Goal: Task Accomplishment & Management: Manage account settings

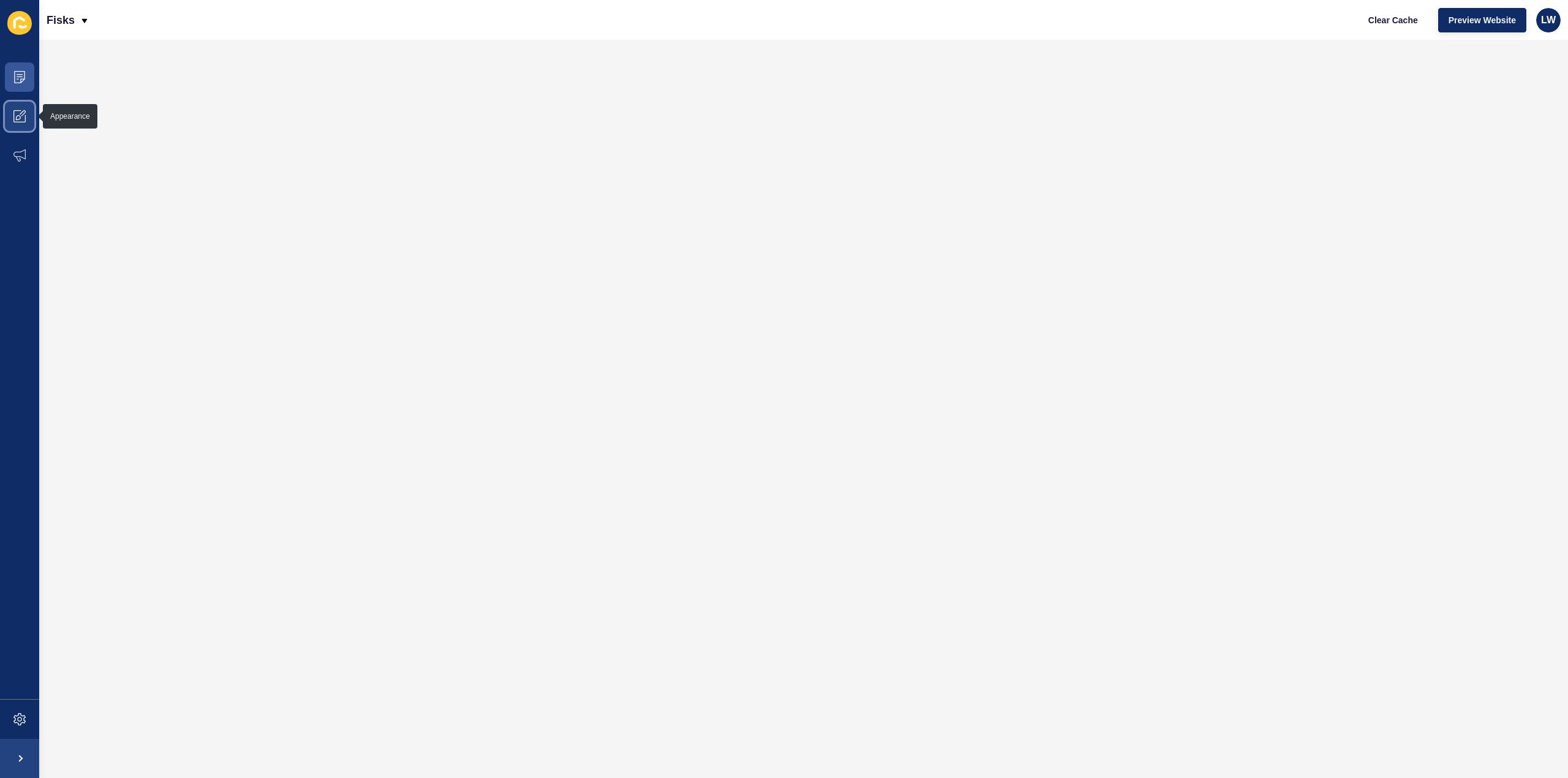
click at [25, 110] on icon at bounding box center [19, 116] width 12 height 12
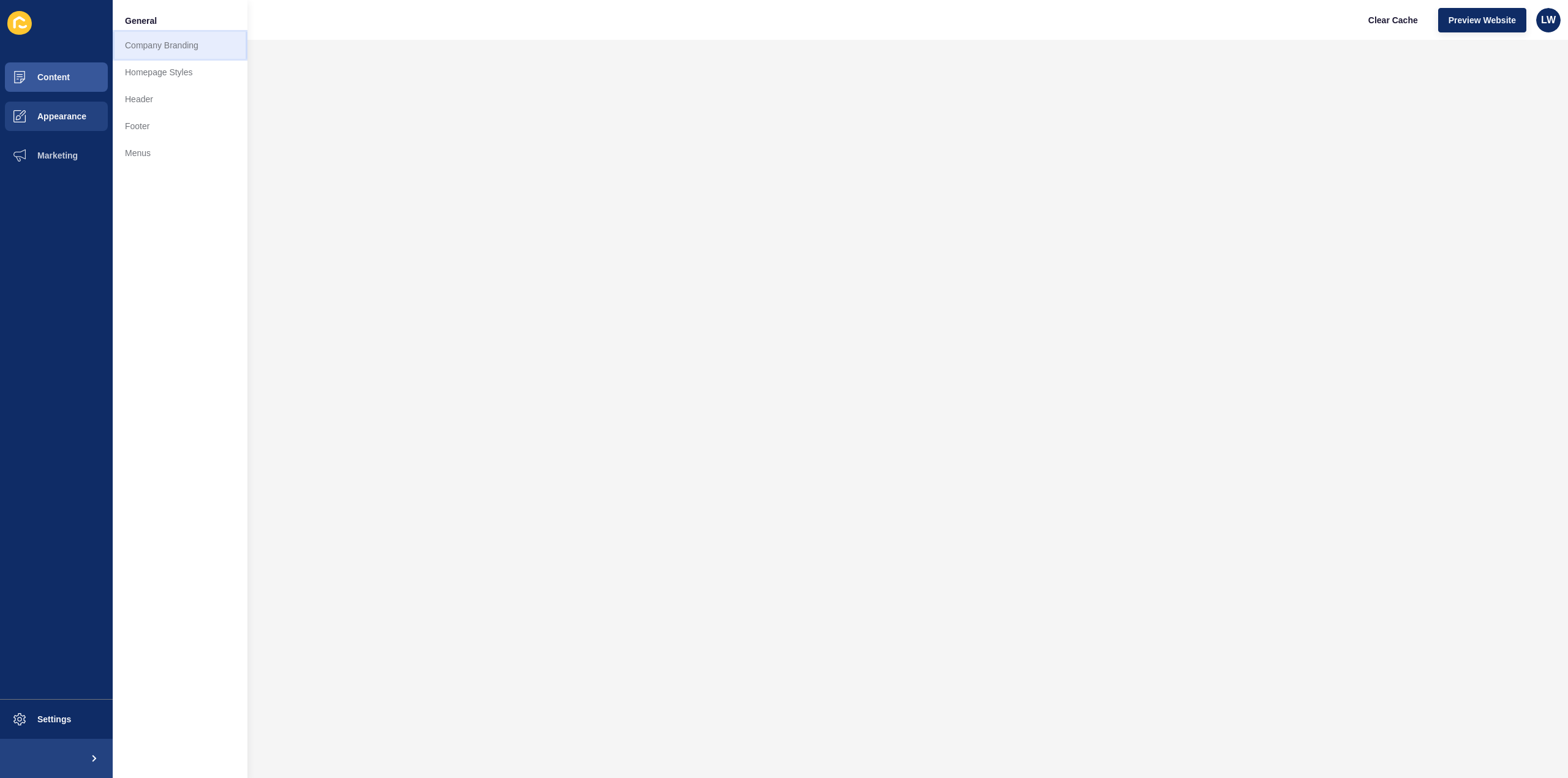
click at [148, 38] on link "Company Branding" at bounding box center [180, 45] width 134 height 27
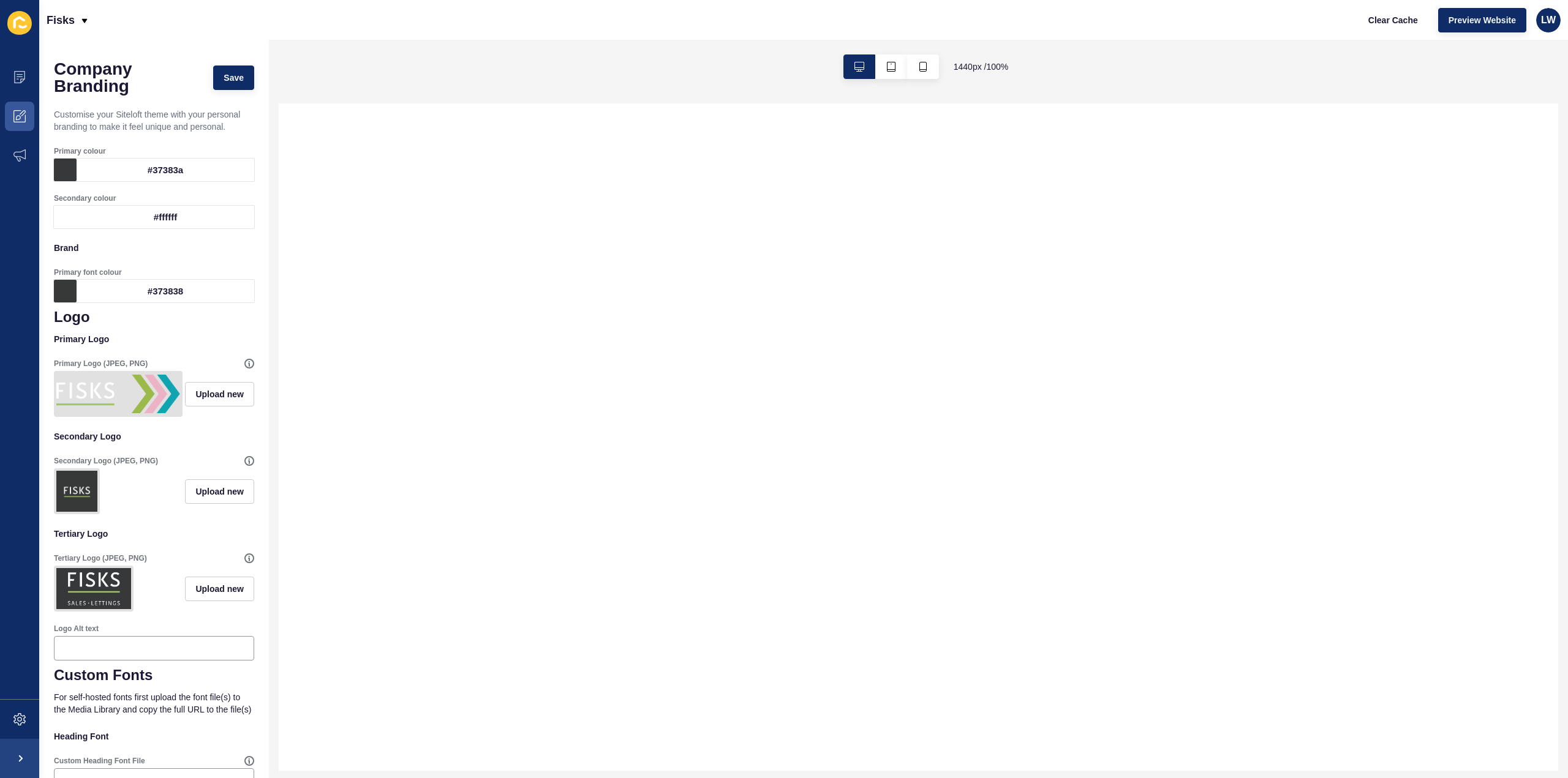
click at [204, 163] on div "#37383a" at bounding box center [166, 170] width 178 height 23
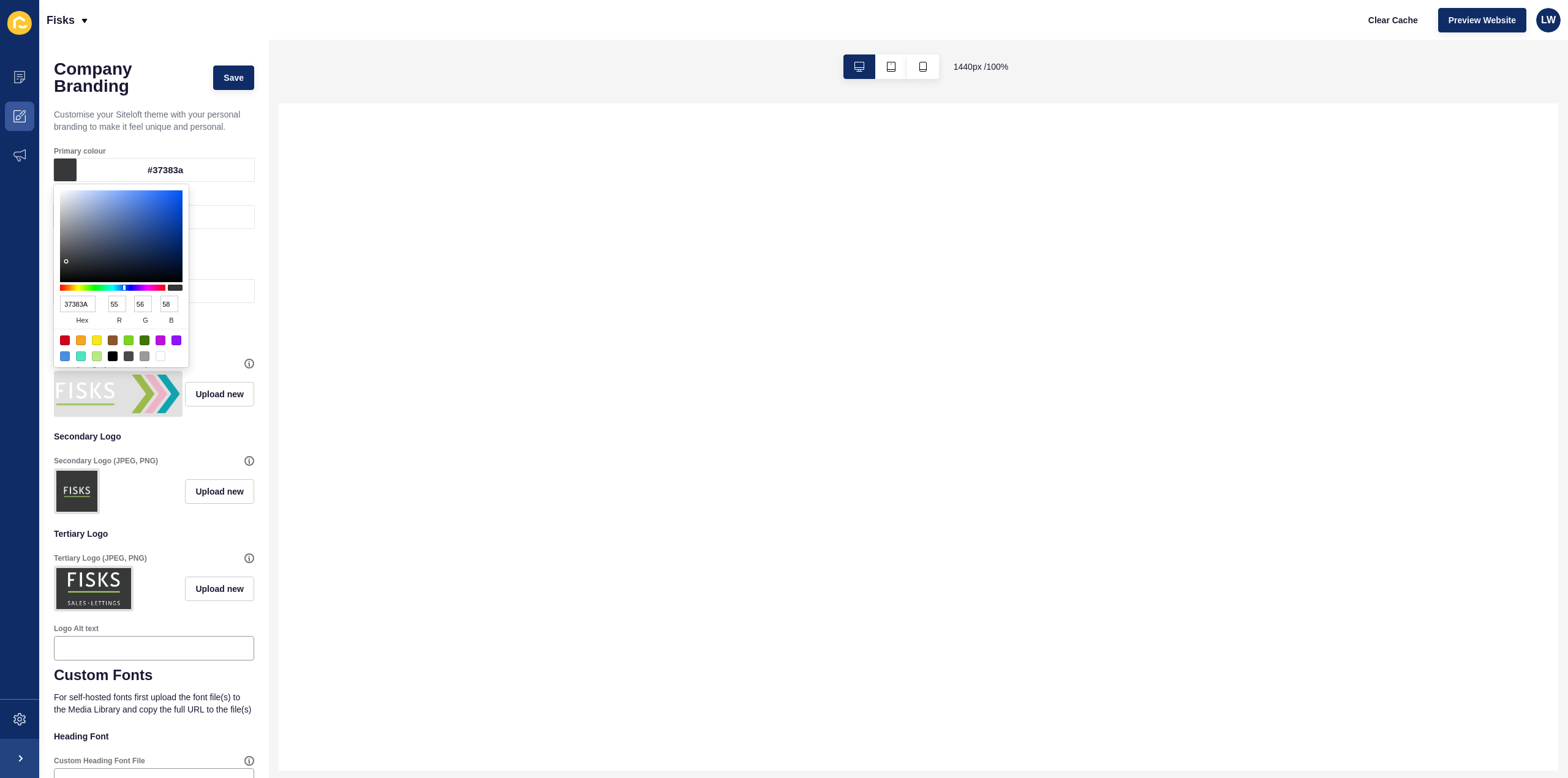
click at [254, 147] on div "Company Branding Save Customise your Siteloft theme with your personal branding…" at bounding box center [154, 542] width 229 height 1004
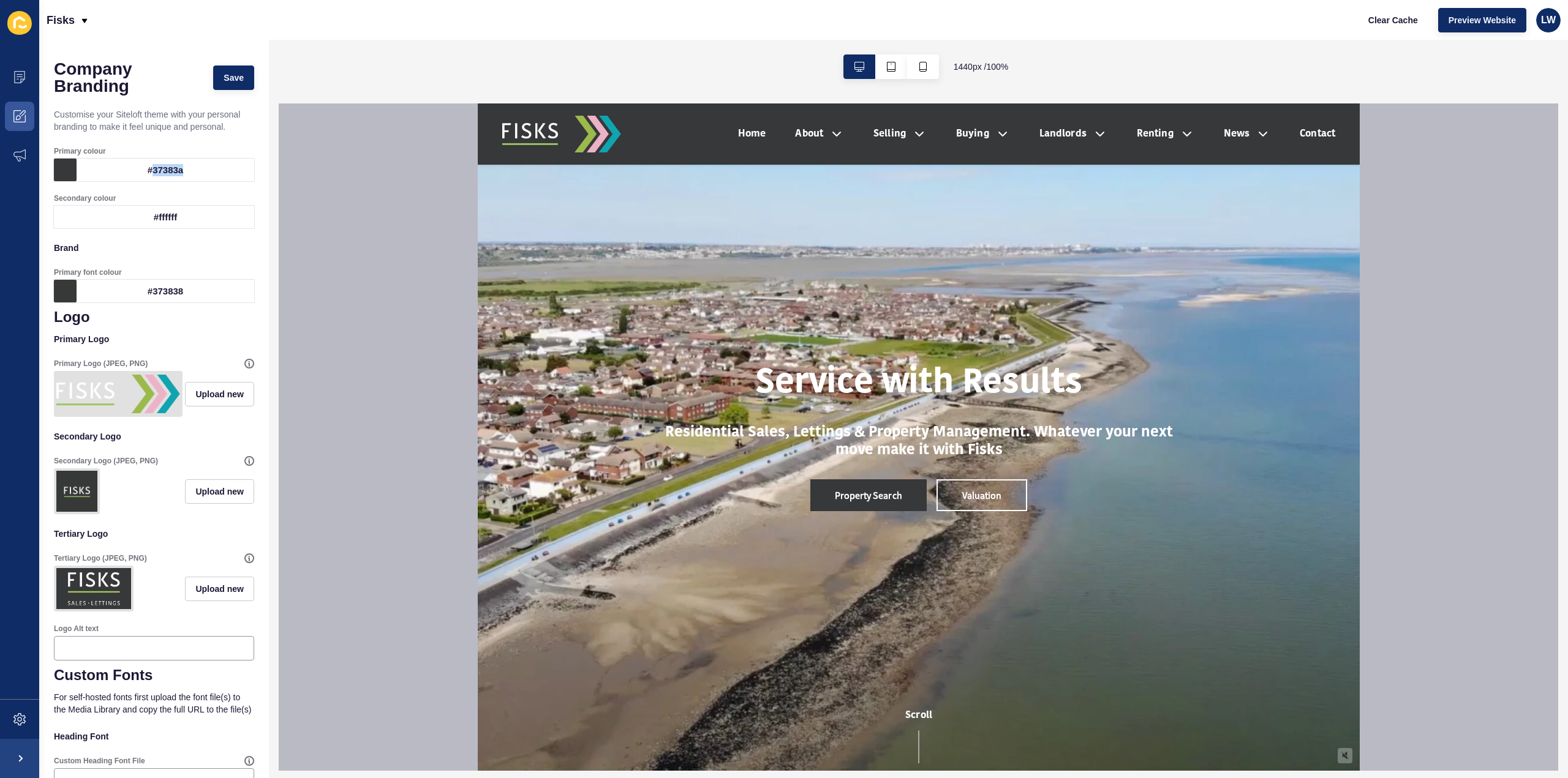
drag, startPoint x: 180, startPoint y: 172, endPoint x: 147, endPoint y: 172, distance: 33.0
click at [147, 172] on div "#37383a" at bounding box center [166, 170] width 178 height 23
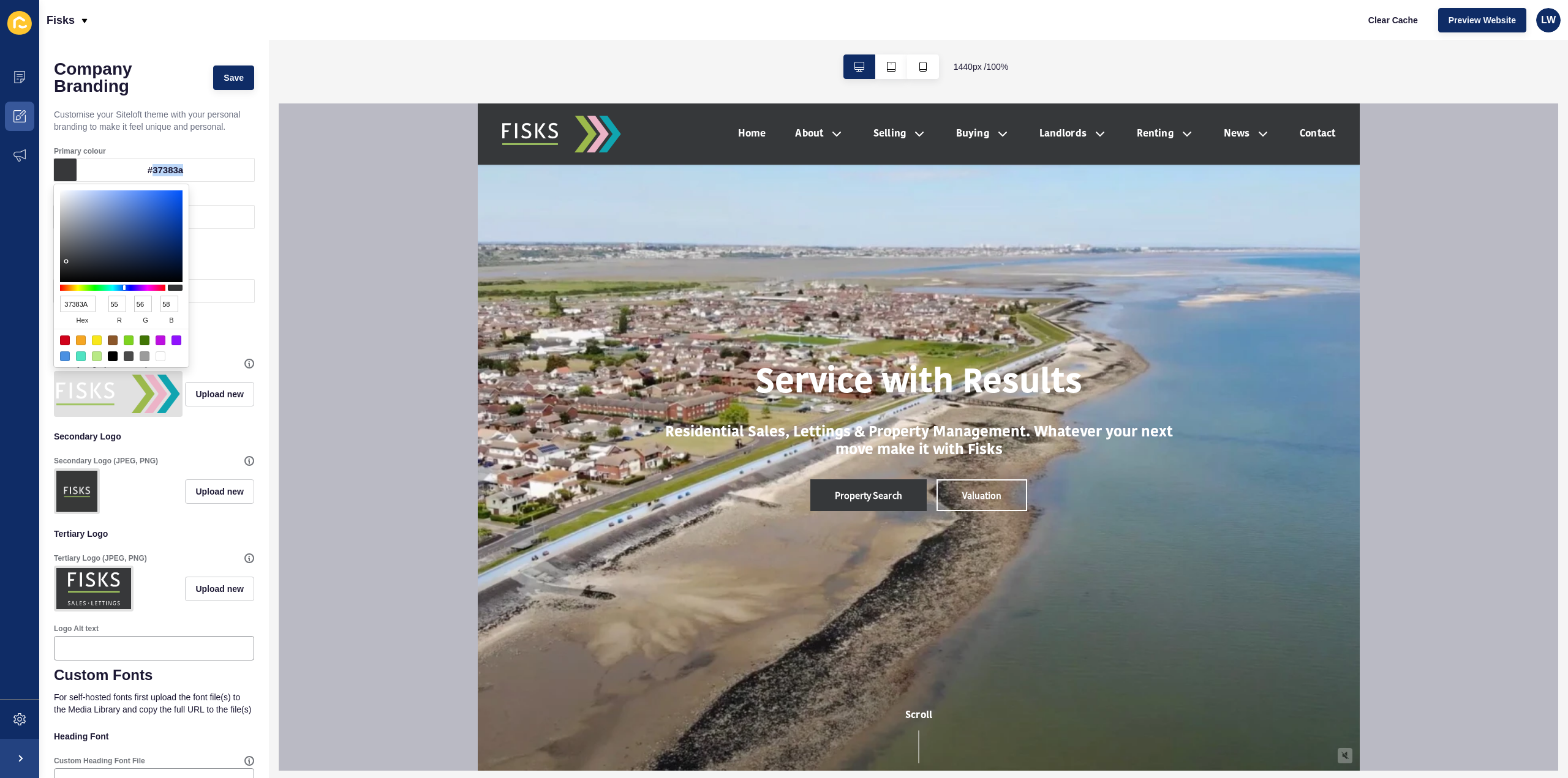
copy div "37383a"
drag, startPoint x: 91, startPoint y: 304, endPoint x: 57, endPoint y: 298, distance: 34.5
click at [57, 298] on div "37383A hex 55 r 56 g 58 b 100 a" at bounding box center [121, 276] width 134 height 183
type input "009"
type input "0"
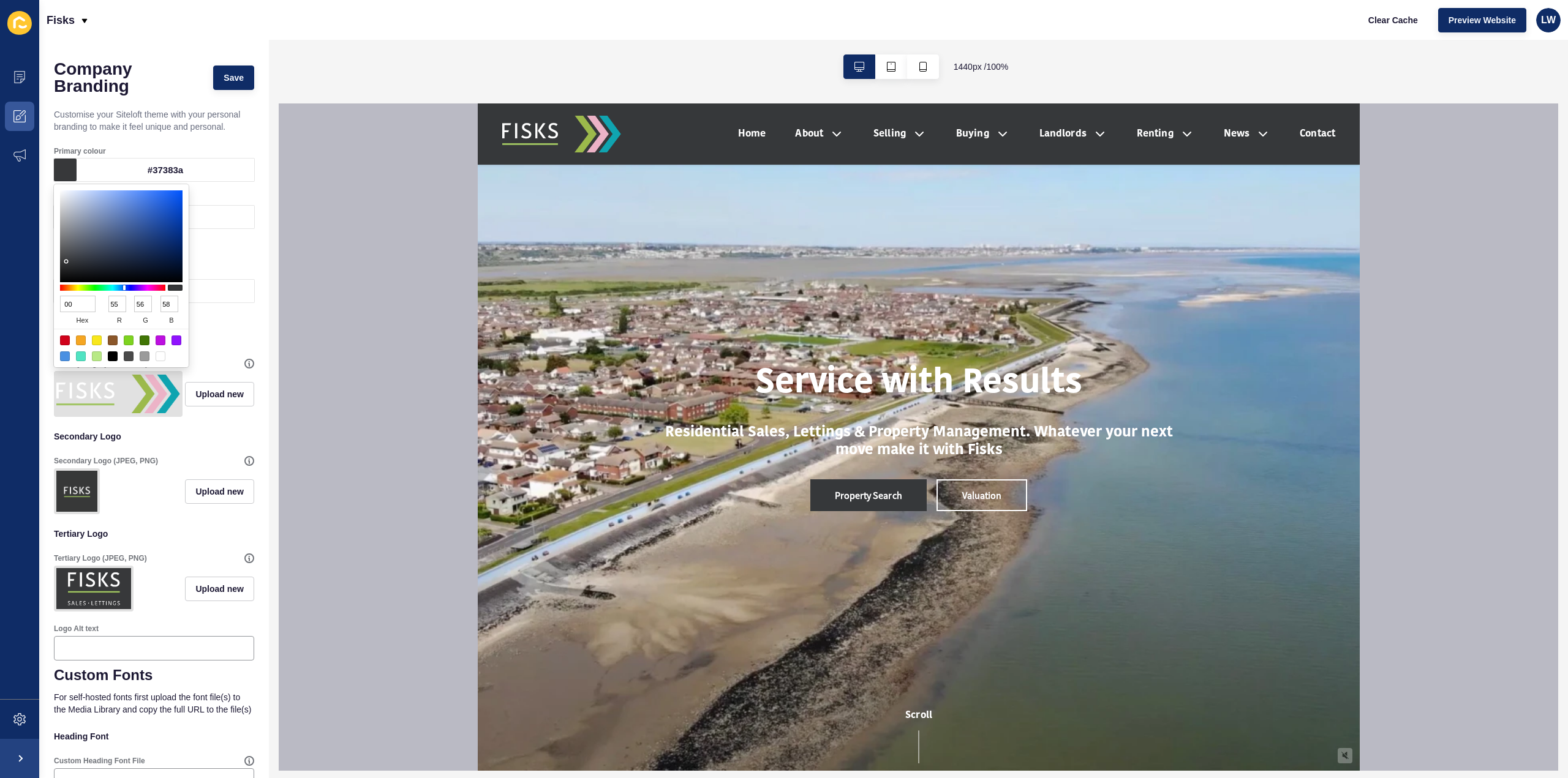
type input "0"
type input "153"
click at [65, 309] on input "000099" at bounding box center [78, 304] width 36 height 17
drag, startPoint x: 90, startPoint y: 305, endPoint x: 52, endPoint y: 307, distance: 38.1
click at [52, 307] on body "Content Appearance Marketing Settings Fisks Clear Cache Preview Website LW Comp…" at bounding box center [784, 389] width 1568 height 778
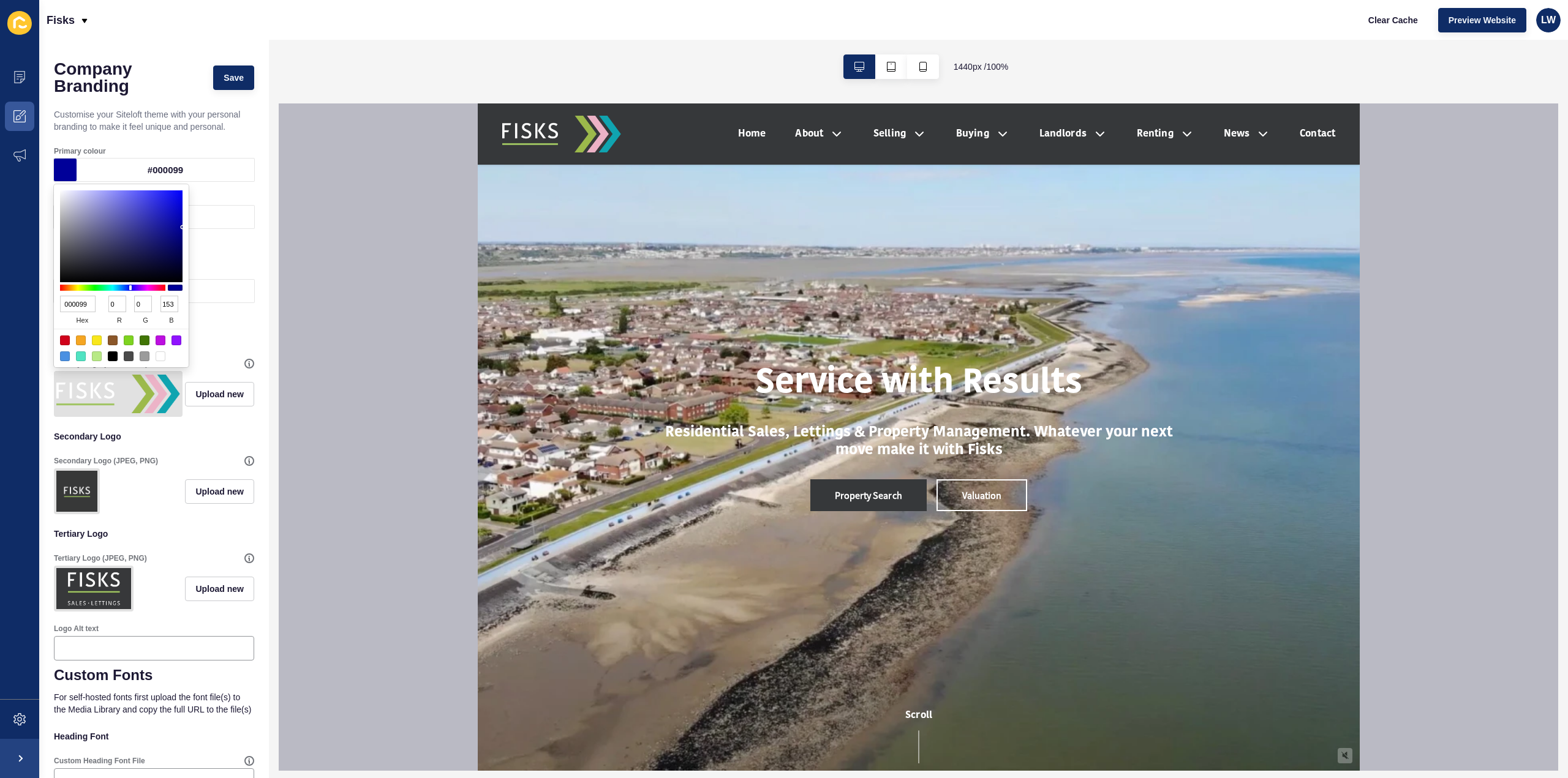
drag, startPoint x: 90, startPoint y: 304, endPoint x: 54, endPoint y: 308, distance: 36.2
click at [54, 308] on div "000099 hex 0 r 0 g 153 b 100 a" at bounding box center [121, 276] width 134 height 183
type input "009"
click at [80, 304] on input "000099" at bounding box center [78, 304] width 36 height 17
type input "0099ad"
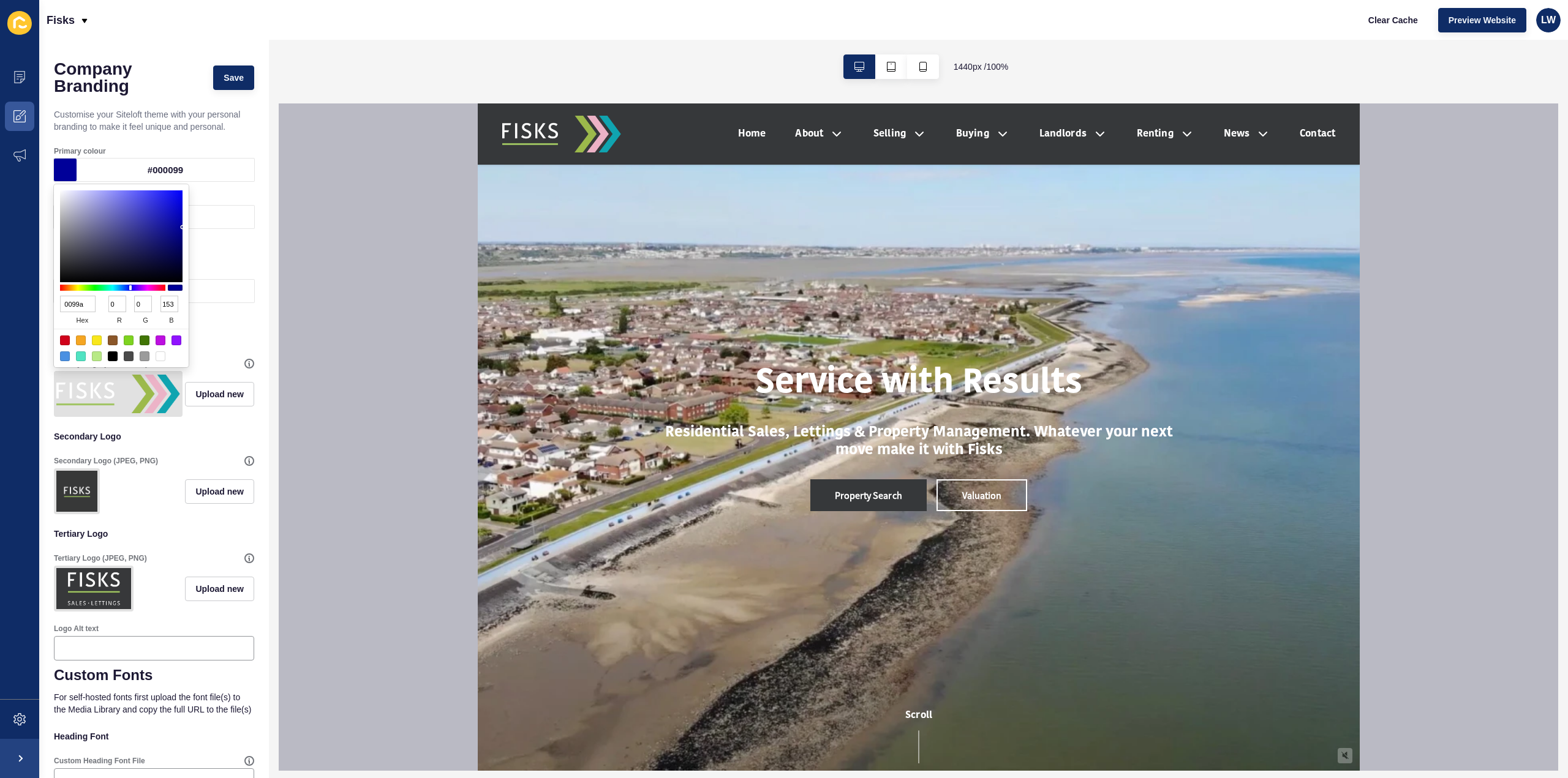
type input "153"
type input "173"
click at [246, 242] on div "Company Branding Save Customise your Siteloft theme with your personal branding…" at bounding box center [154, 542] width 229 height 1004
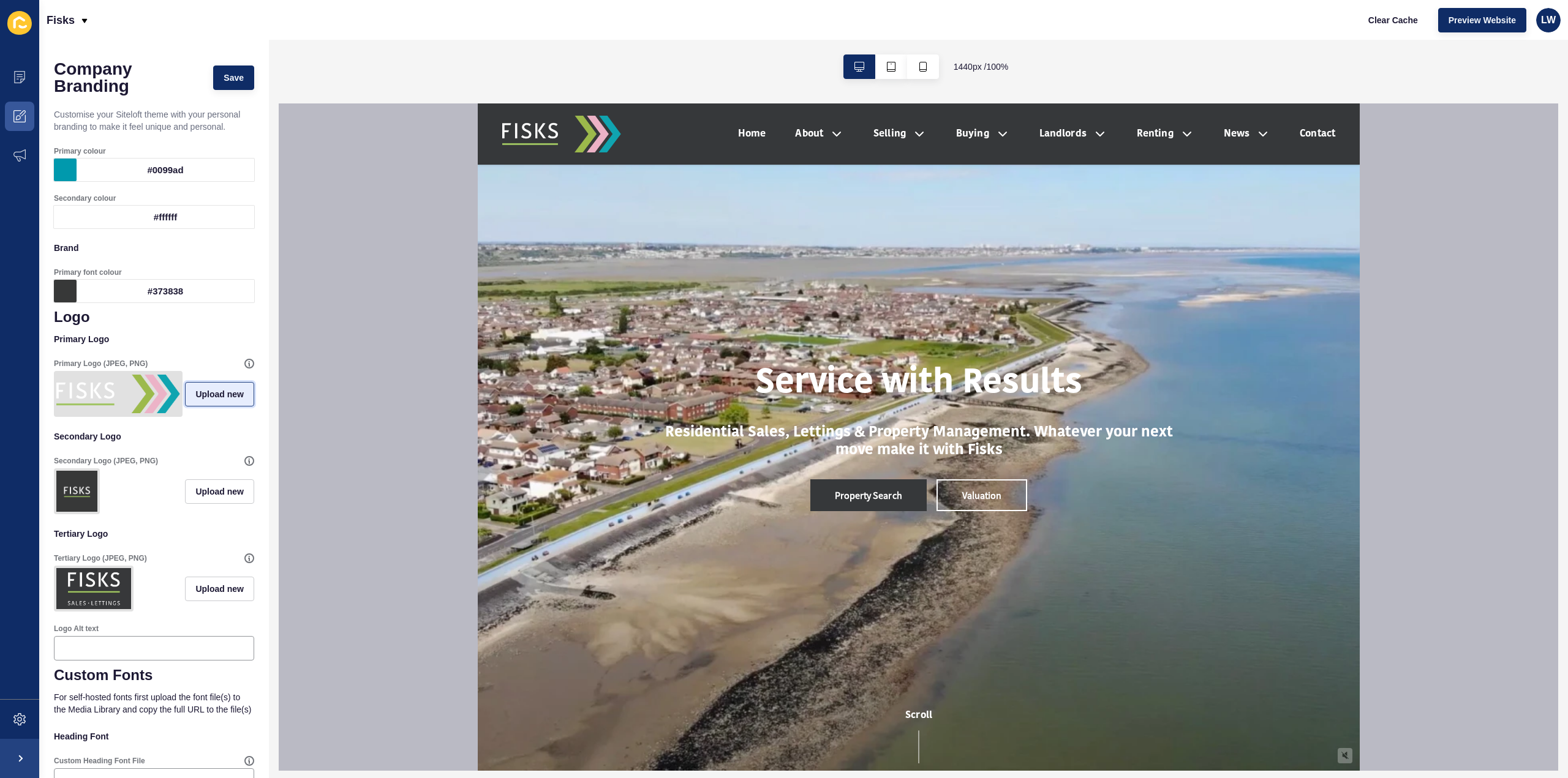
click at [195, 400] on span "Upload new" at bounding box center [219, 394] width 48 height 12
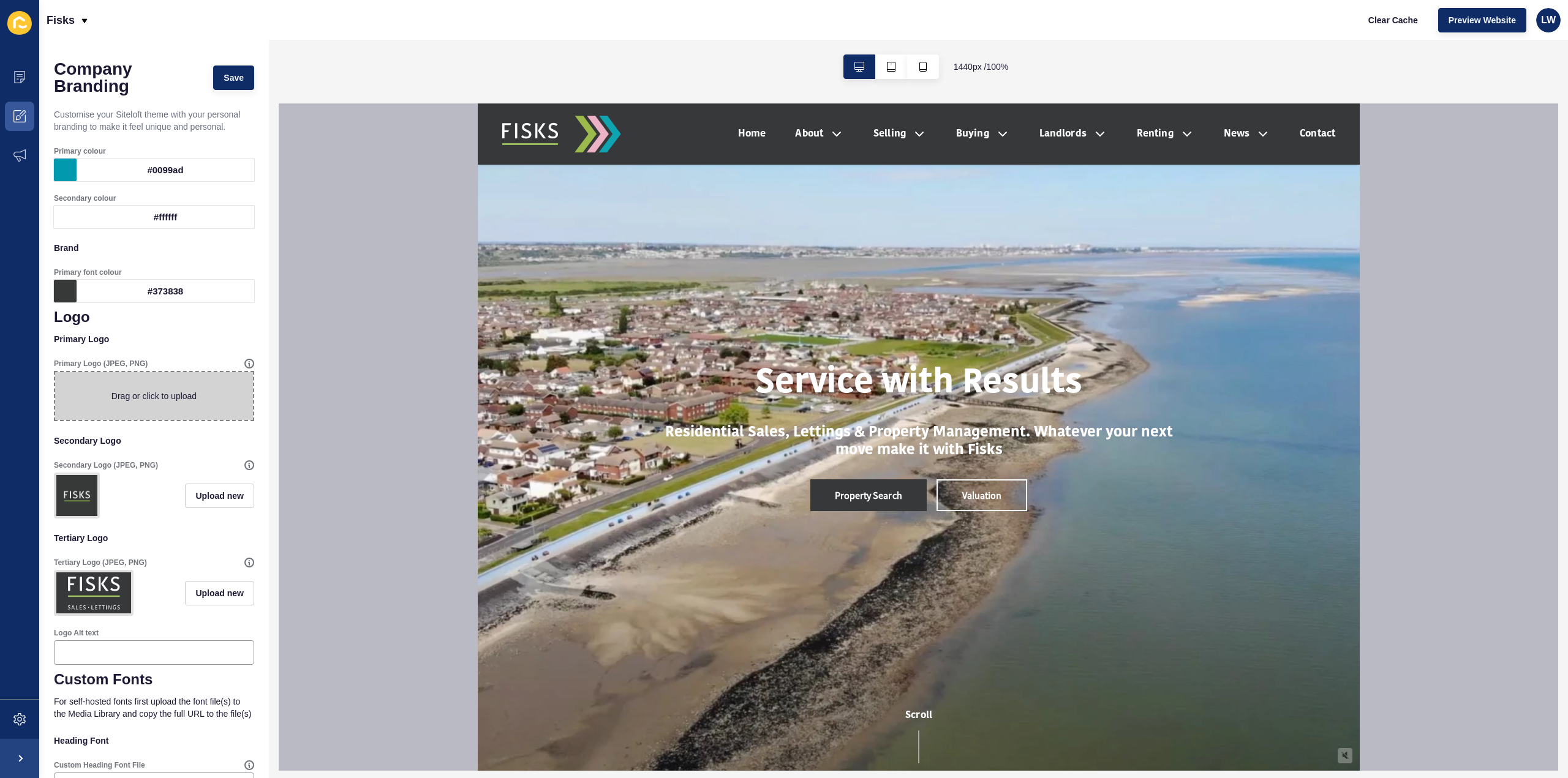
click at [134, 392] on span at bounding box center [154, 396] width 198 height 48
click at [55, 372] on input "Drag or click to upload" at bounding box center [55, 372] width 0 height 0
type input "C:\fakepath\Fisks_White@2x.png"
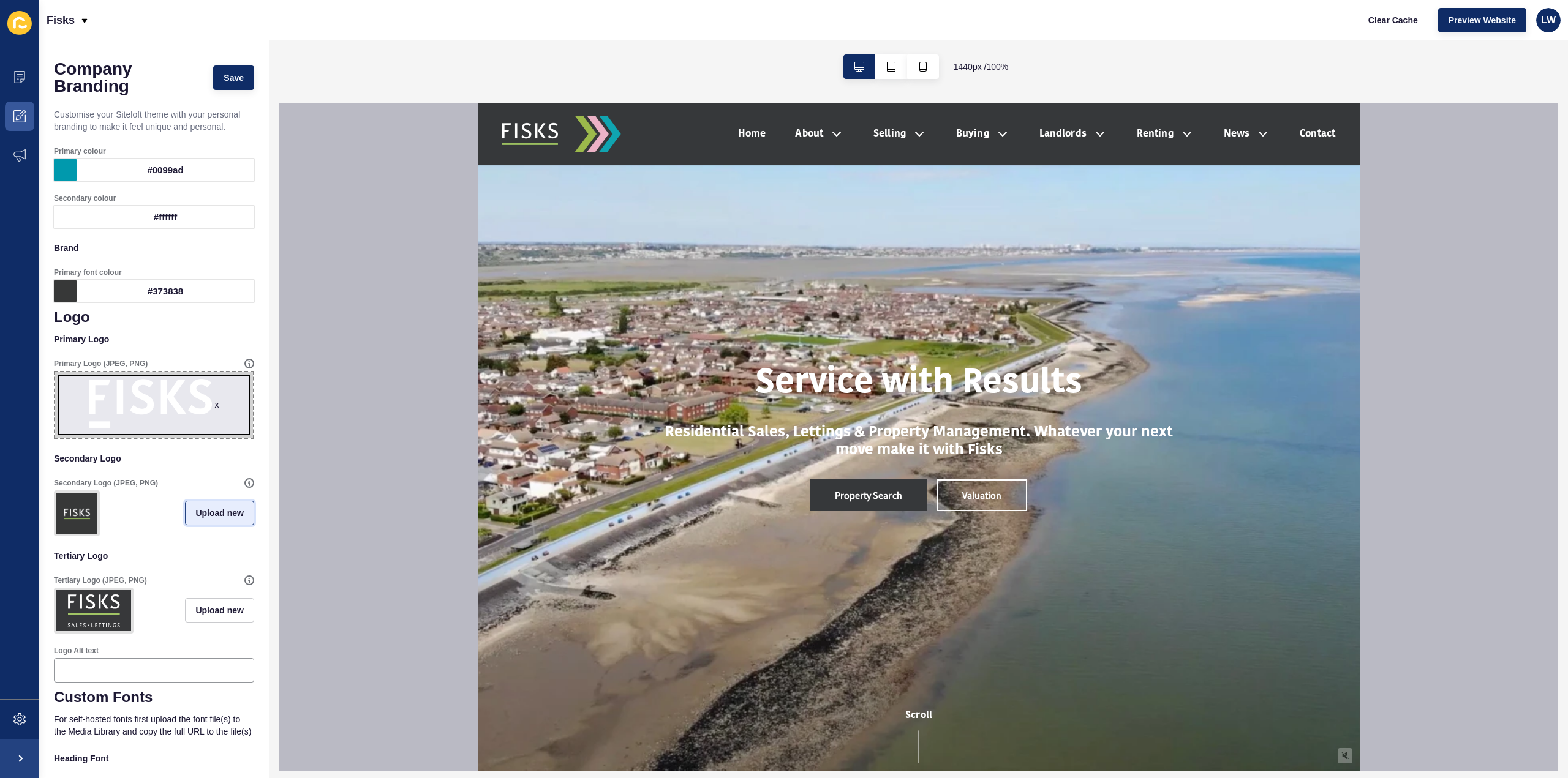
click at [225, 524] on button "Upload new" at bounding box center [219, 513] width 69 height 24
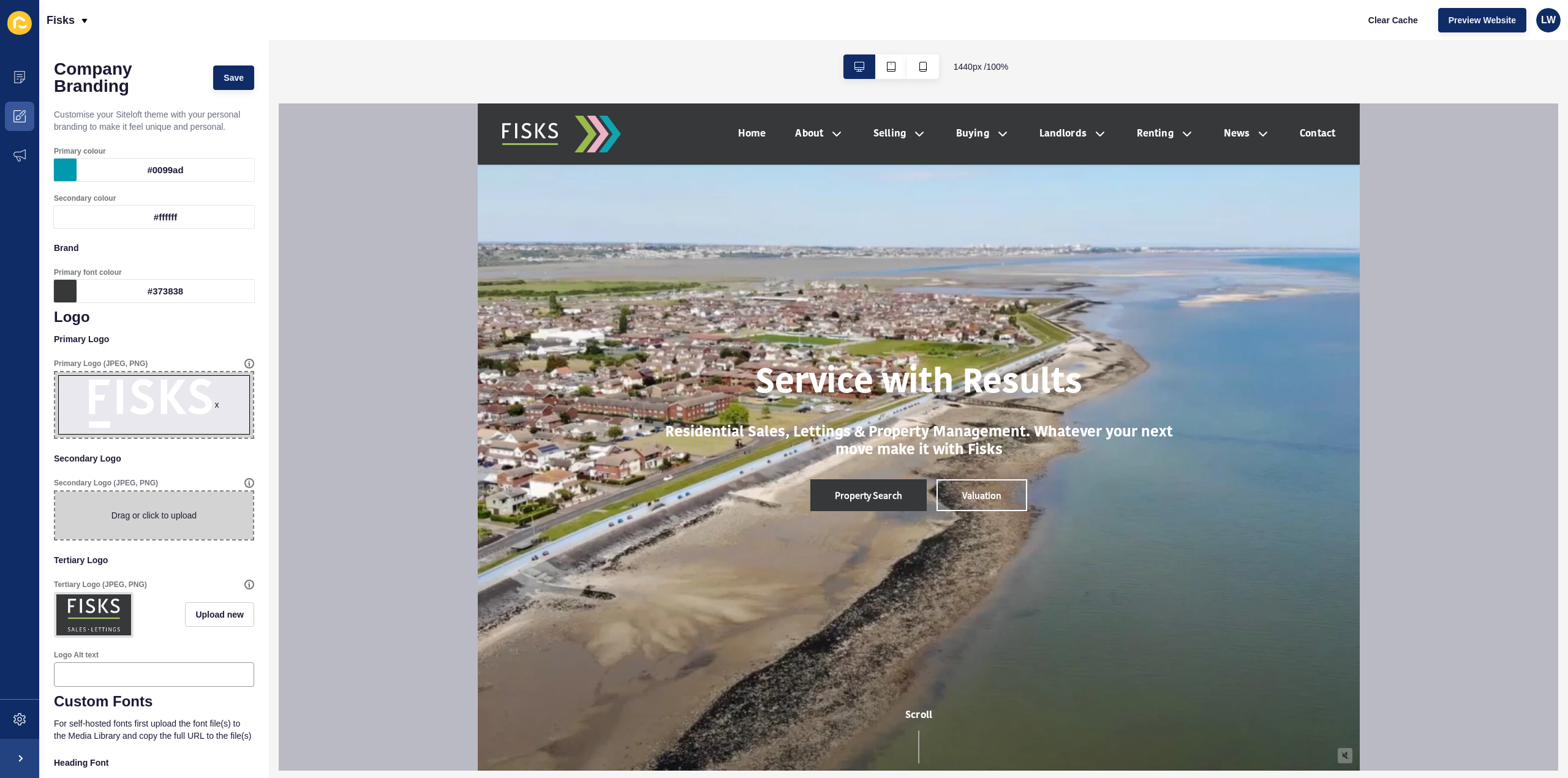
click at [135, 519] on span at bounding box center [154, 515] width 198 height 48
click at [55, 492] on input "Drag or click to upload" at bounding box center [55, 492] width 0 height 0
type input "C:\fakepath\bluebackgroundsquare.png"
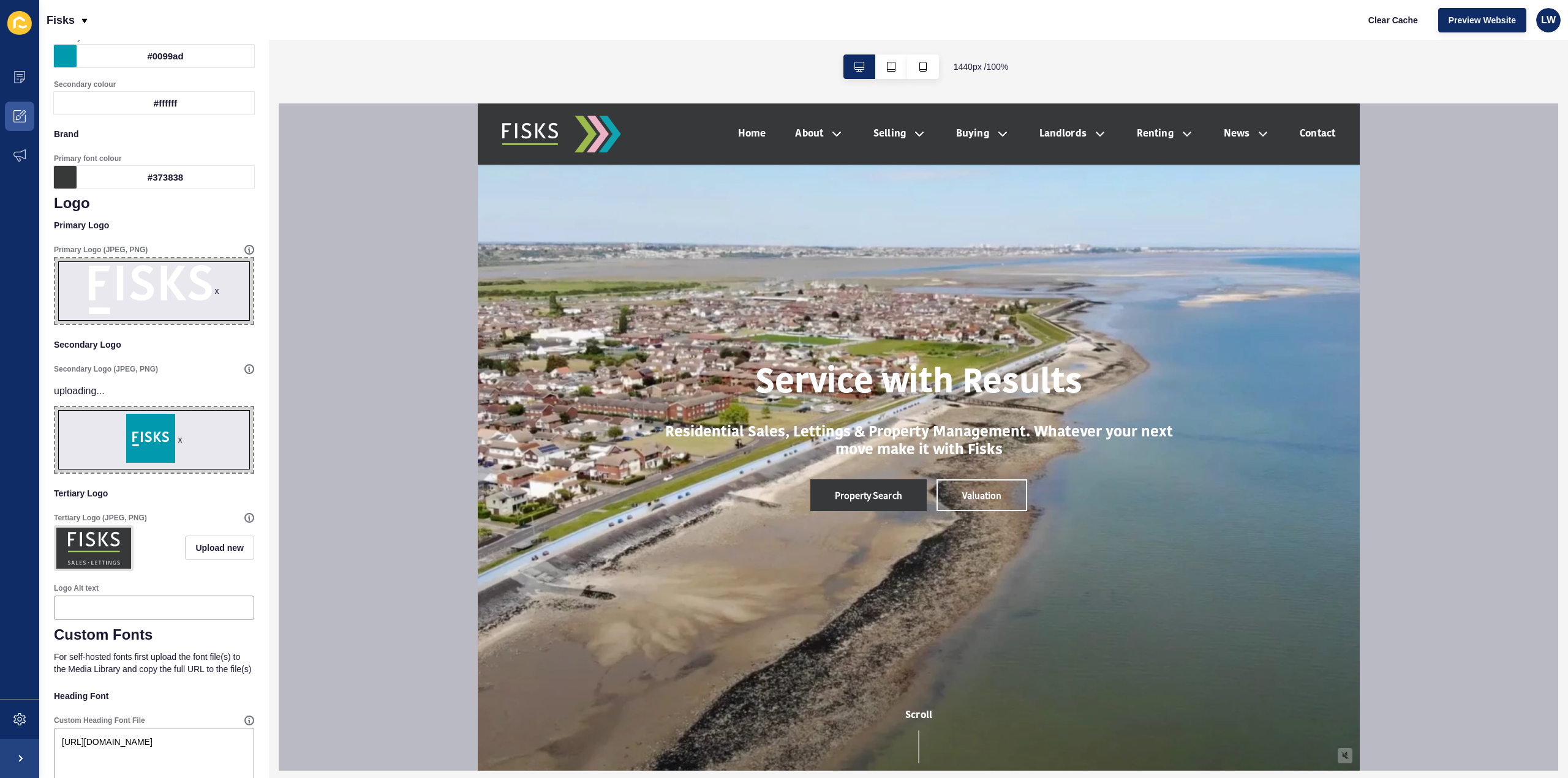
scroll to position [122, 0]
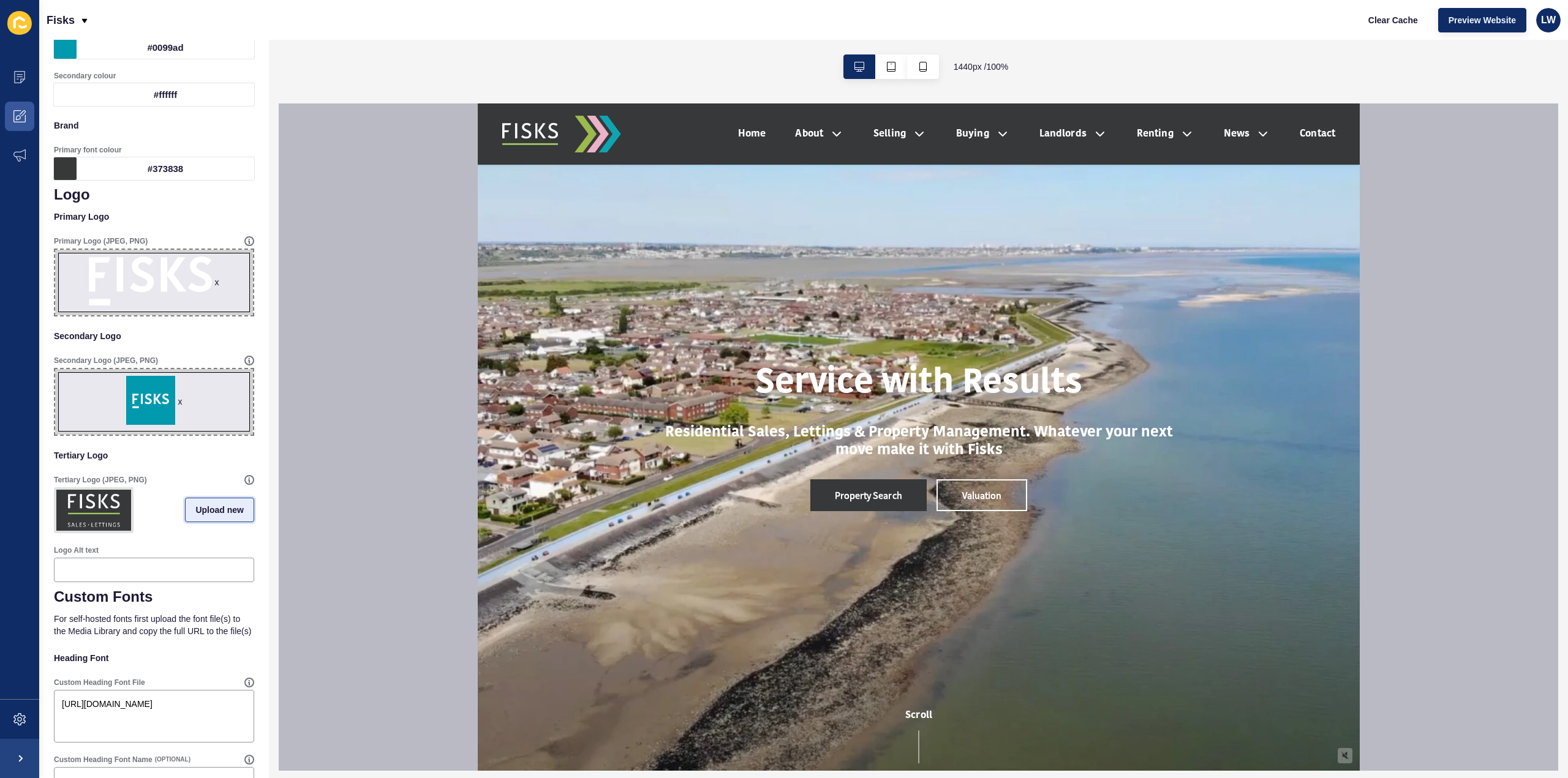
click at [199, 516] on span "Upload new" at bounding box center [219, 510] width 48 height 12
click at [168, 516] on span at bounding box center [154, 512] width 198 height 48
click at [55, 488] on input "Drag or click to upload" at bounding box center [55, 488] width 0 height 0
type input "C:\fakepath\bluebackground.png"
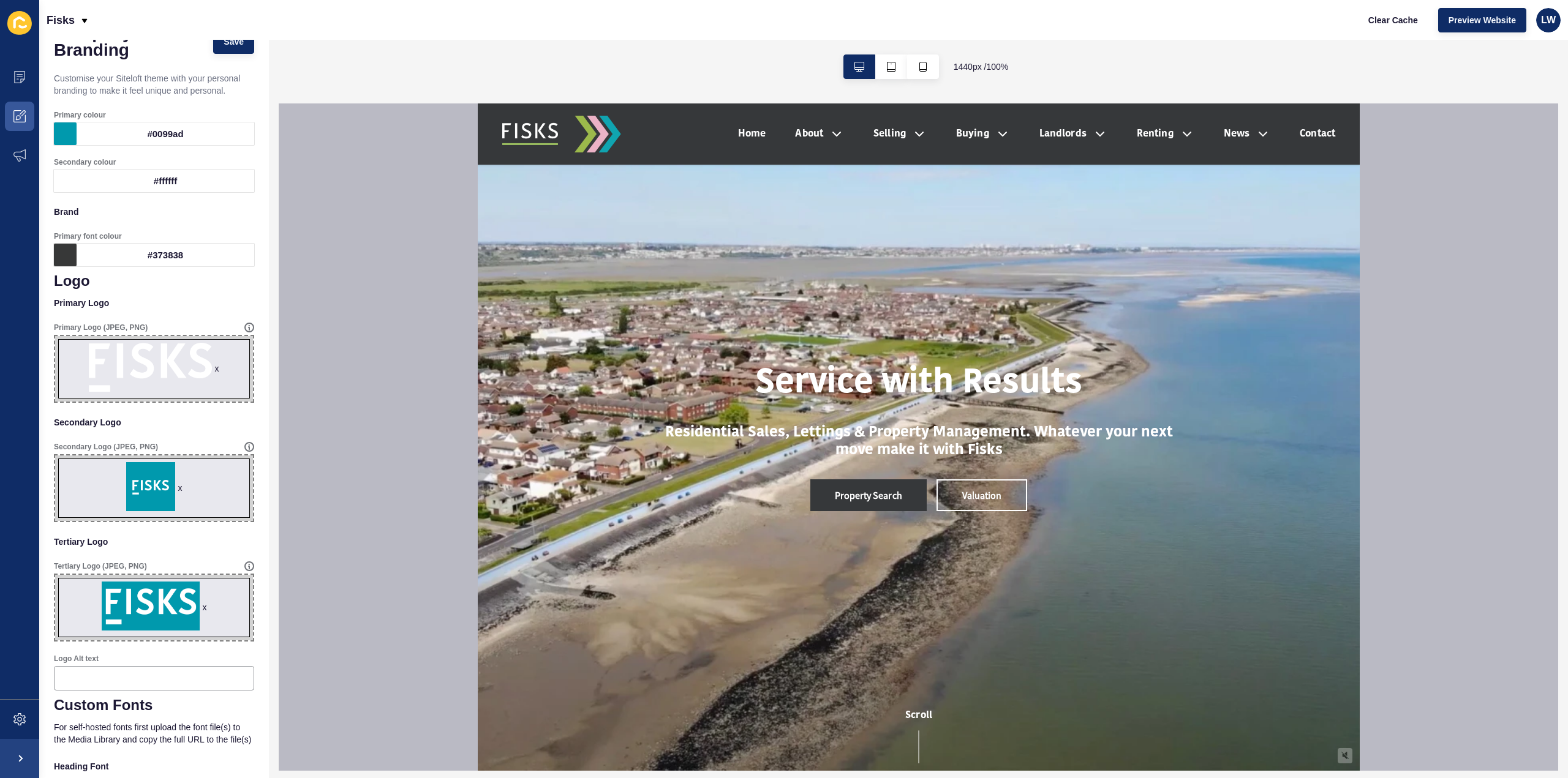
scroll to position [0, 0]
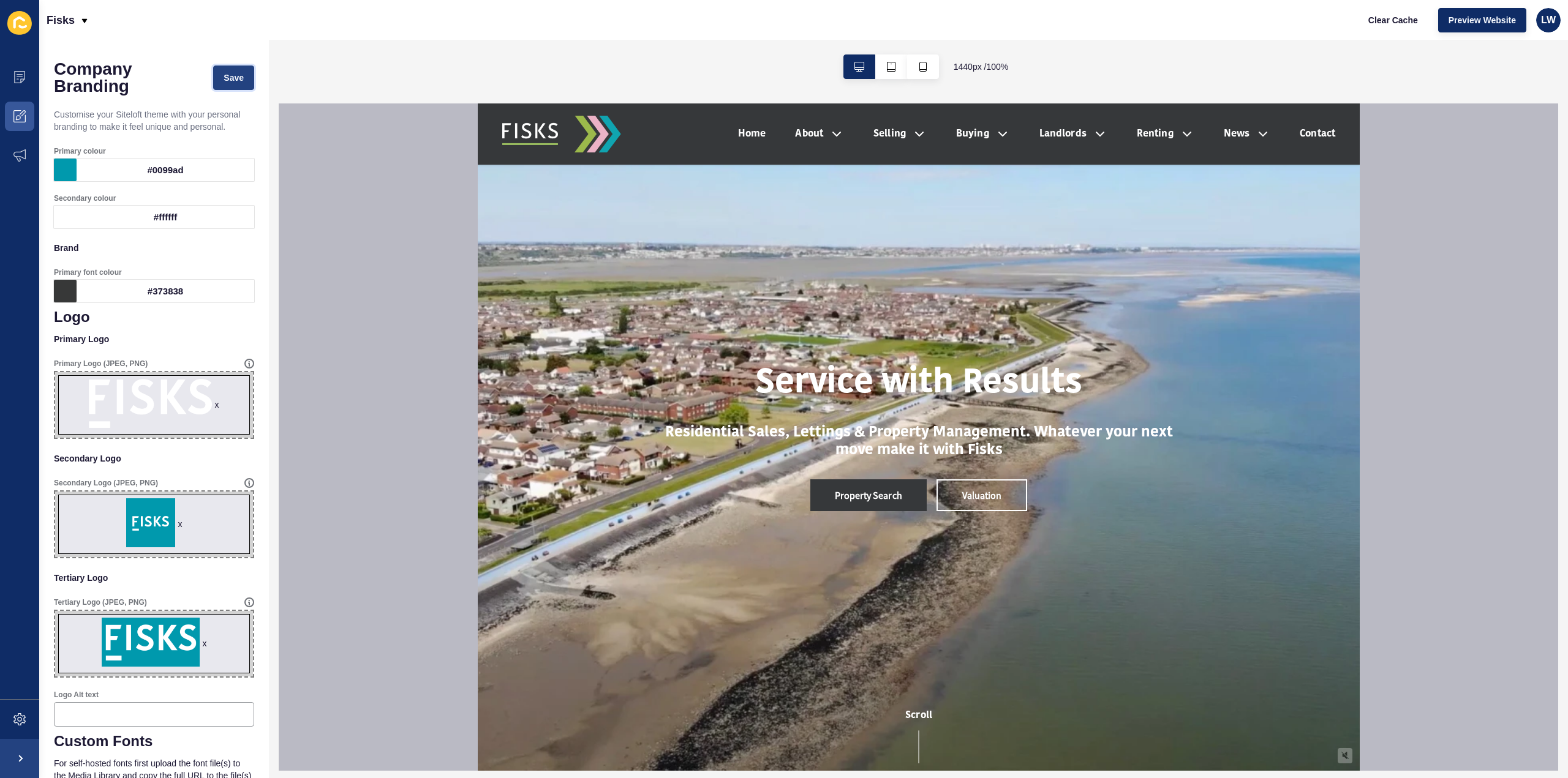
click at [223, 86] on button "Save" at bounding box center [233, 78] width 41 height 24
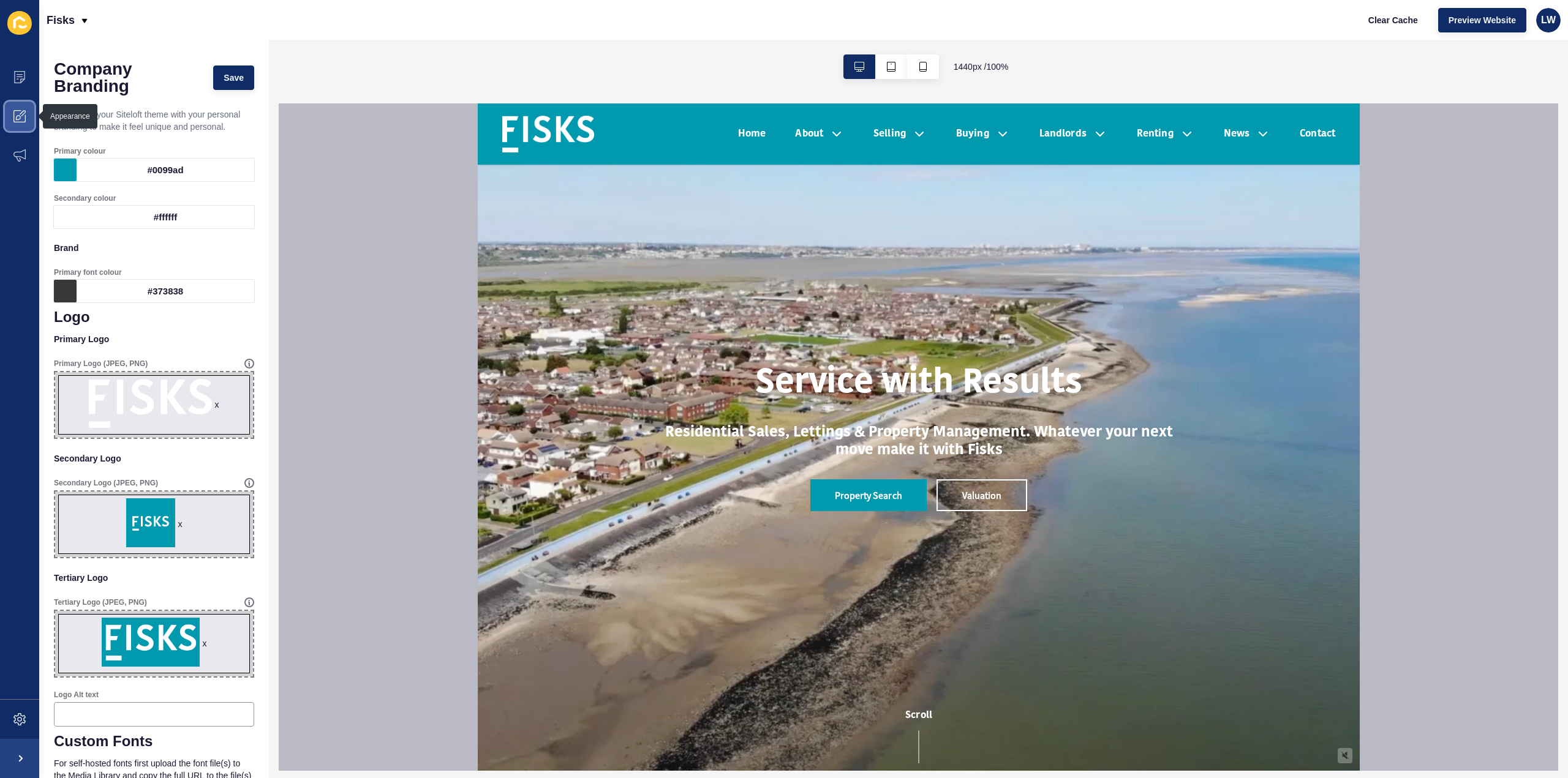
click at [23, 117] on icon at bounding box center [19, 116] width 12 height 12
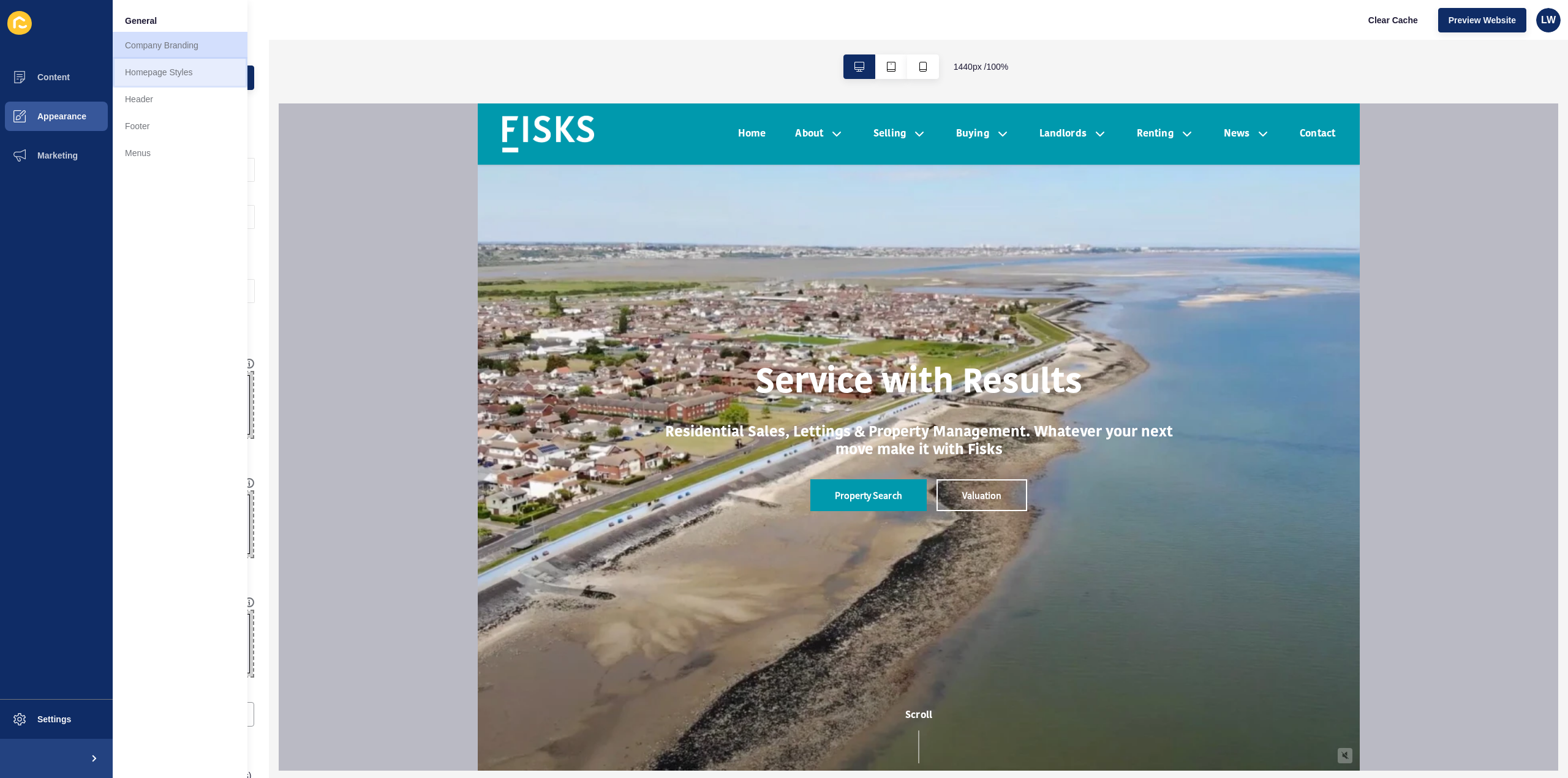
click at [149, 71] on link "Homepage Styles" at bounding box center [180, 72] width 134 height 27
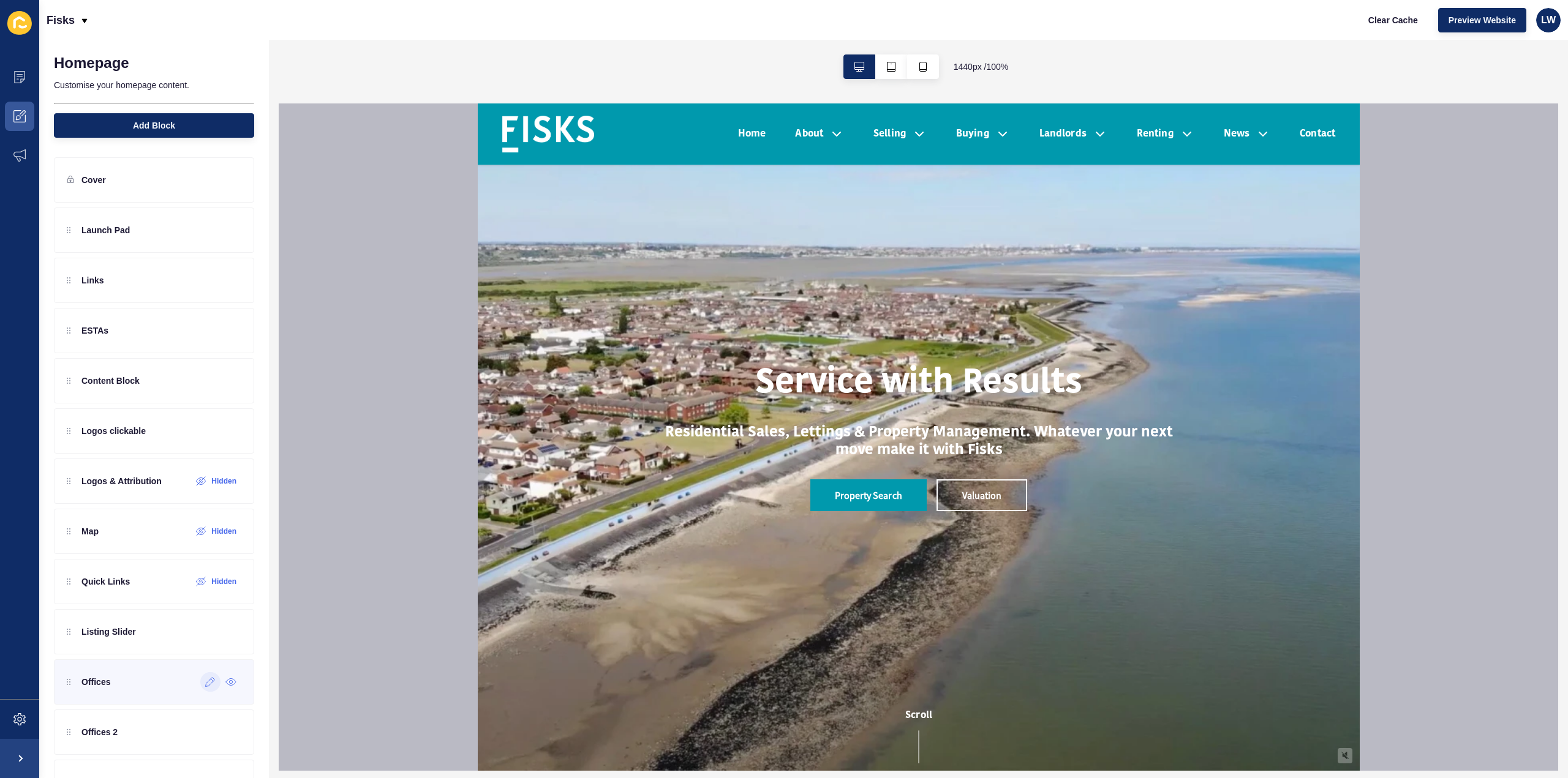
click at [202, 686] on div at bounding box center [210, 682] width 20 height 19
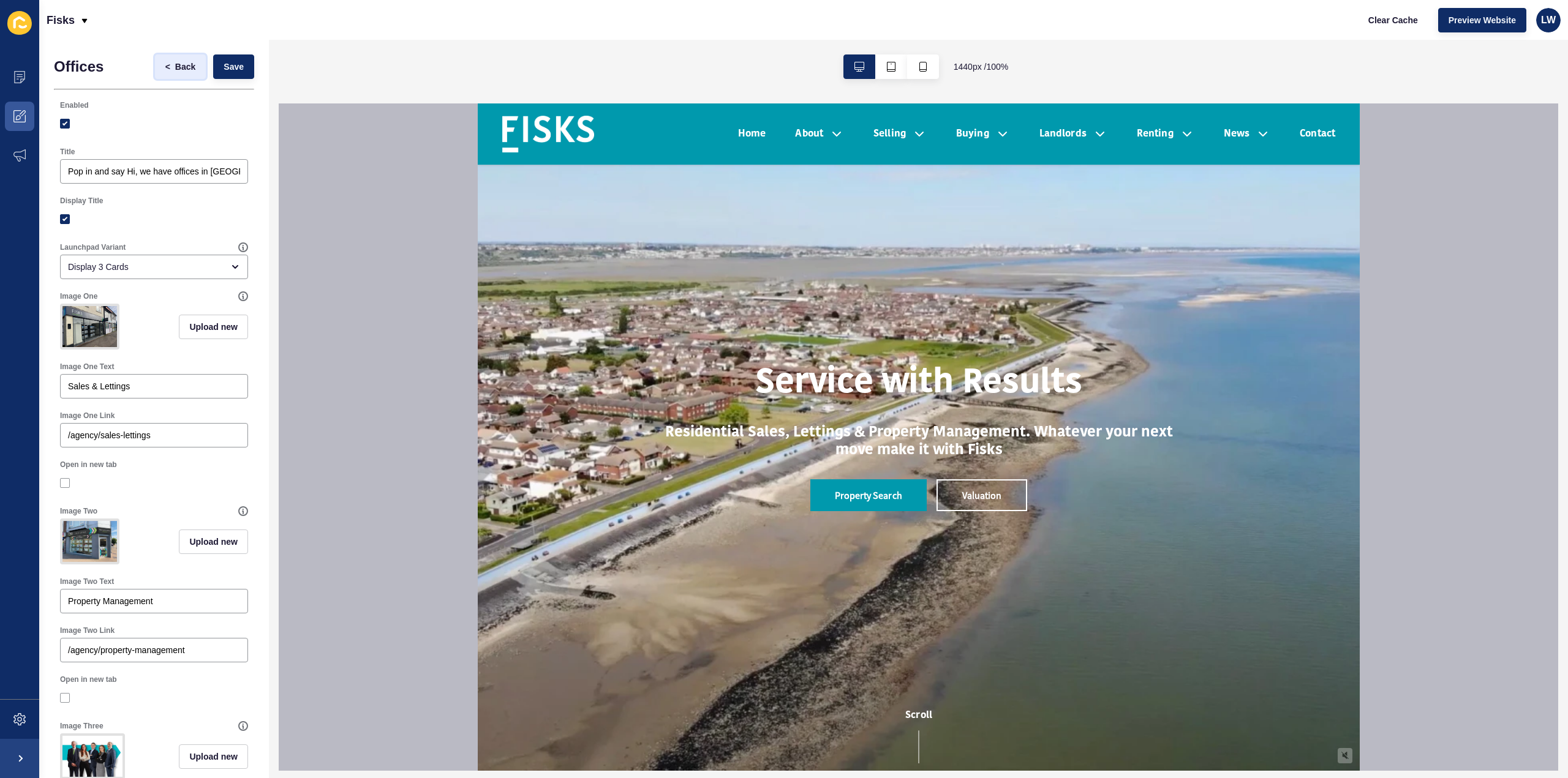
click at [175, 61] on span "Back" at bounding box center [185, 67] width 20 height 12
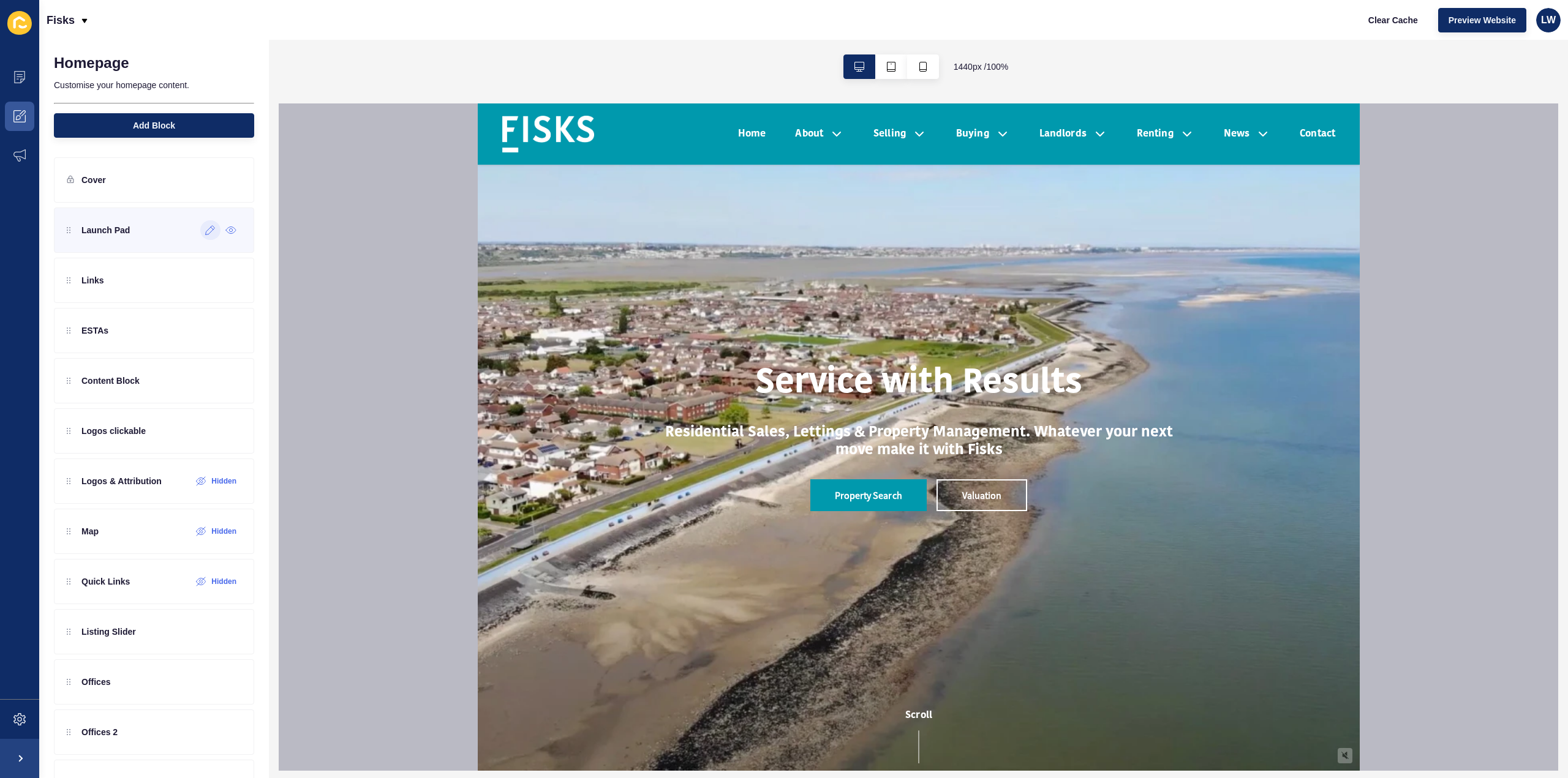
click at [201, 236] on div at bounding box center [210, 230] width 20 height 19
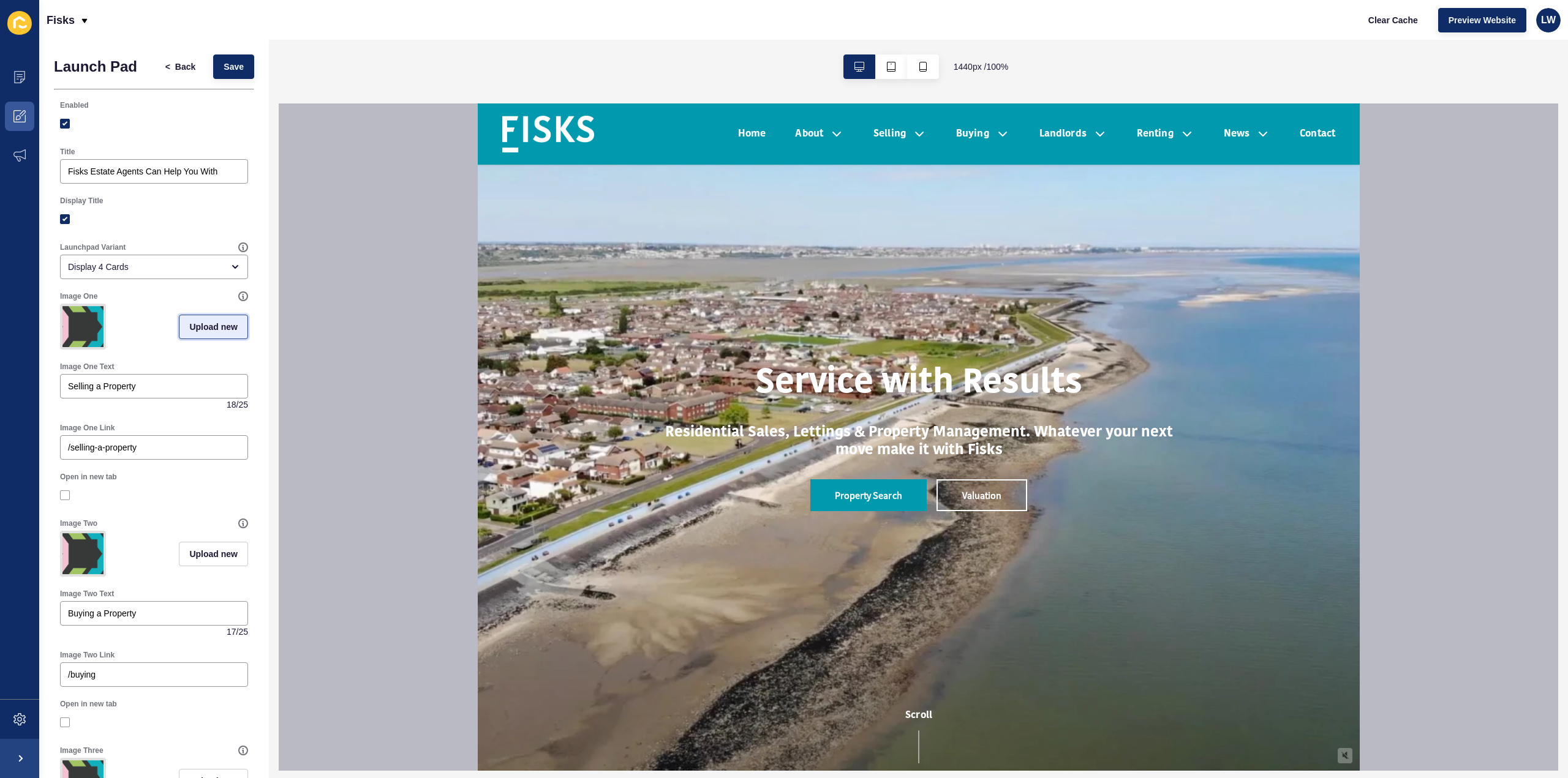
click at [197, 338] on button "Upload new" at bounding box center [213, 327] width 69 height 24
click at [178, 331] on span at bounding box center [154, 329] width 186 height 48
click at [61, 305] on input "Drag or click to upload" at bounding box center [61, 305] width 0 height 0
type input "C:\fakepath\web linkblue.png"
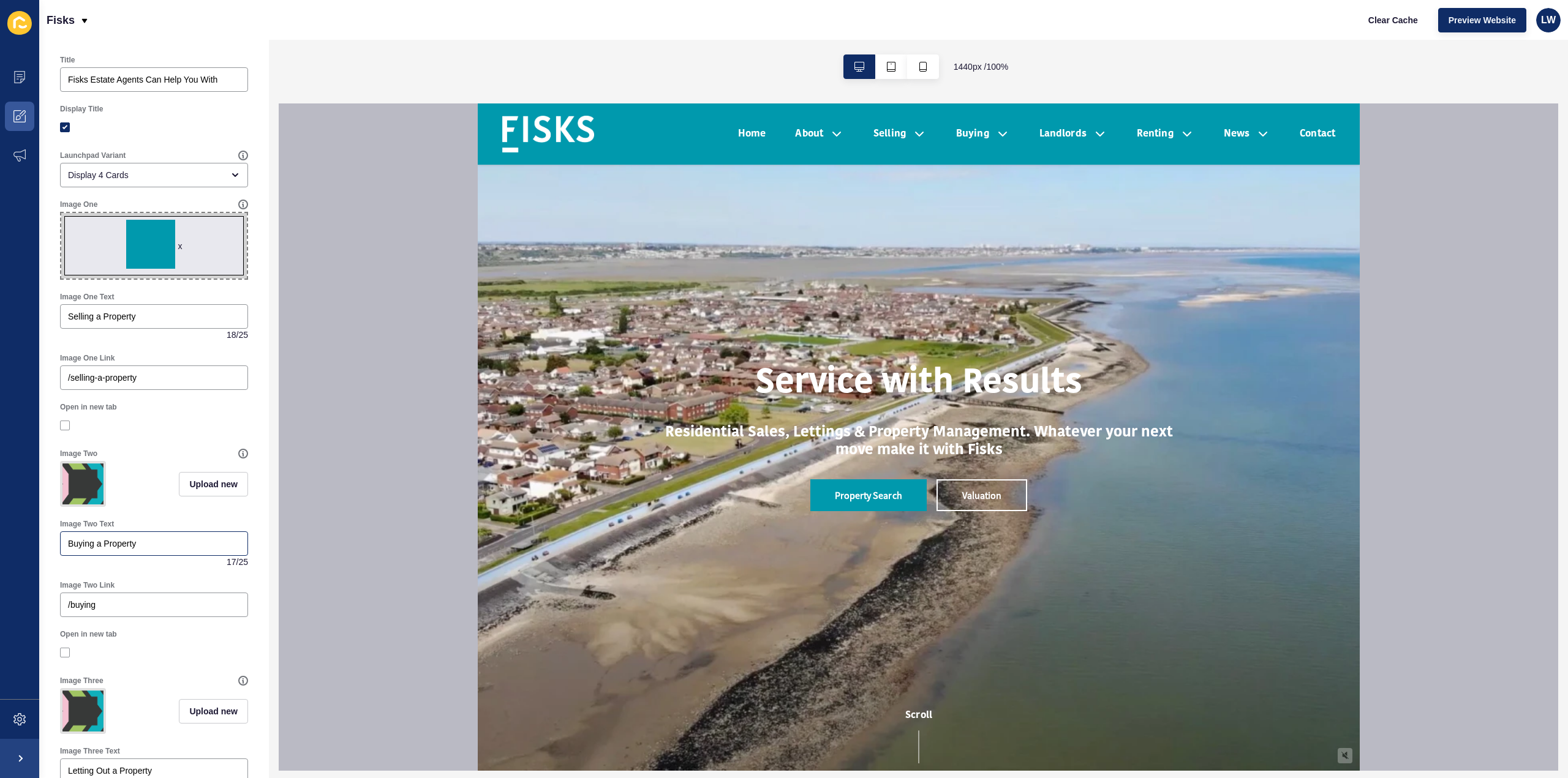
scroll to position [184, 0]
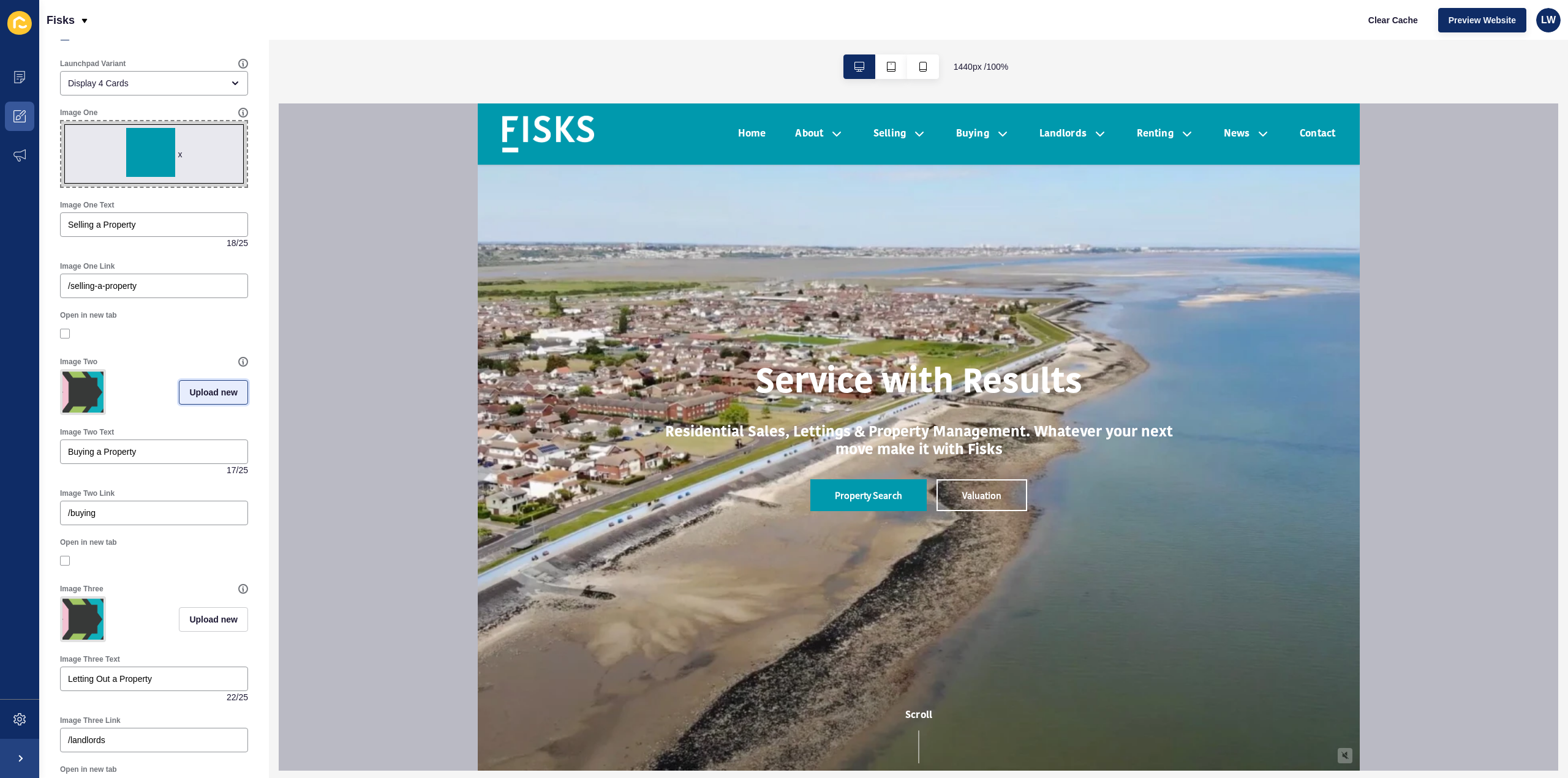
click at [206, 398] on span "Upload new" at bounding box center [213, 392] width 48 height 12
click at [73, 393] on span at bounding box center [154, 394] width 186 height 48
click at [61, 371] on input "Drag or click to upload" at bounding box center [61, 371] width 0 height 0
type input "C:\fakepath\web linkblue.png"
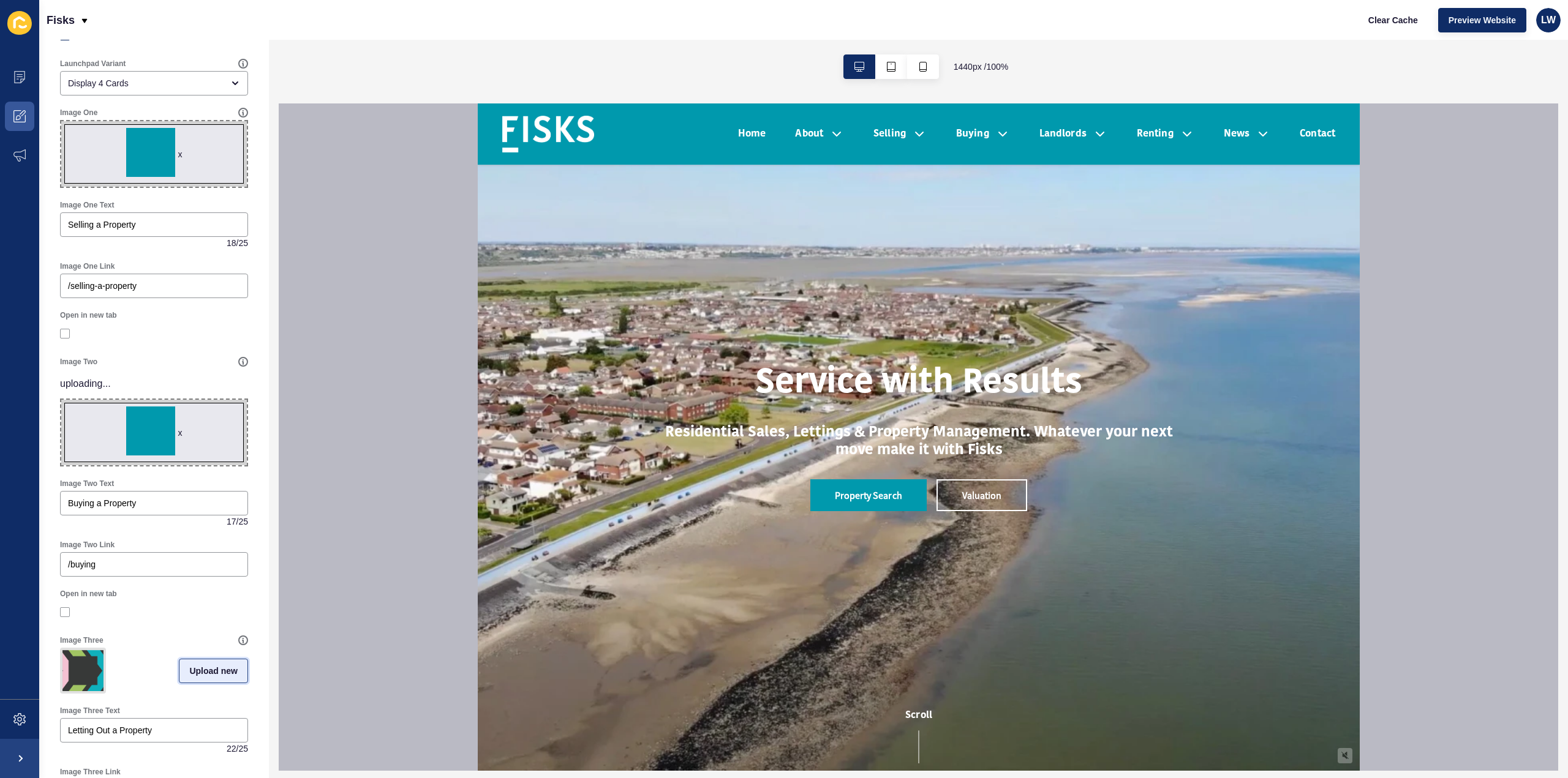
click at [189, 669] on span "Upload new" at bounding box center [213, 671] width 48 height 12
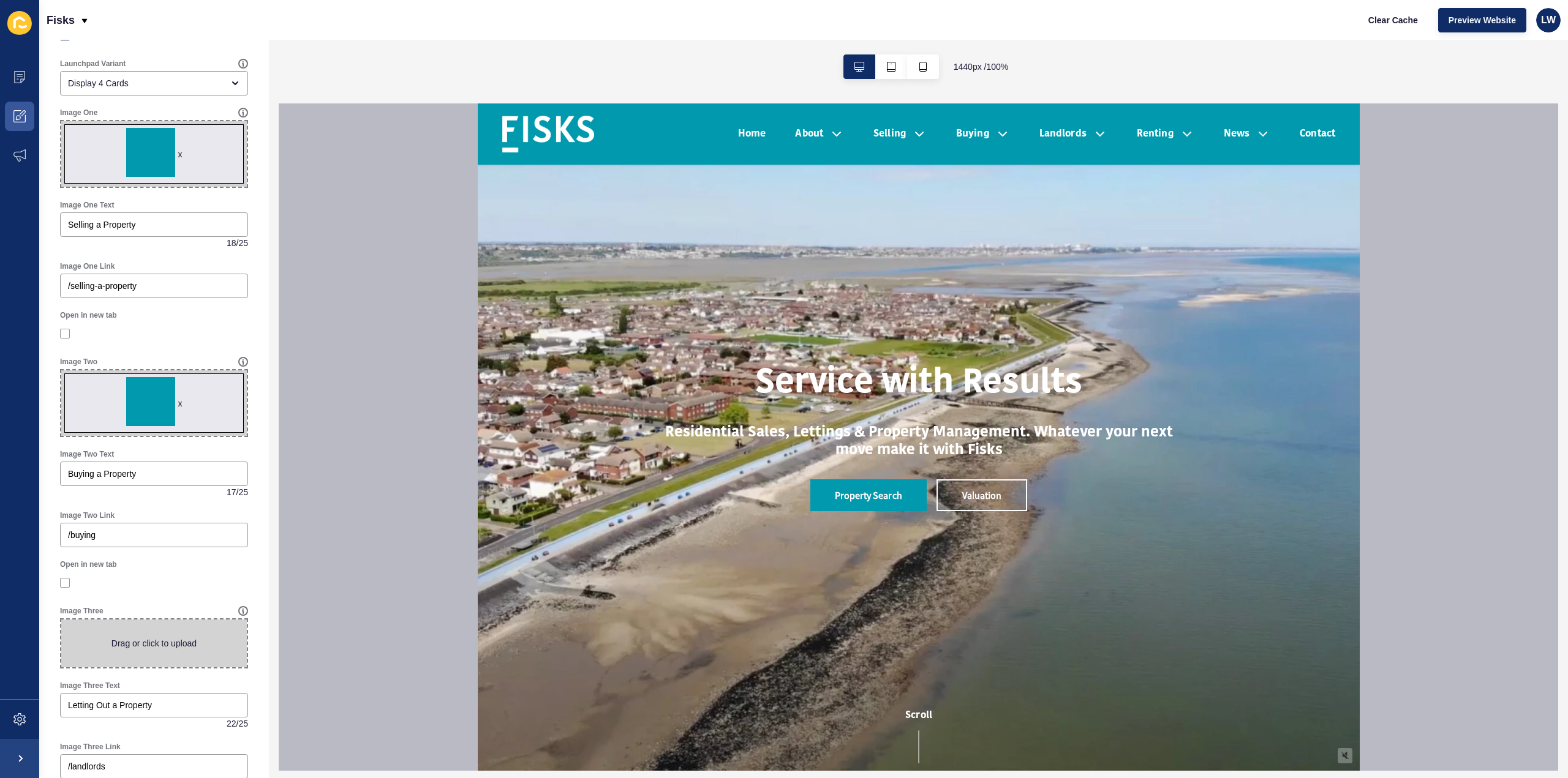
click at [124, 636] on span at bounding box center [154, 644] width 186 height 48
click at [61, 620] on input "Drag or click to upload" at bounding box center [61, 620] width 0 height 0
type input "C:\fakepath\web linkblue.png"
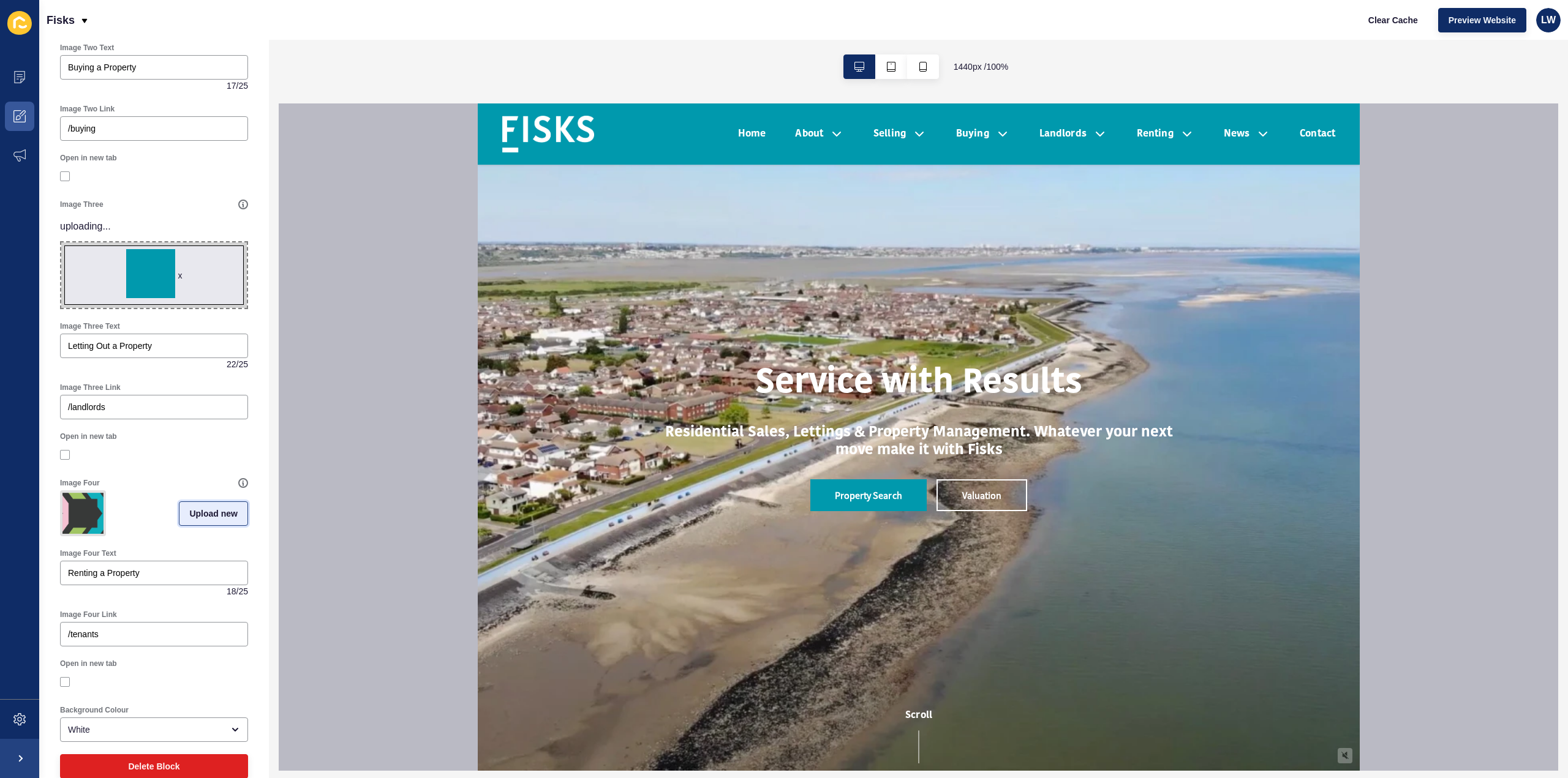
click at [189, 508] on span "Upload new" at bounding box center [213, 514] width 48 height 12
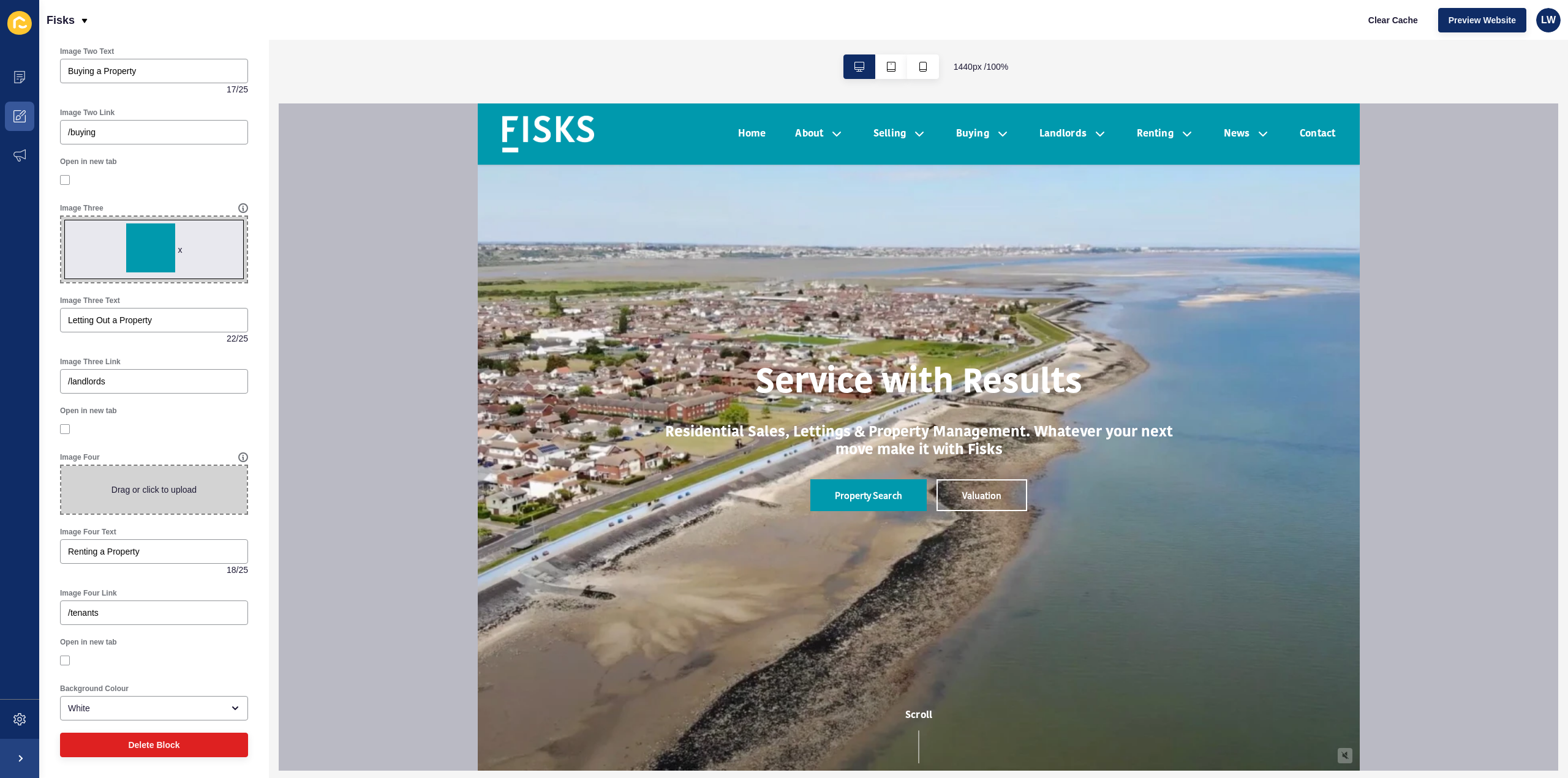
scroll to position [585, 0]
click at [121, 501] on span at bounding box center [154, 491] width 186 height 48
click at [61, 467] on input "Drag or click to upload" at bounding box center [61, 467] width 0 height 0
type input "C:\fakepath\web linkblue.png"
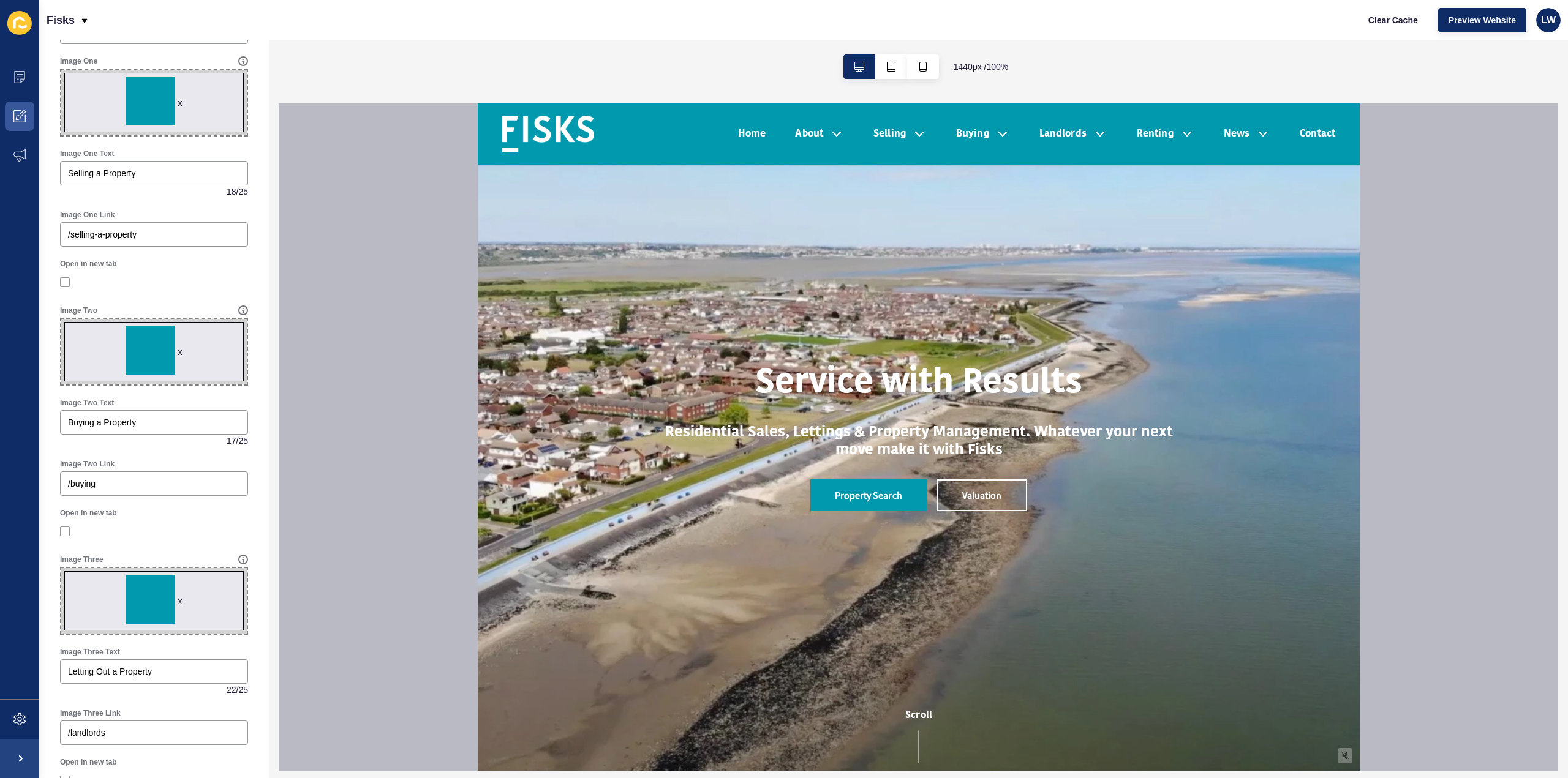
scroll to position [0, 0]
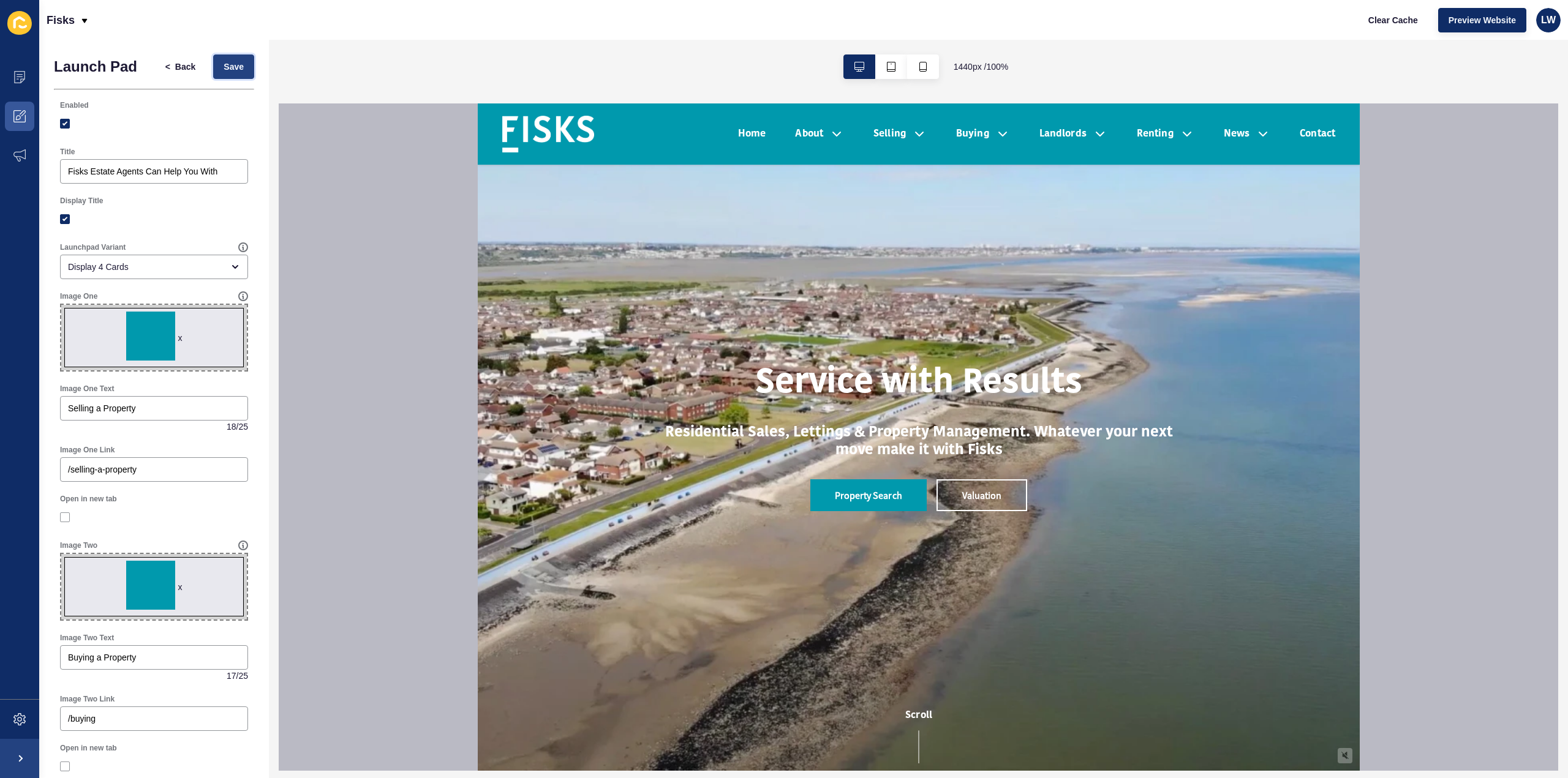
click at [227, 67] on span "Save" at bounding box center [233, 67] width 20 height 12
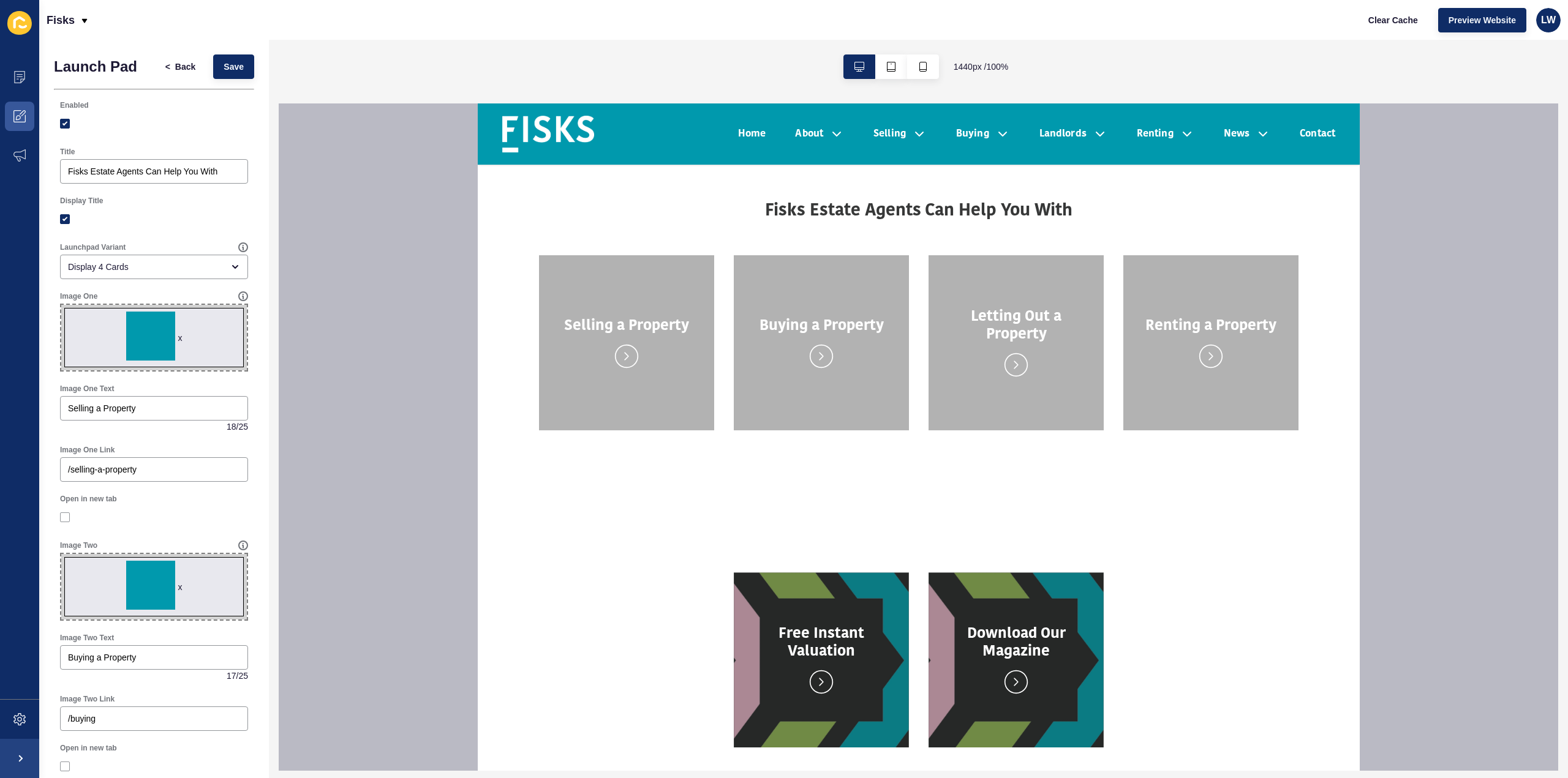
scroll to position [734, 0]
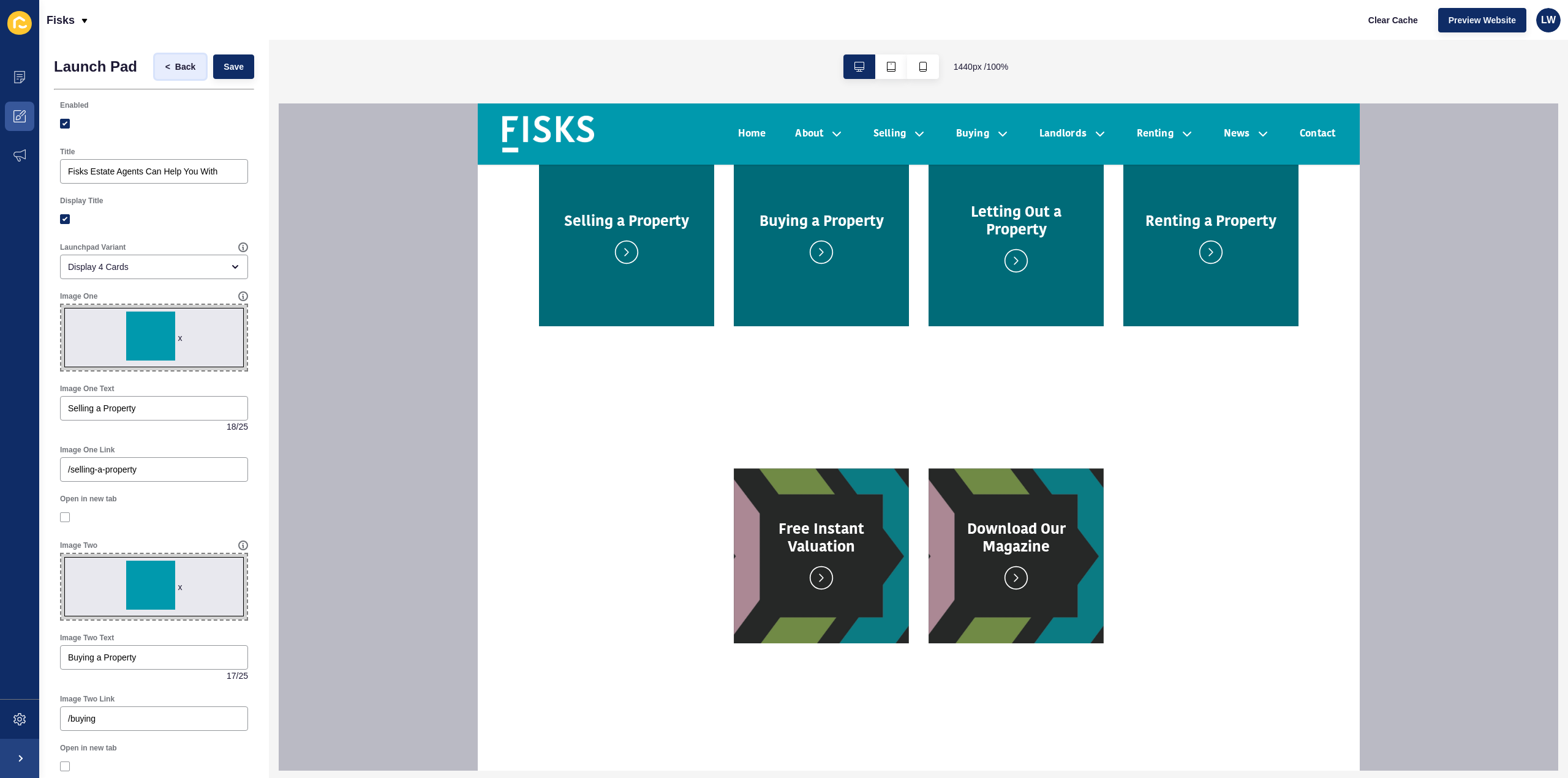
click at [175, 65] on span "Back" at bounding box center [185, 67] width 20 height 12
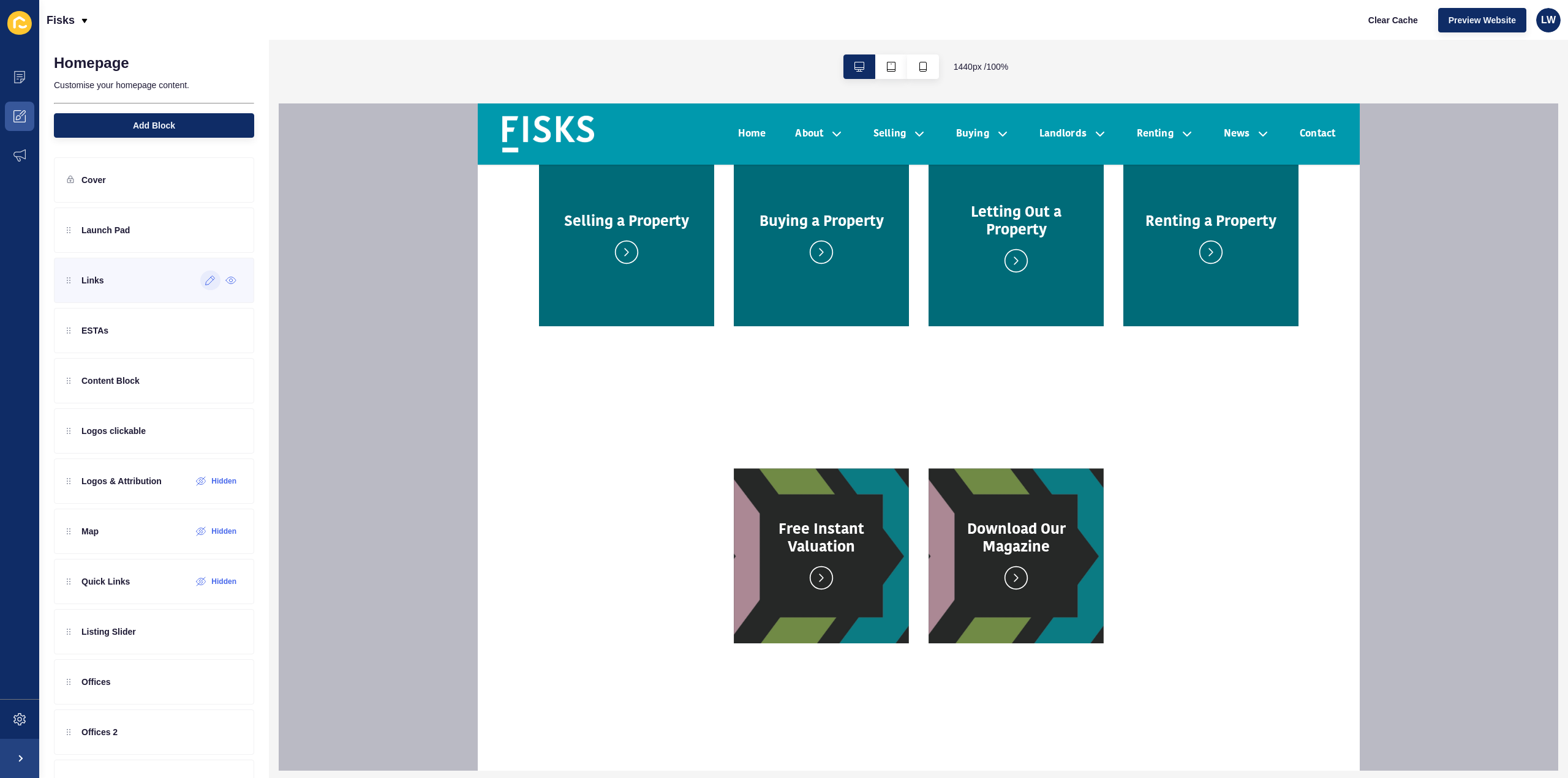
click at [206, 283] on icon at bounding box center [210, 281] width 10 height 10
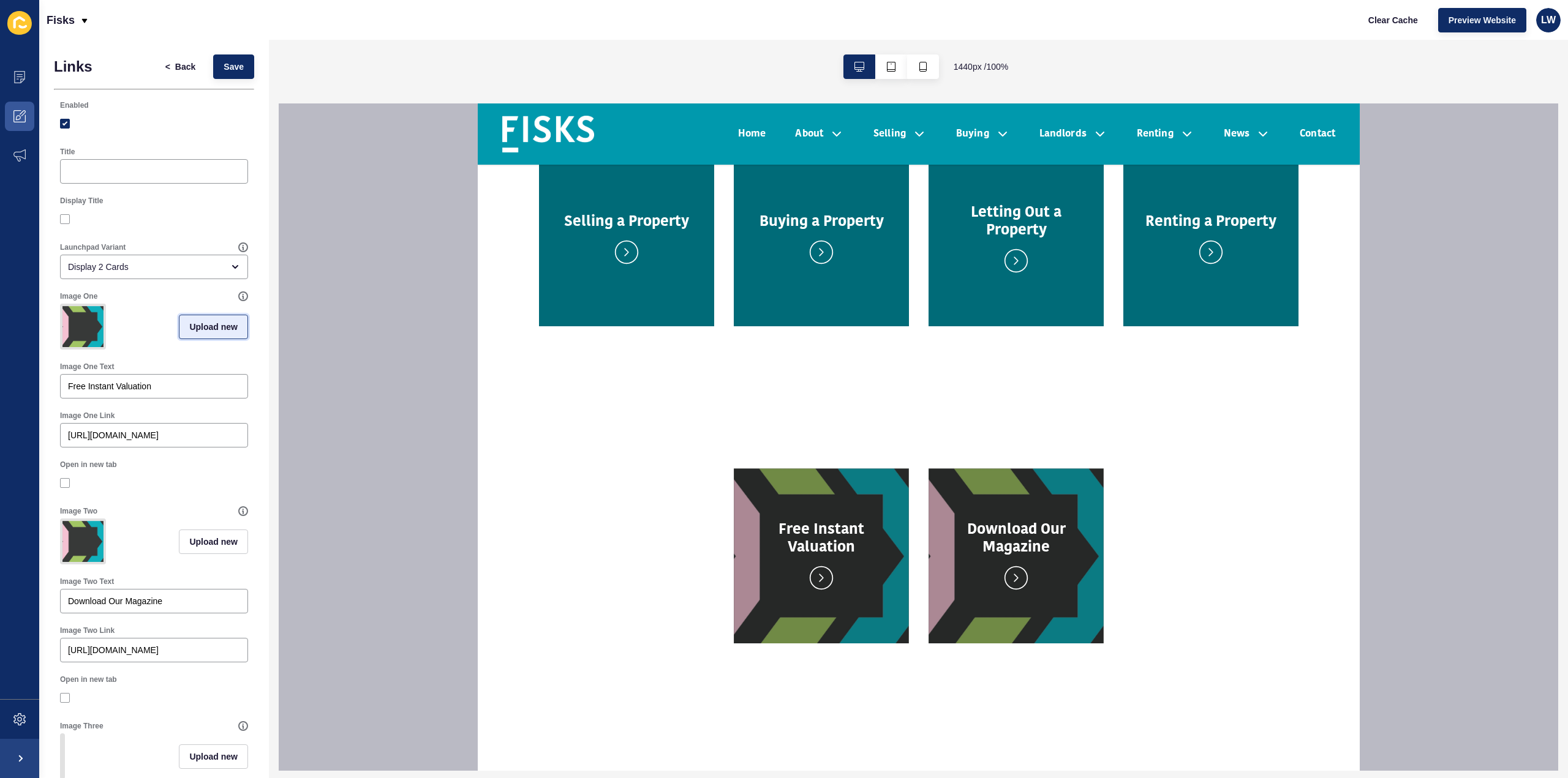
click at [209, 329] on span "Upload new" at bounding box center [213, 327] width 48 height 12
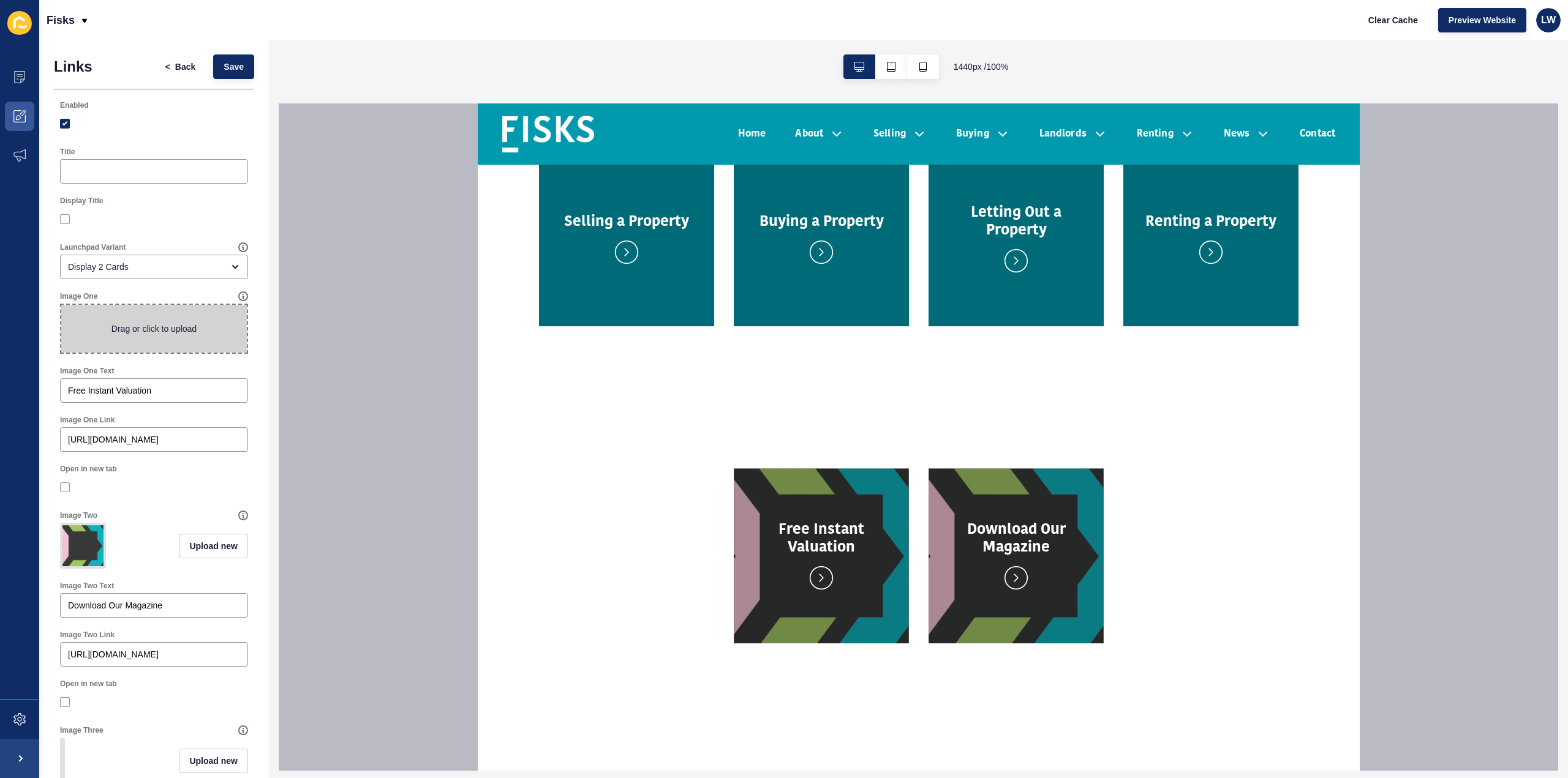
click at [191, 336] on span at bounding box center [154, 329] width 186 height 48
click at [61, 305] on input "Drag or click to upload" at bounding box center [61, 305] width 0 height 0
type input "C:\fakepath\web linkblue.png"
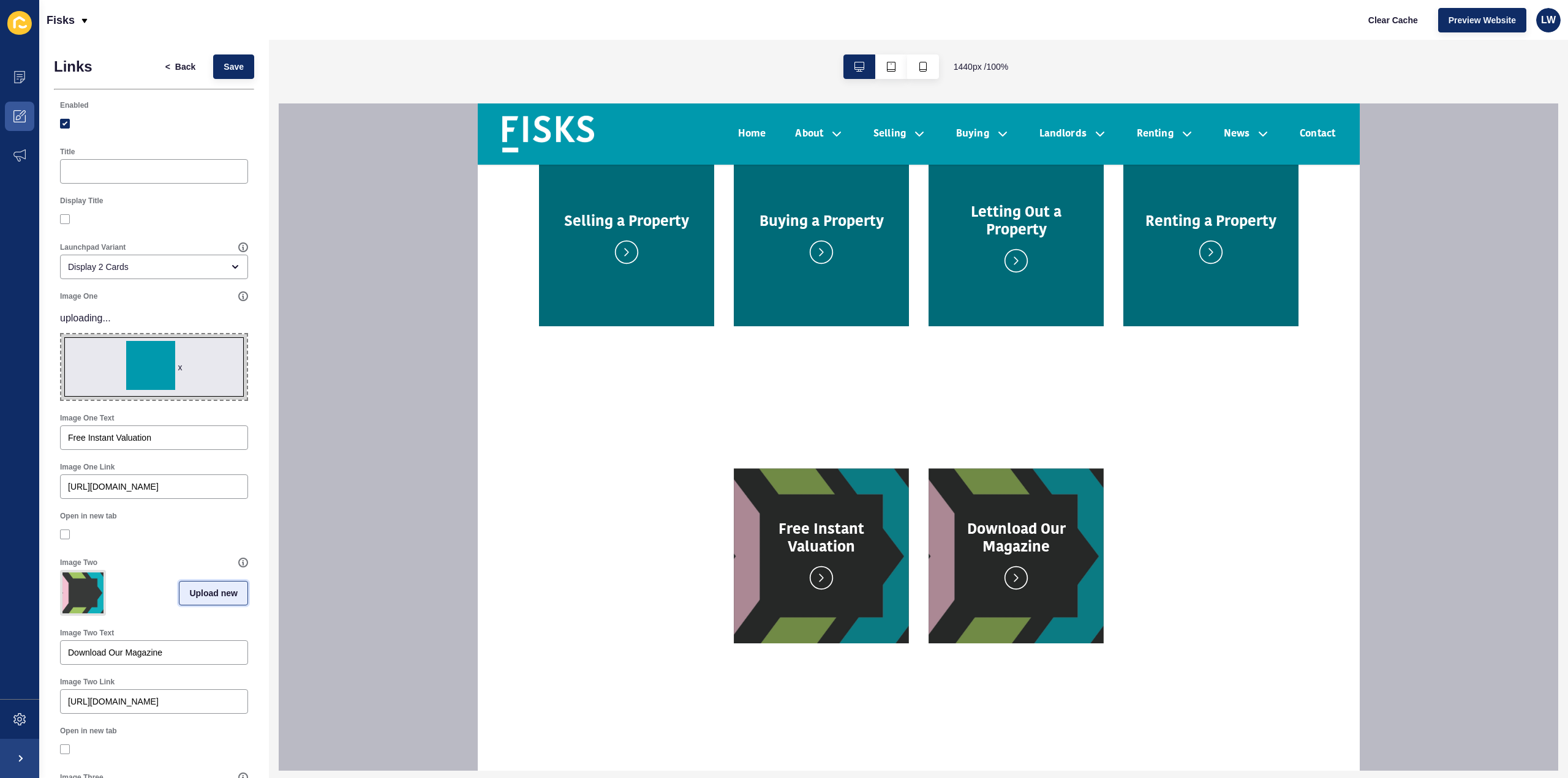
click at [202, 599] on span "Upload new" at bounding box center [213, 593] width 48 height 12
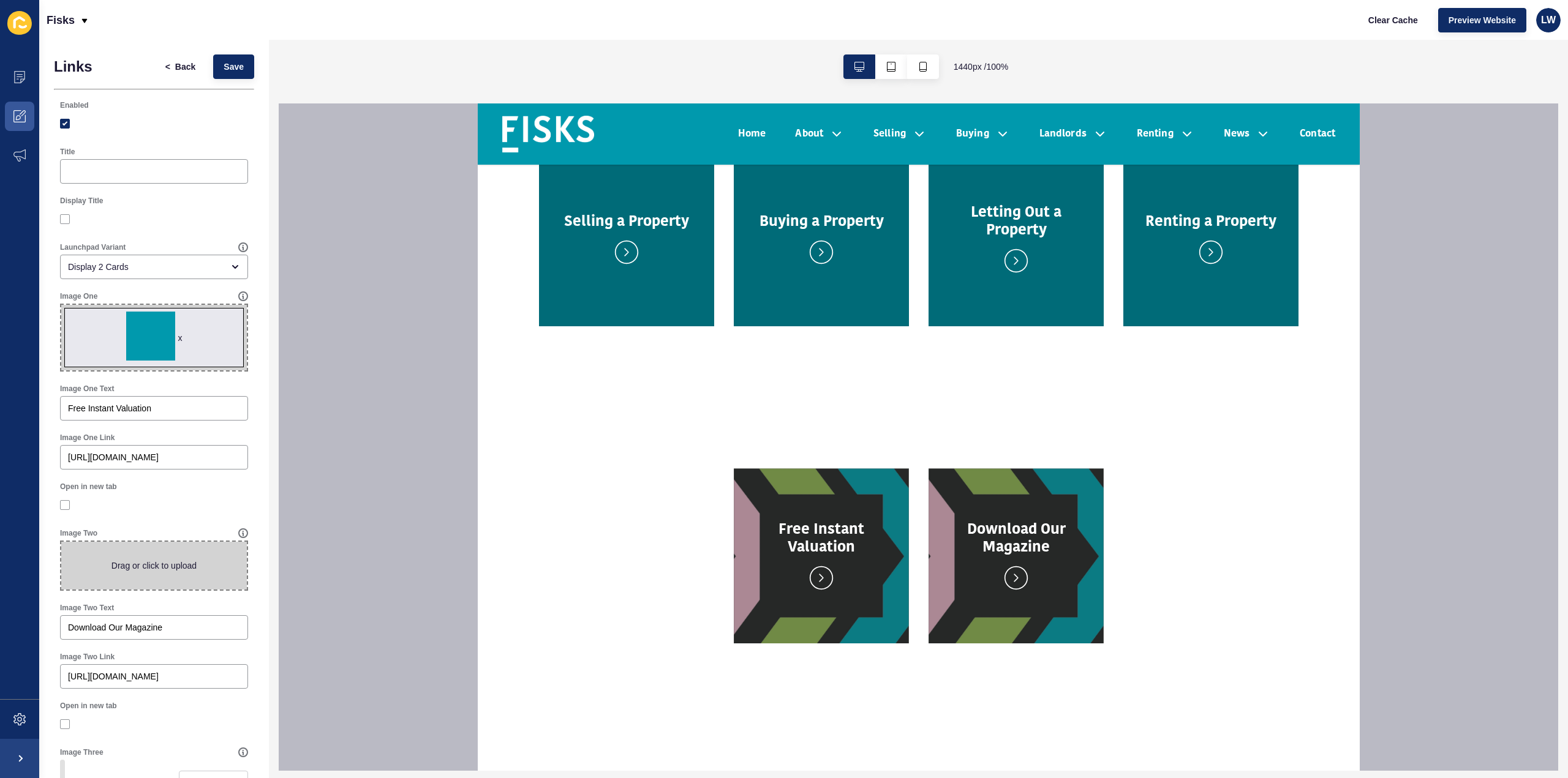
click at [145, 569] on span at bounding box center [154, 565] width 186 height 48
click at [61, 542] on input "Drag or click to upload" at bounding box center [61, 542] width 0 height 0
type input "C:\fakepath\web linkblue.png"
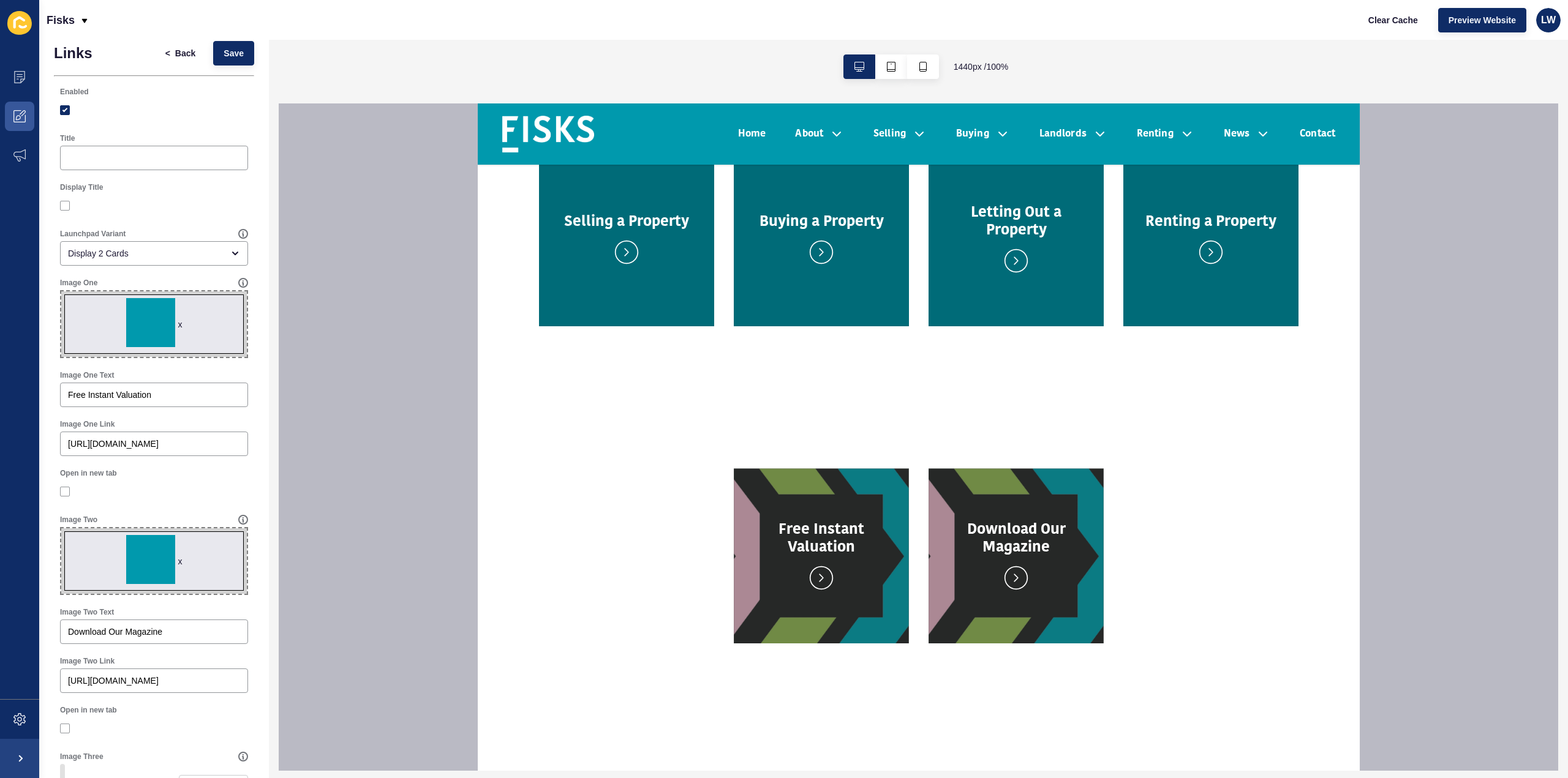
scroll to position [0, 0]
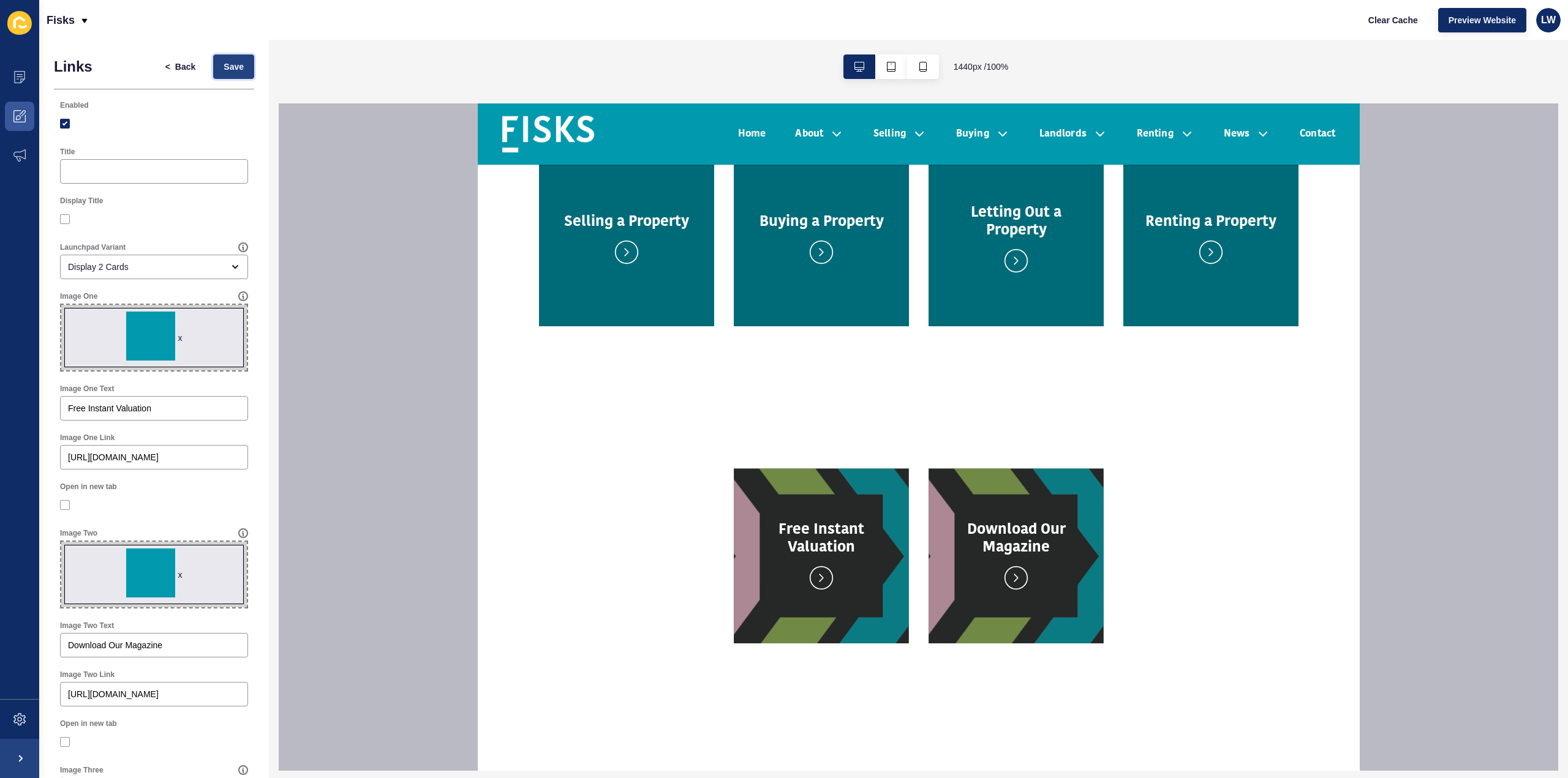
click at [223, 65] on span "Save" at bounding box center [233, 67] width 20 height 12
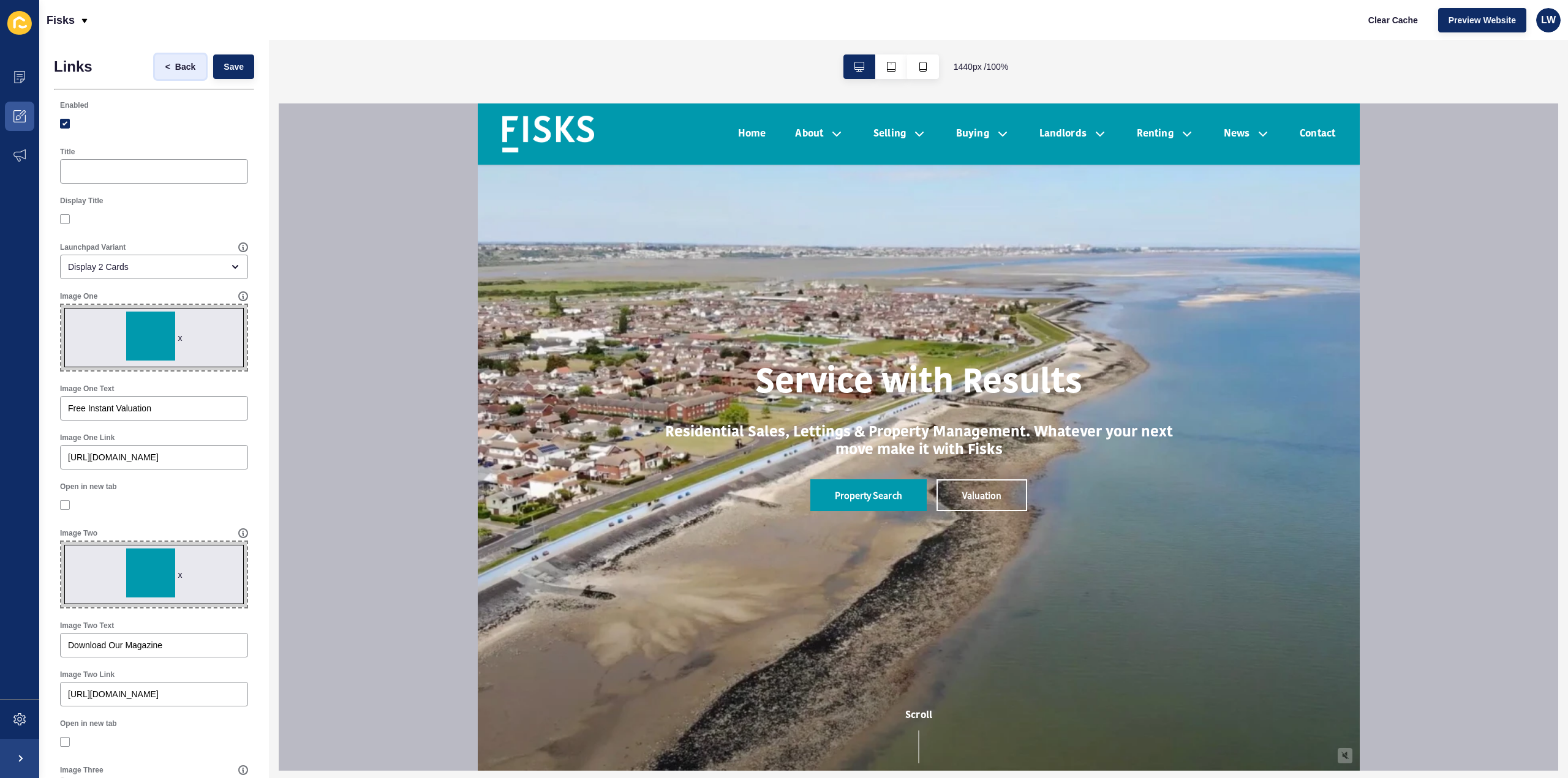
click at [167, 73] on button "< Back" at bounding box center [181, 66] width 51 height 24
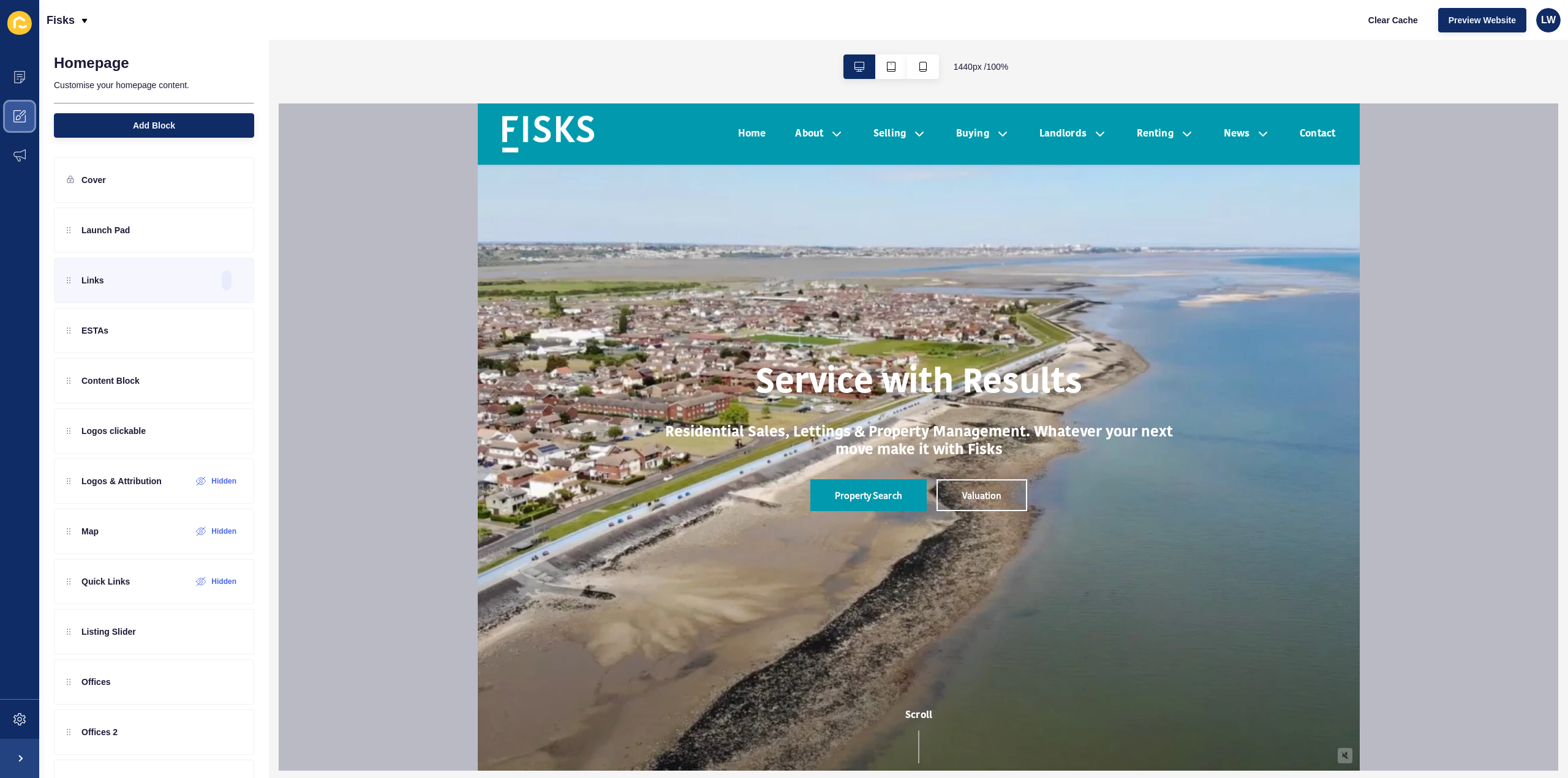
click at [30, 121] on span at bounding box center [19, 116] width 39 height 39
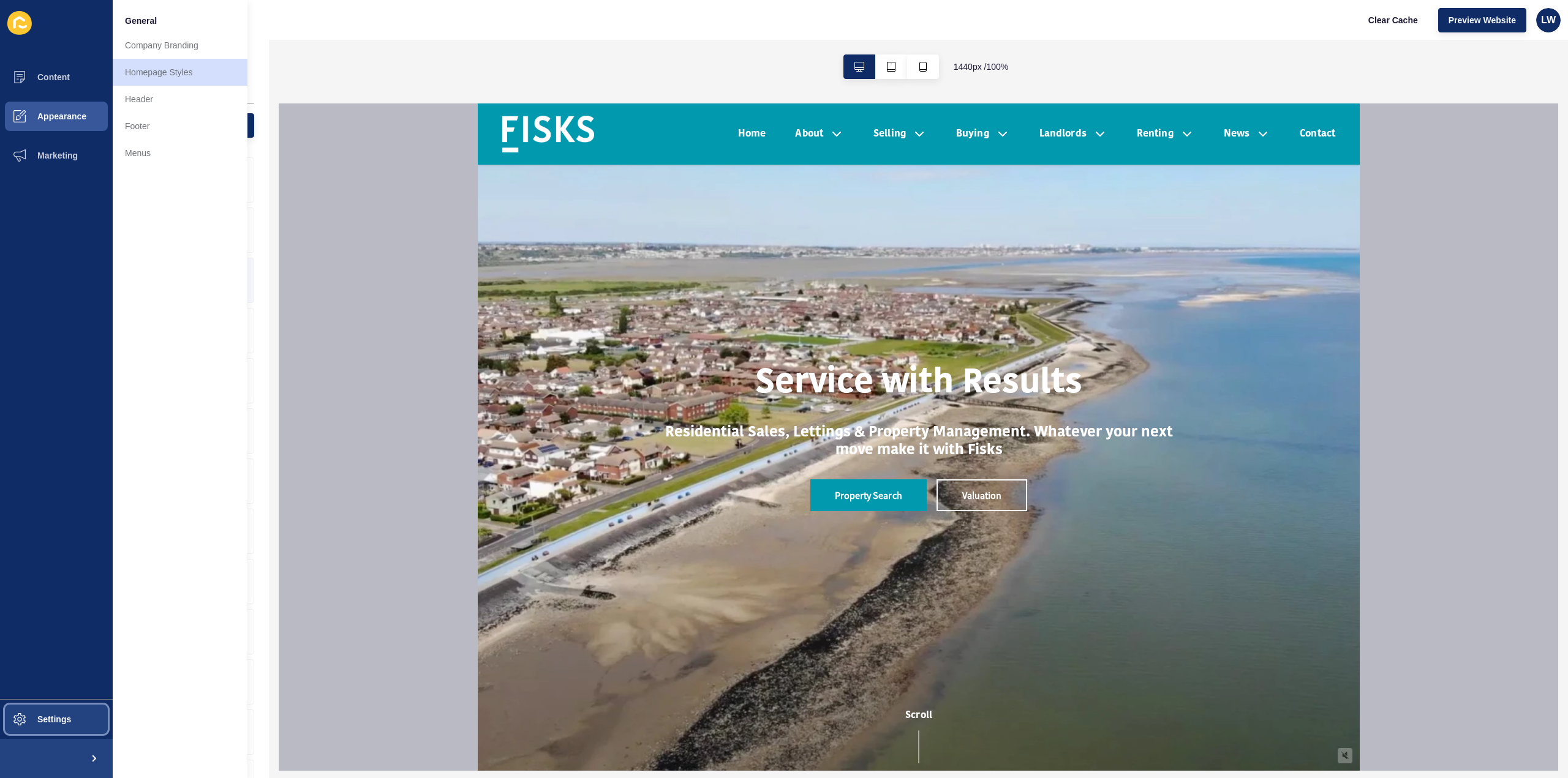
click at [27, 708] on span at bounding box center [19, 719] width 39 height 39
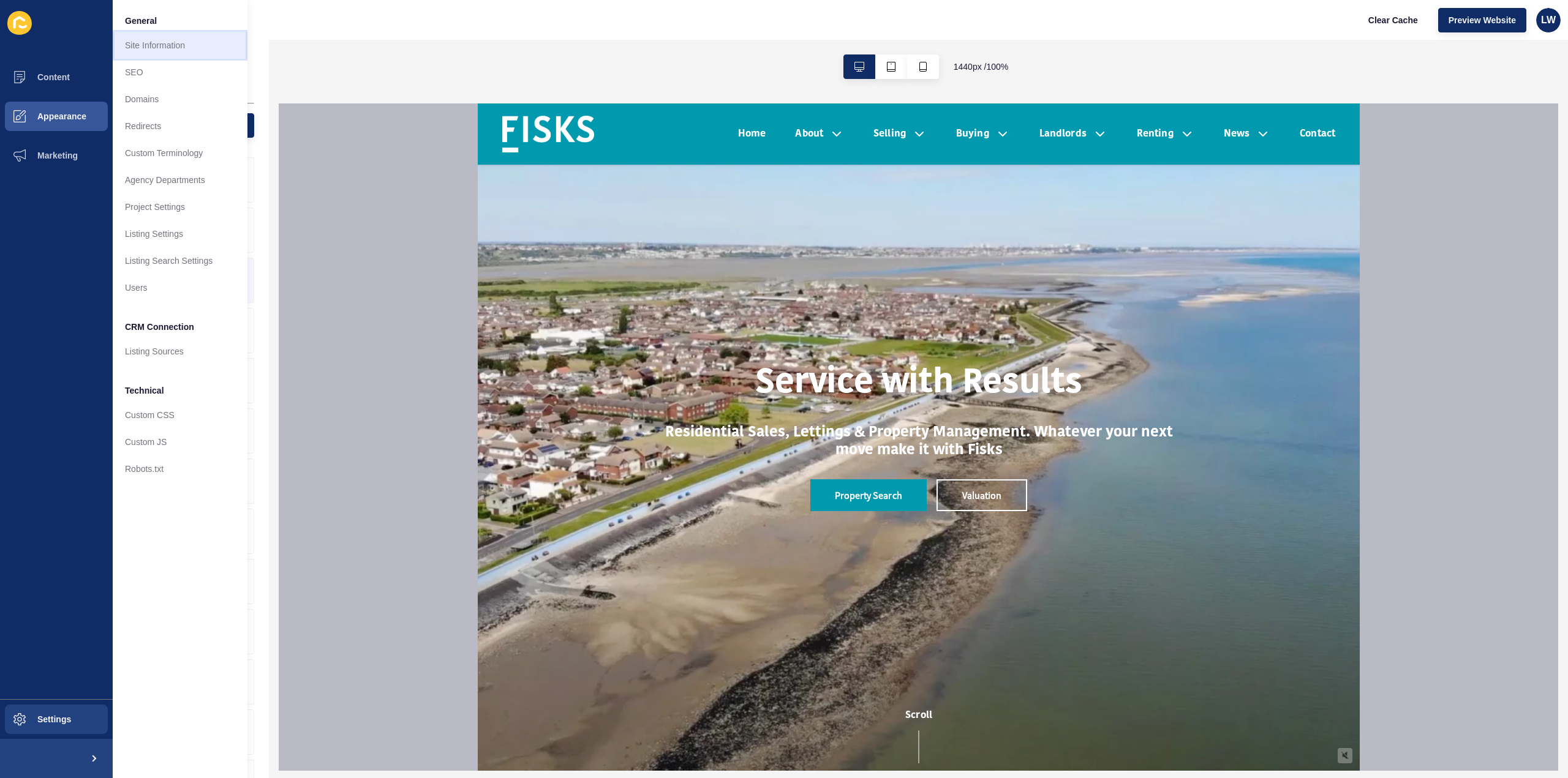
click at [154, 50] on link "Site Information" at bounding box center [180, 45] width 134 height 27
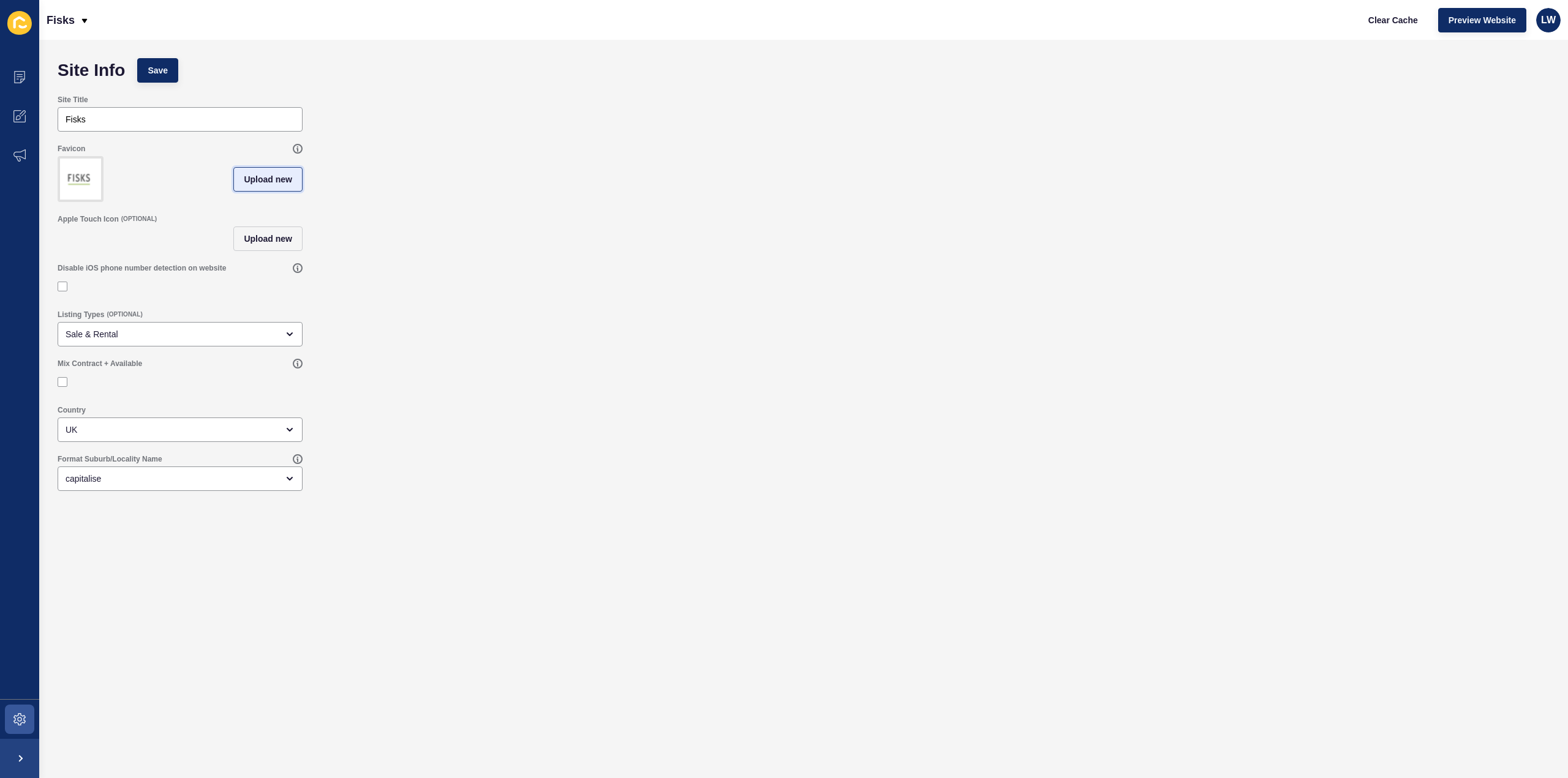
click at [266, 186] on span "Upload new" at bounding box center [267, 180] width 48 height 12
click at [234, 188] on span at bounding box center [180, 181] width 243 height 48
click at [58, 157] on input "Drag or click to upload" at bounding box center [58, 157] width 0 height 0
type input "C:\fakepath\bluebackgroundsquare.png"
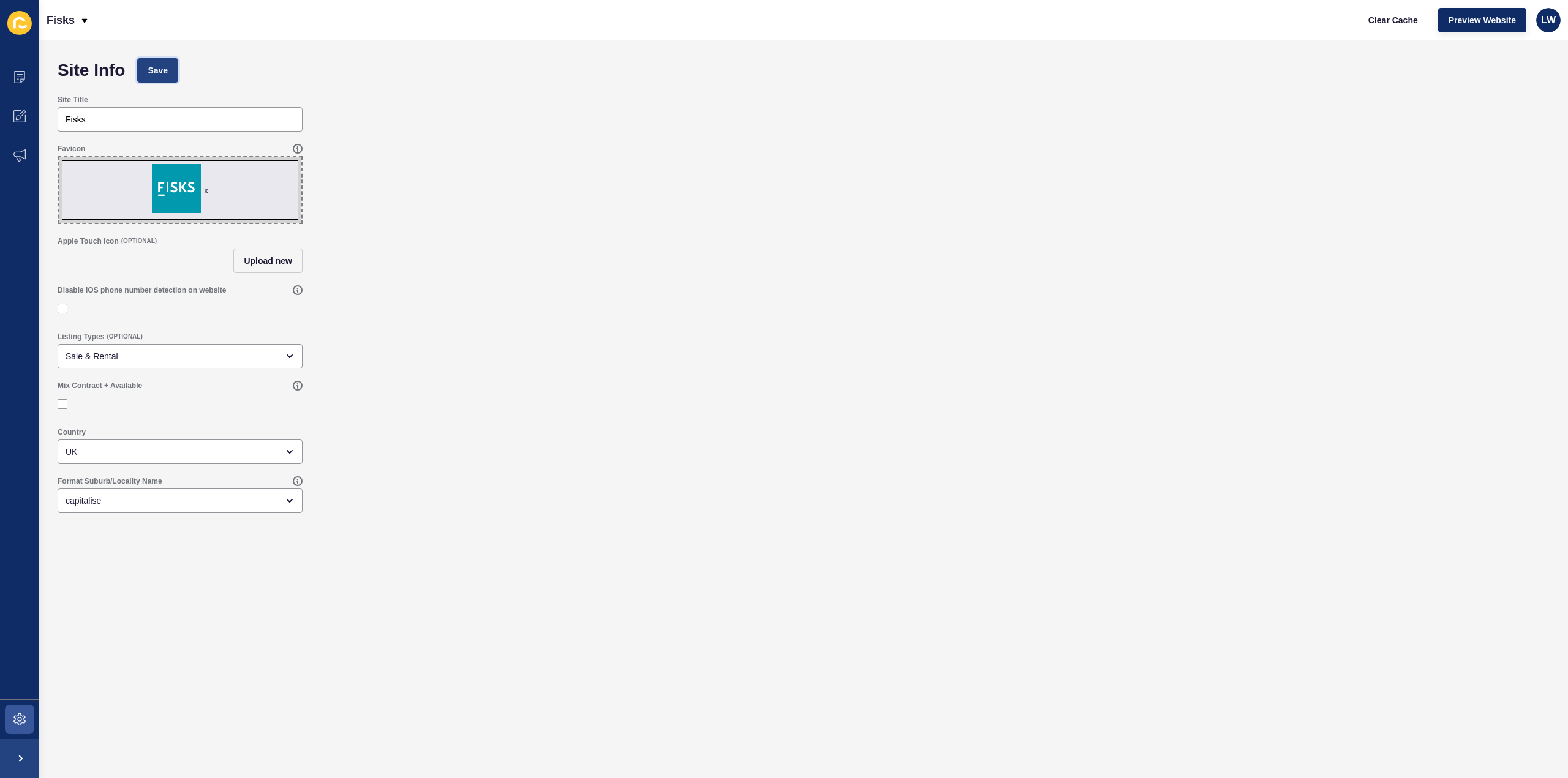
click at [154, 71] on span "Save" at bounding box center [157, 71] width 20 height 12
click at [12, 78] on span at bounding box center [19, 77] width 39 height 39
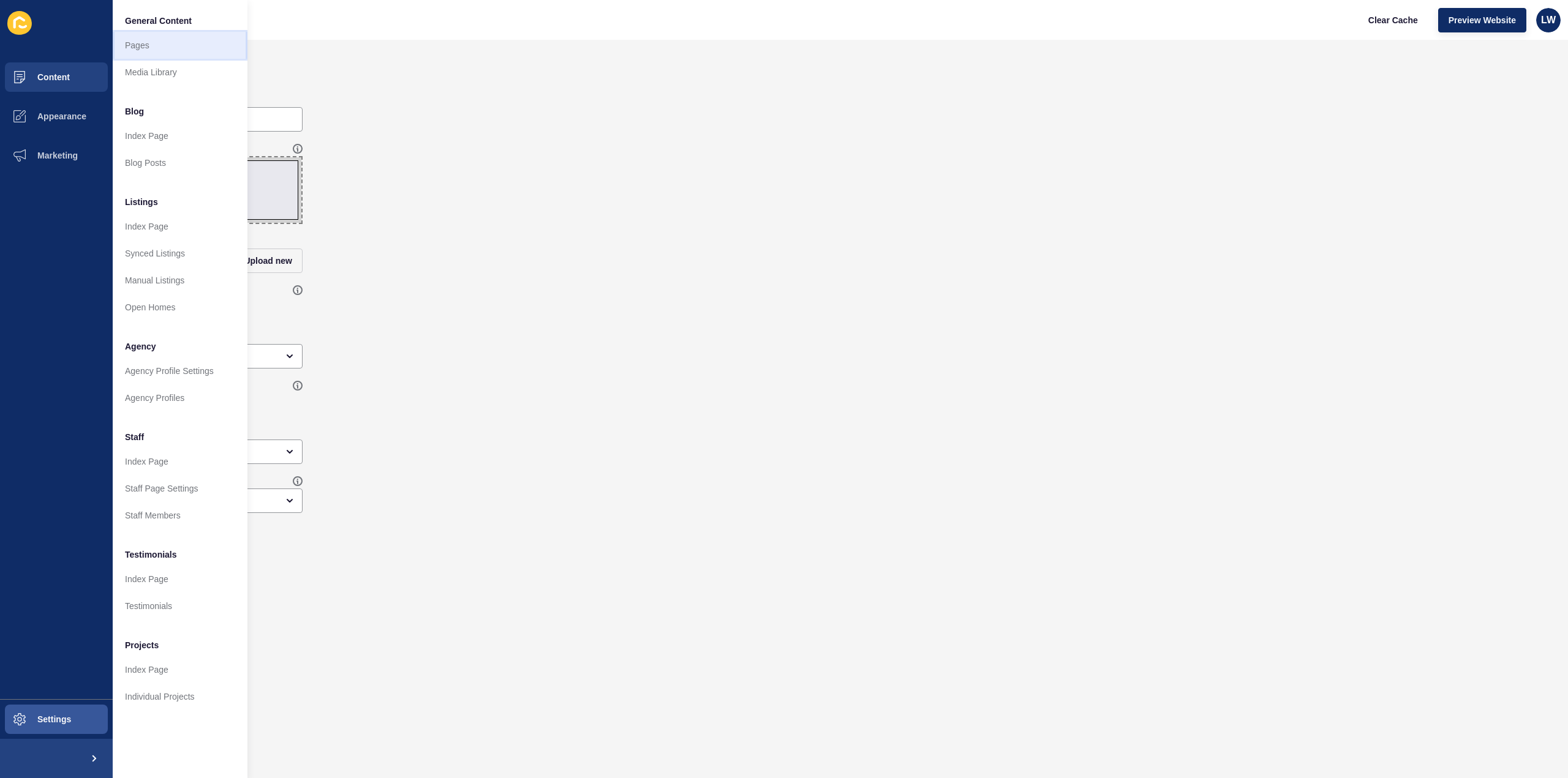
click at [148, 42] on link "Pages" at bounding box center [180, 45] width 134 height 27
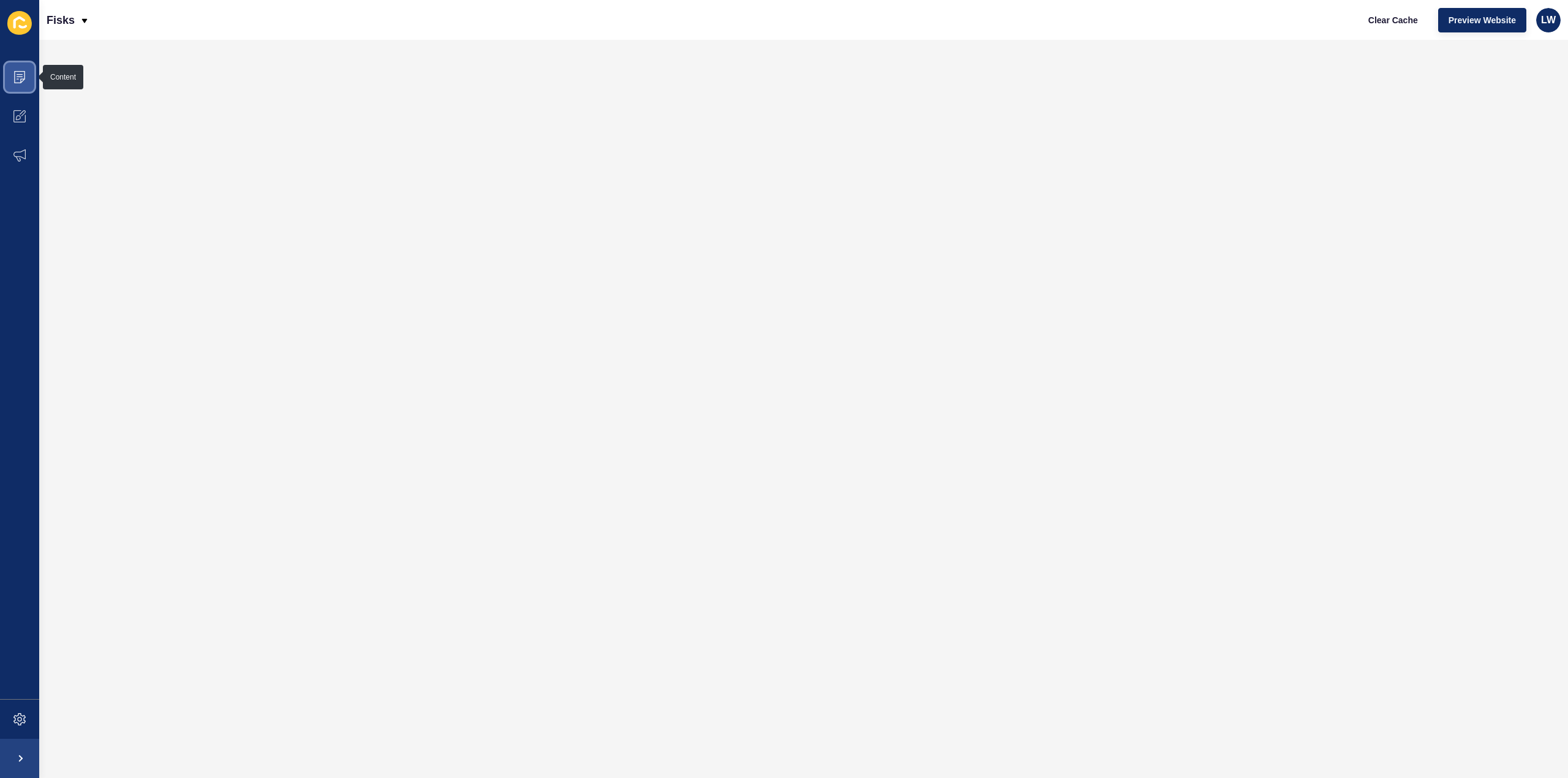
click at [24, 77] on icon at bounding box center [19, 77] width 12 height 12
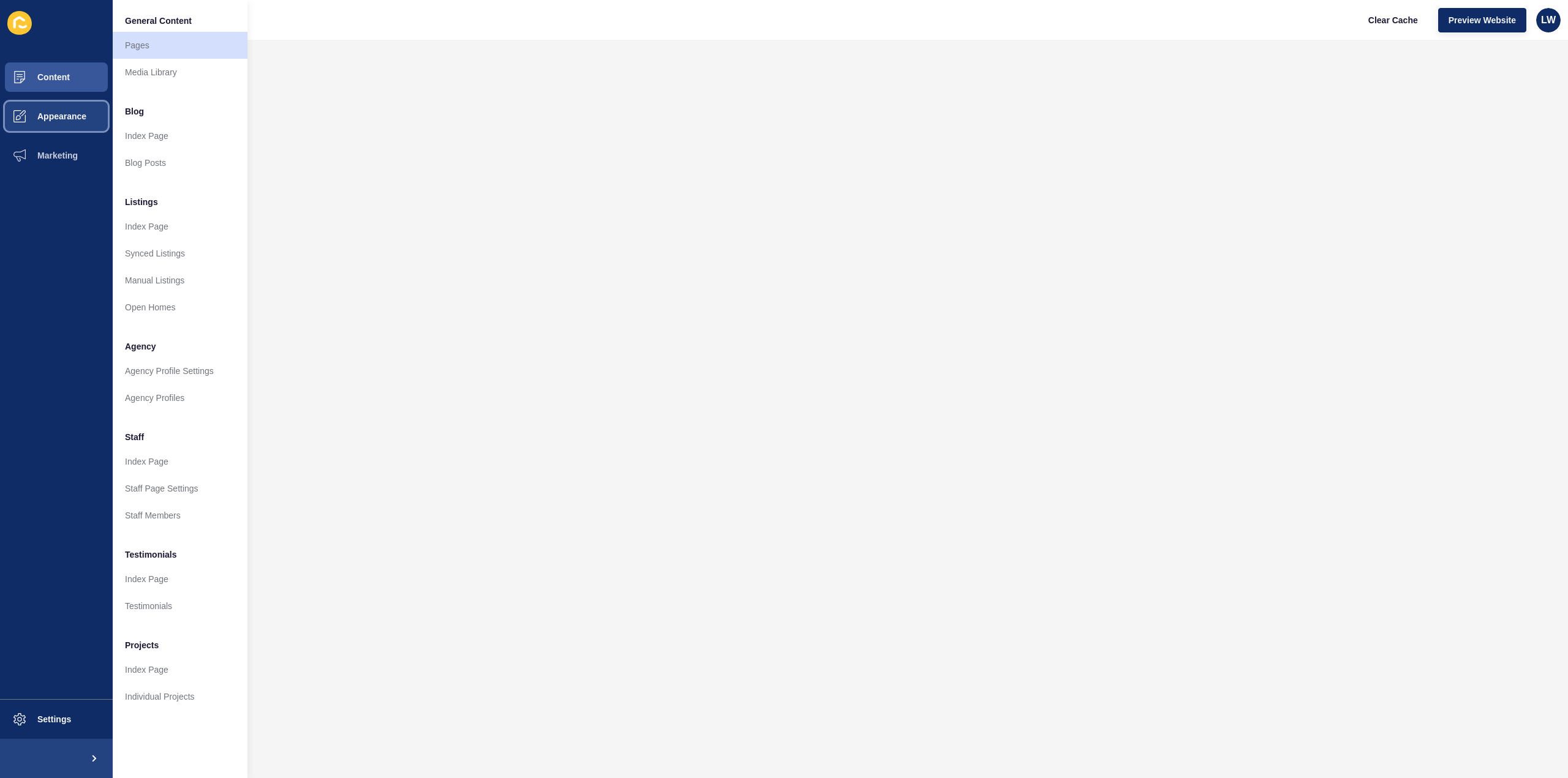
click at [49, 114] on span "Appearance" at bounding box center [42, 116] width 88 height 10
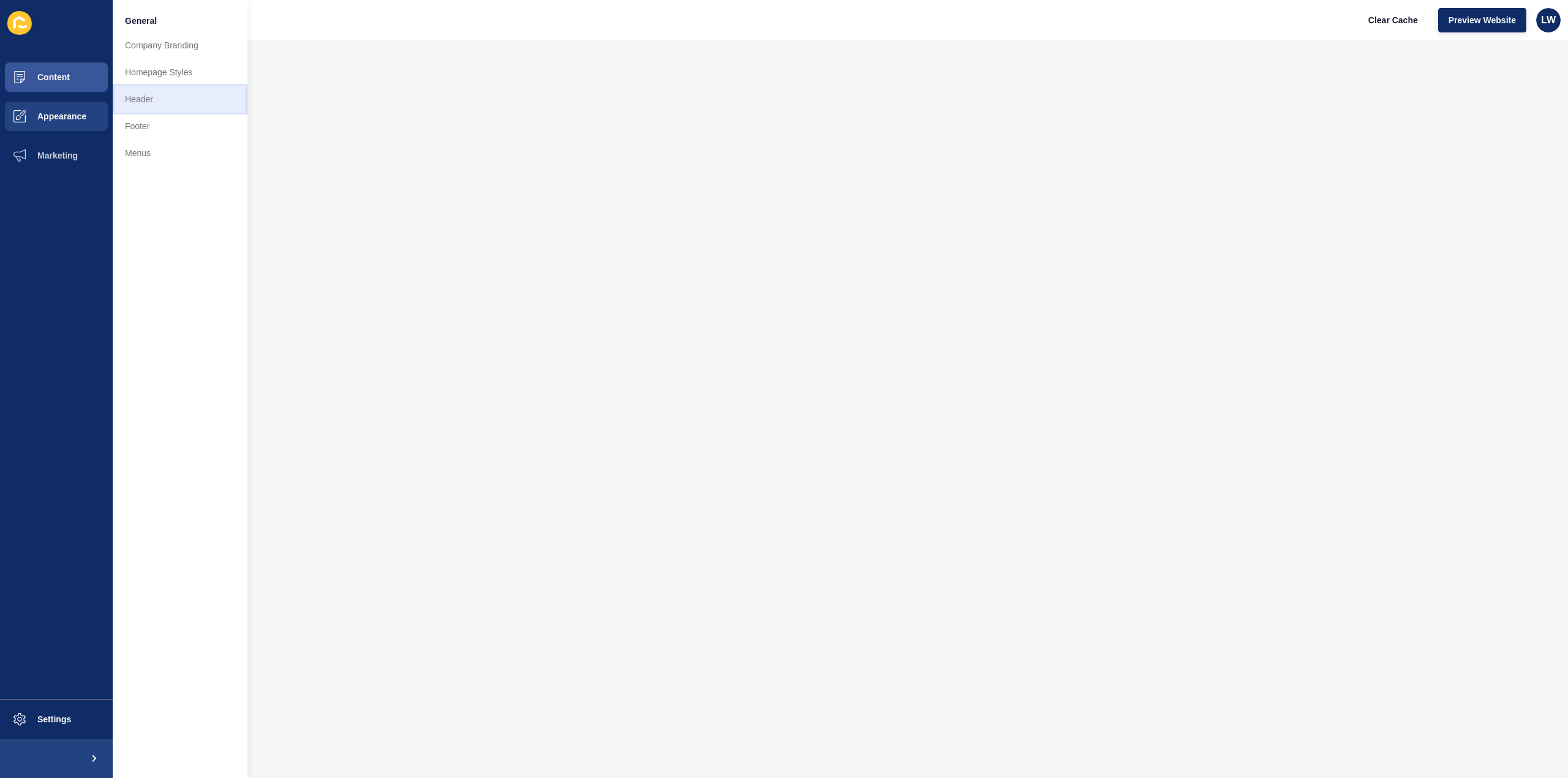
click at [137, 106] on link "Header" at bounding box center [180, 99] width 134 height 27
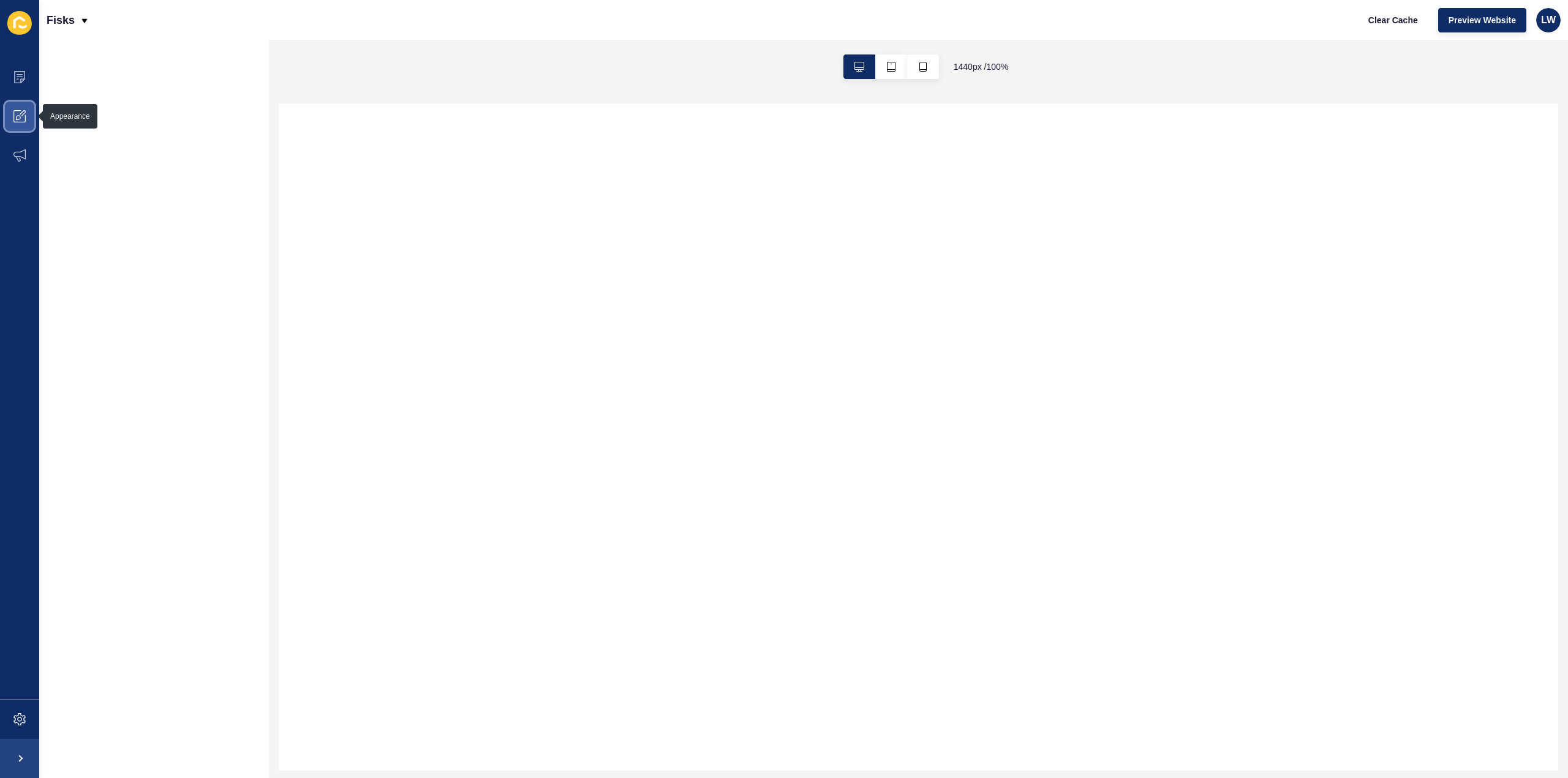
click at [24, 119] on icon at bounding box center [19, 116] width 12 height 12
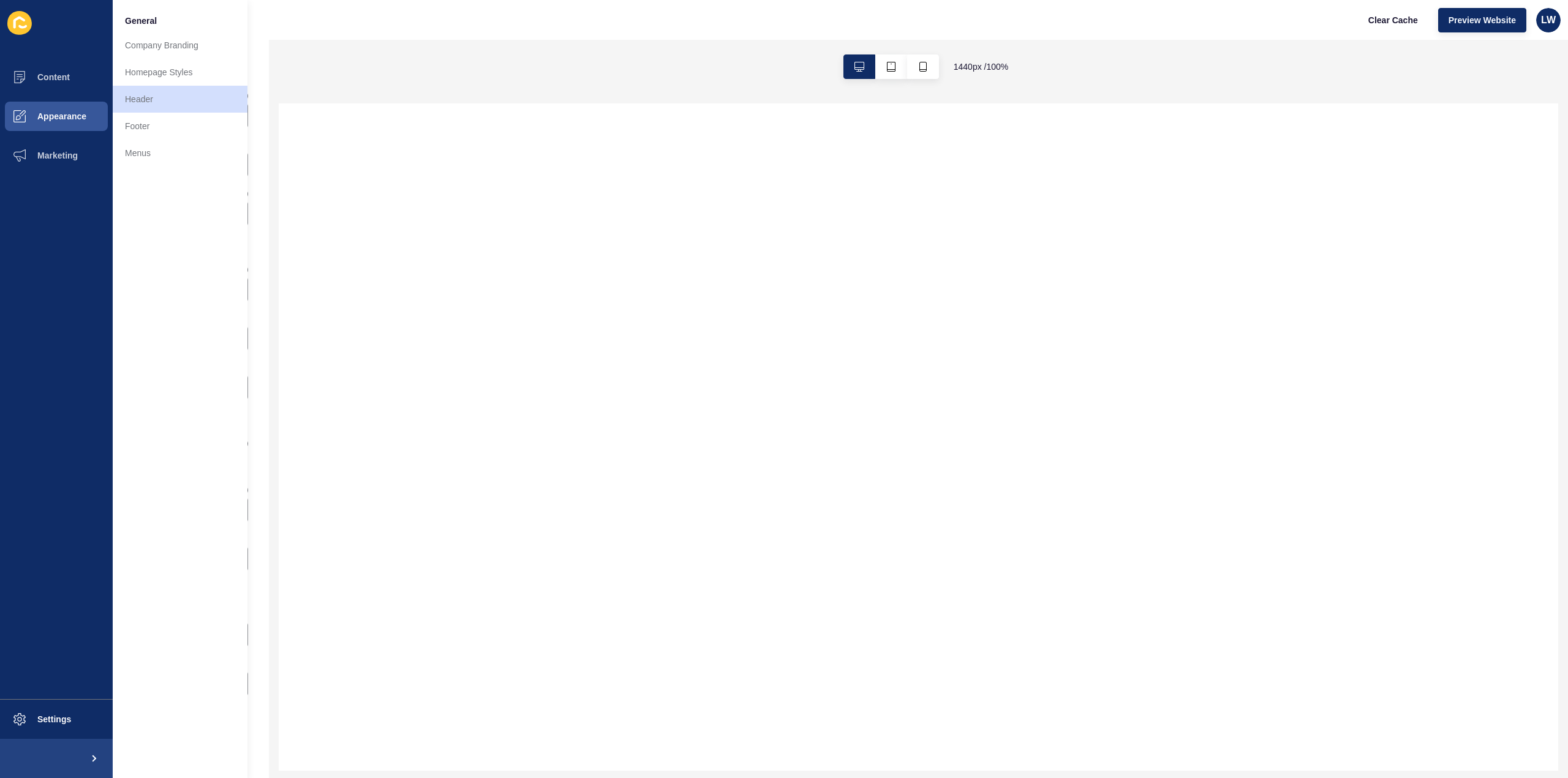
click at [262, 126] on div "Header Settings Save Select Header Menu Main Contact Phone Number (OPTIONAL) Co…" at bounding box center [154, 409] width 229 height 739
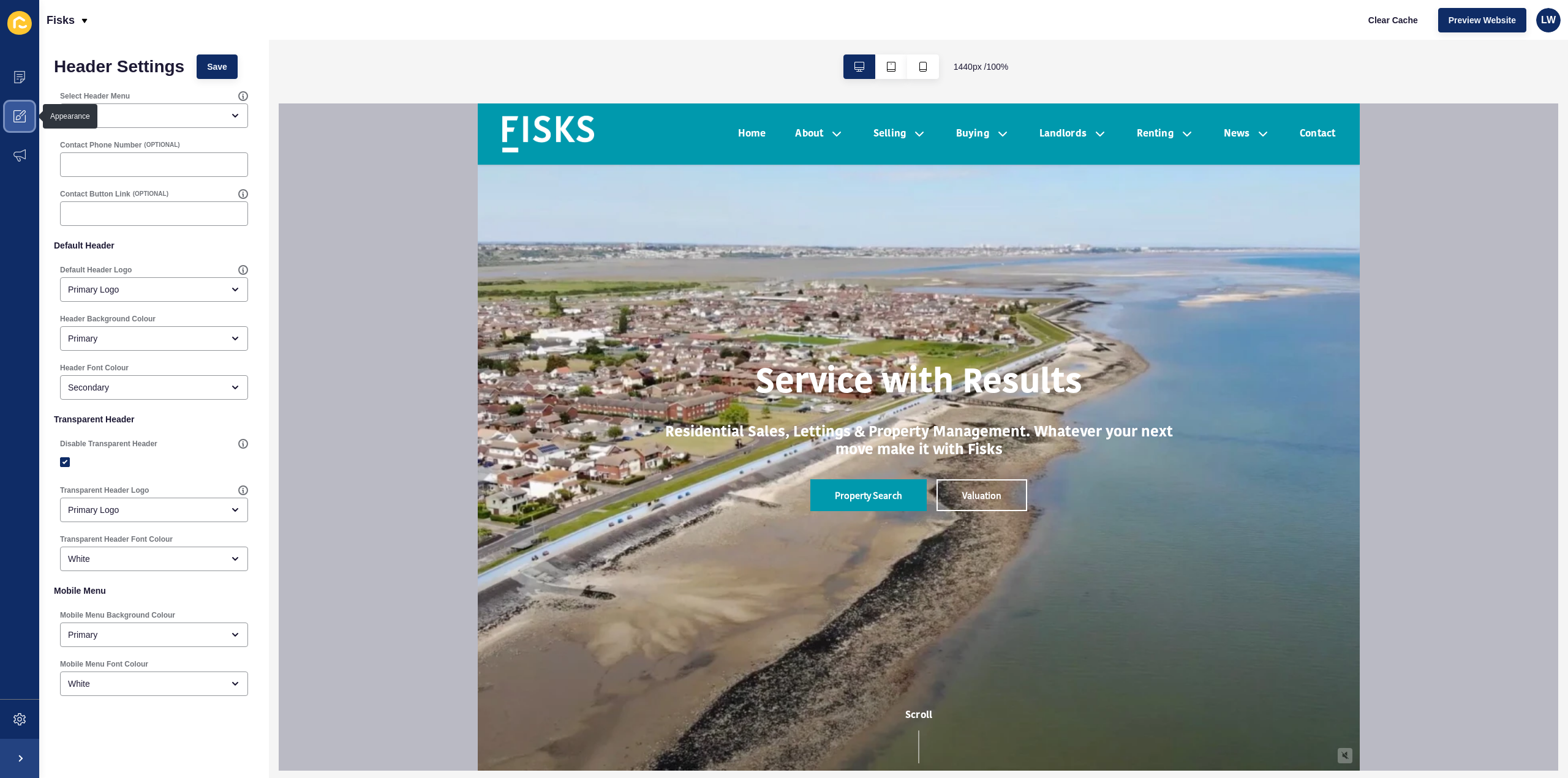
click at [19, 112] on icon at bounding box center [19, 116] width 12 height 12
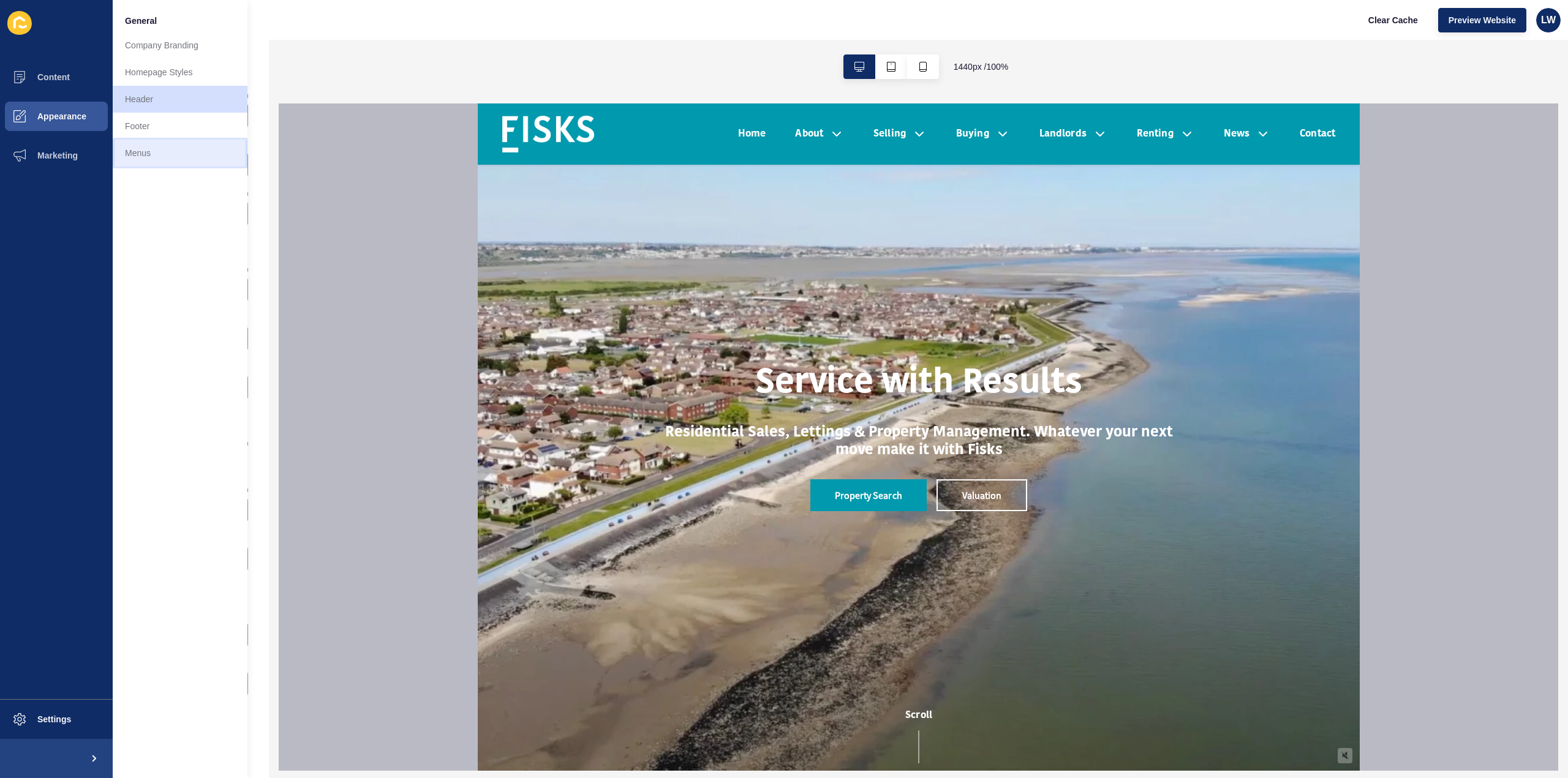
click at [132, 149] on link "Menus" at bounding box center [180, 153] width 134 height 27
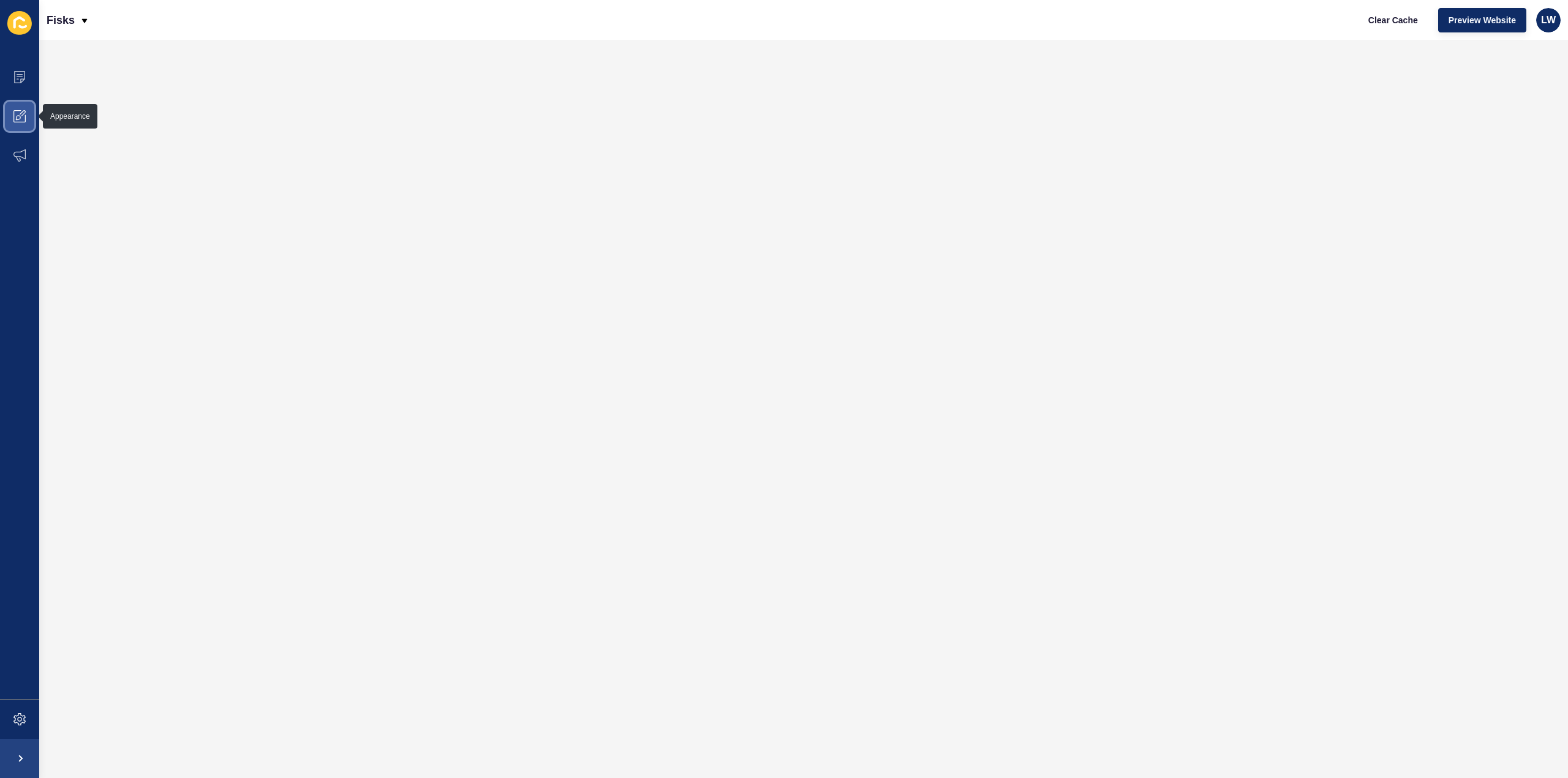
click at [22, 126] on span at bounding box center [19, 116] width 39 height 39
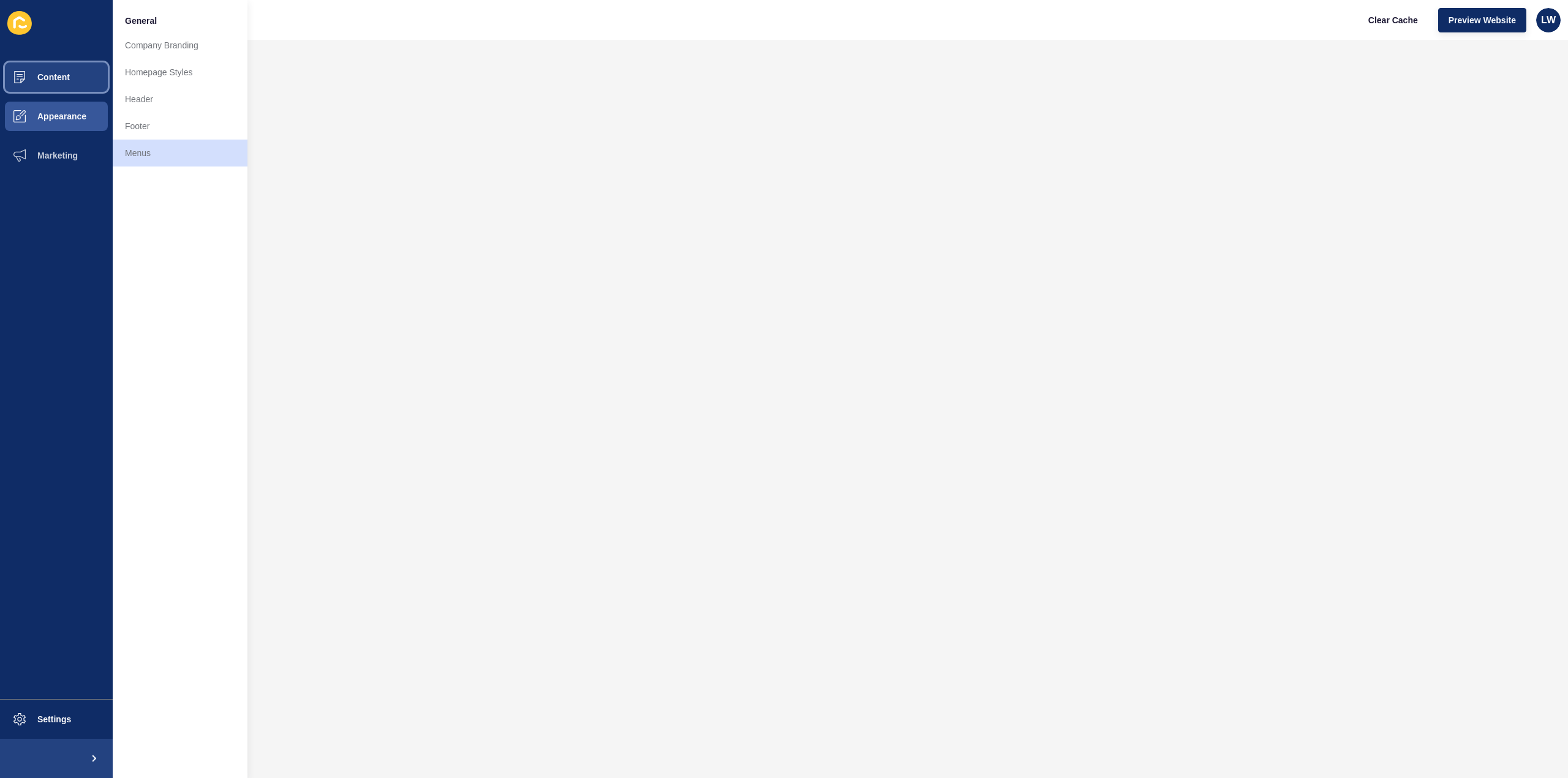
click at [41, 92] on button "Content" at bounding box center [56, 77] width 113 height 39
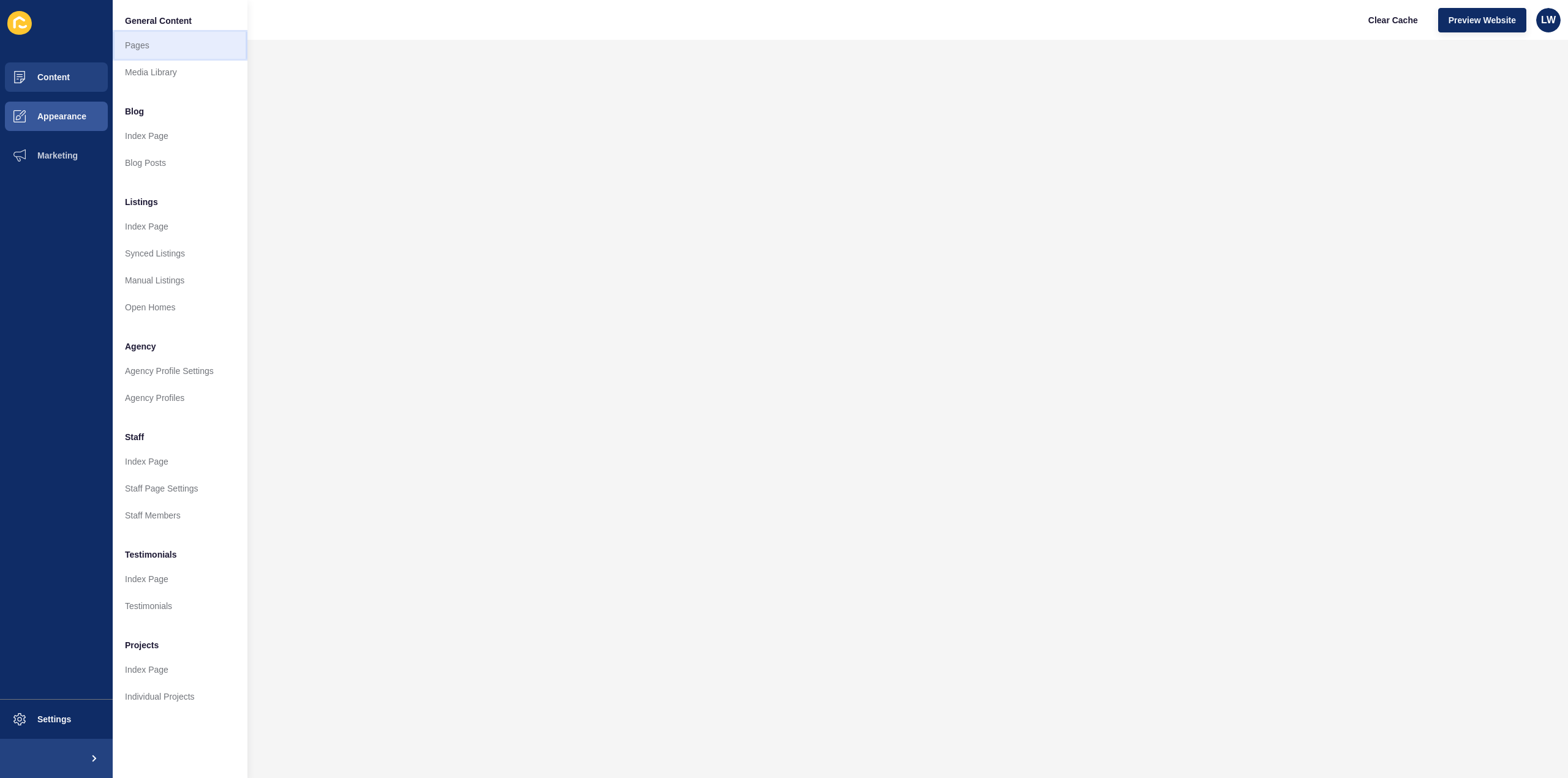
click at [148, 49] on link "Pages" at bounding box center [180, 45] width 134 height 27
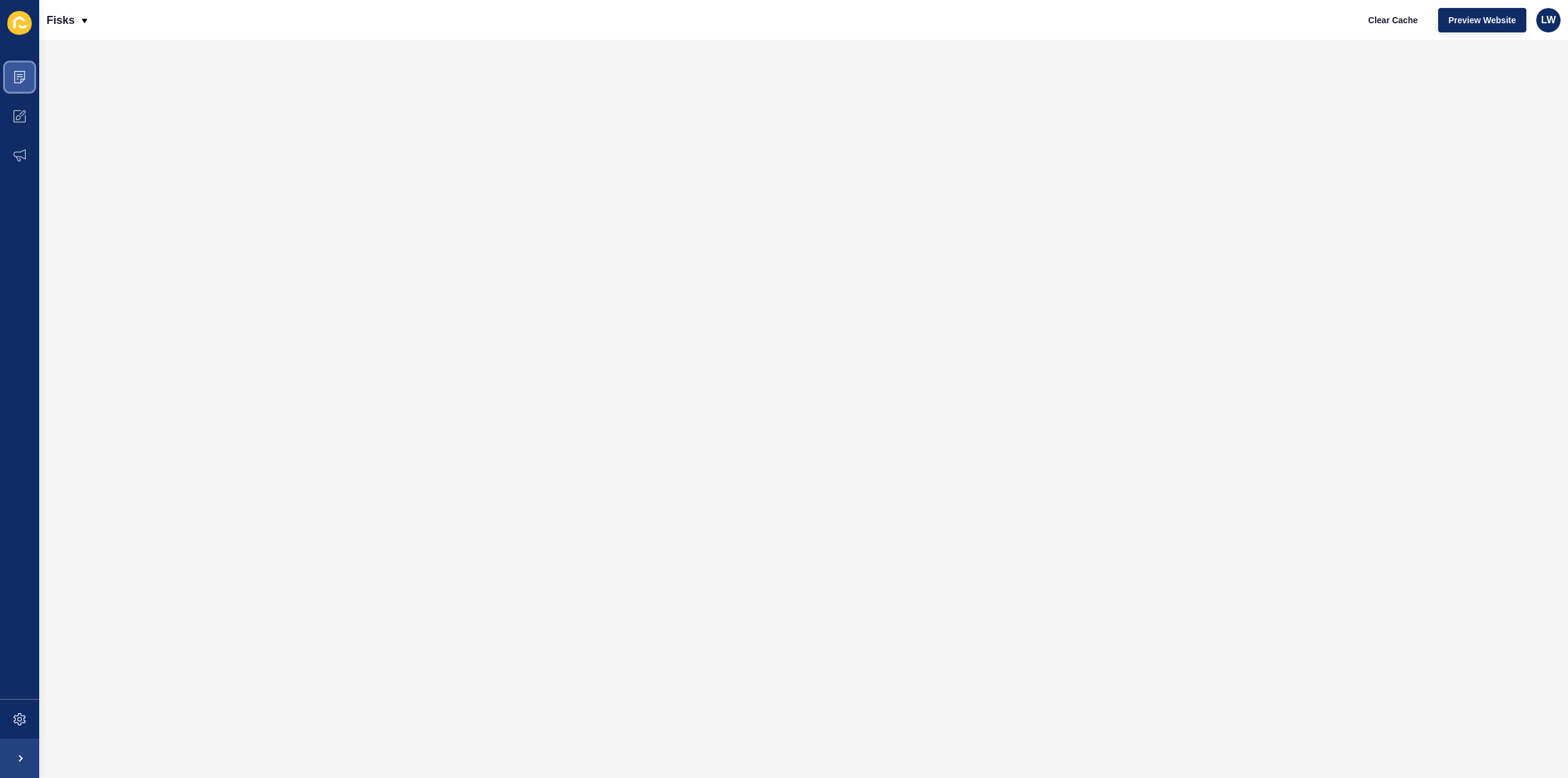
click at [18, 83] on icon at bounding box center [19, 77] width 11 height 12
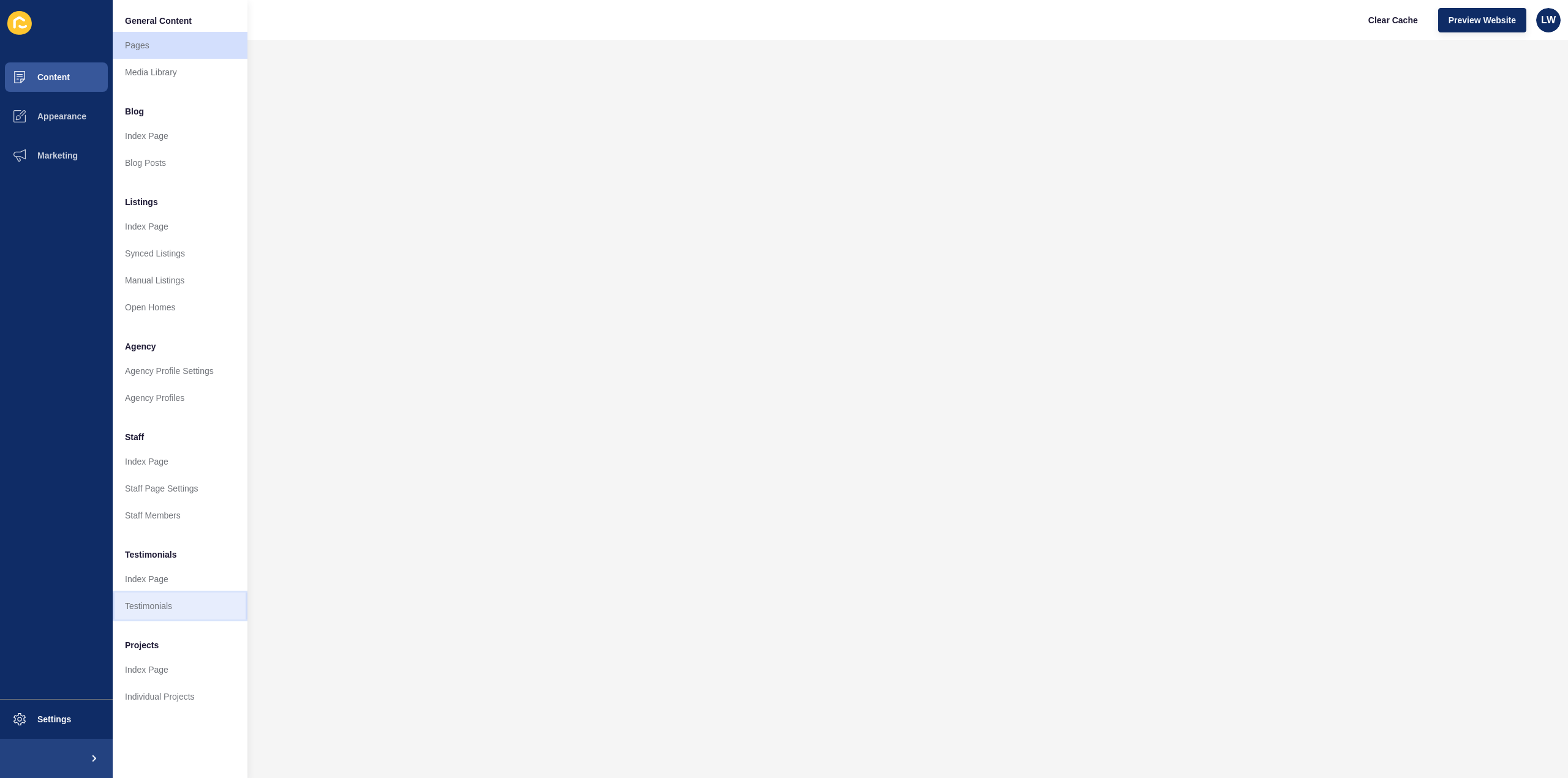
click at [134, 607] on link "Testimonials" at bounding box center [180, 606] width 134 height 27
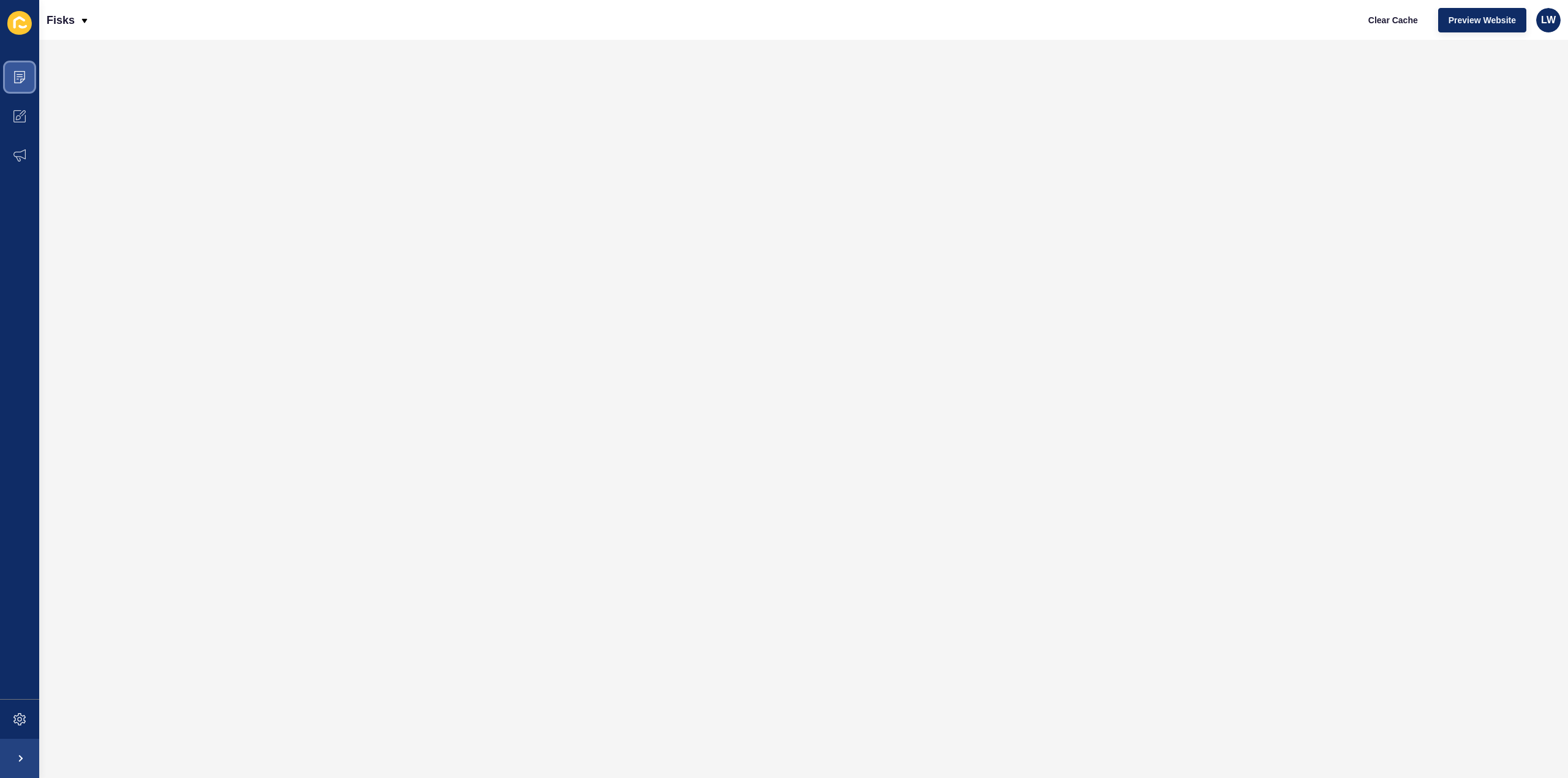
click at [24, 81] on icon at bounding box center [19, 77] width 12 height 12
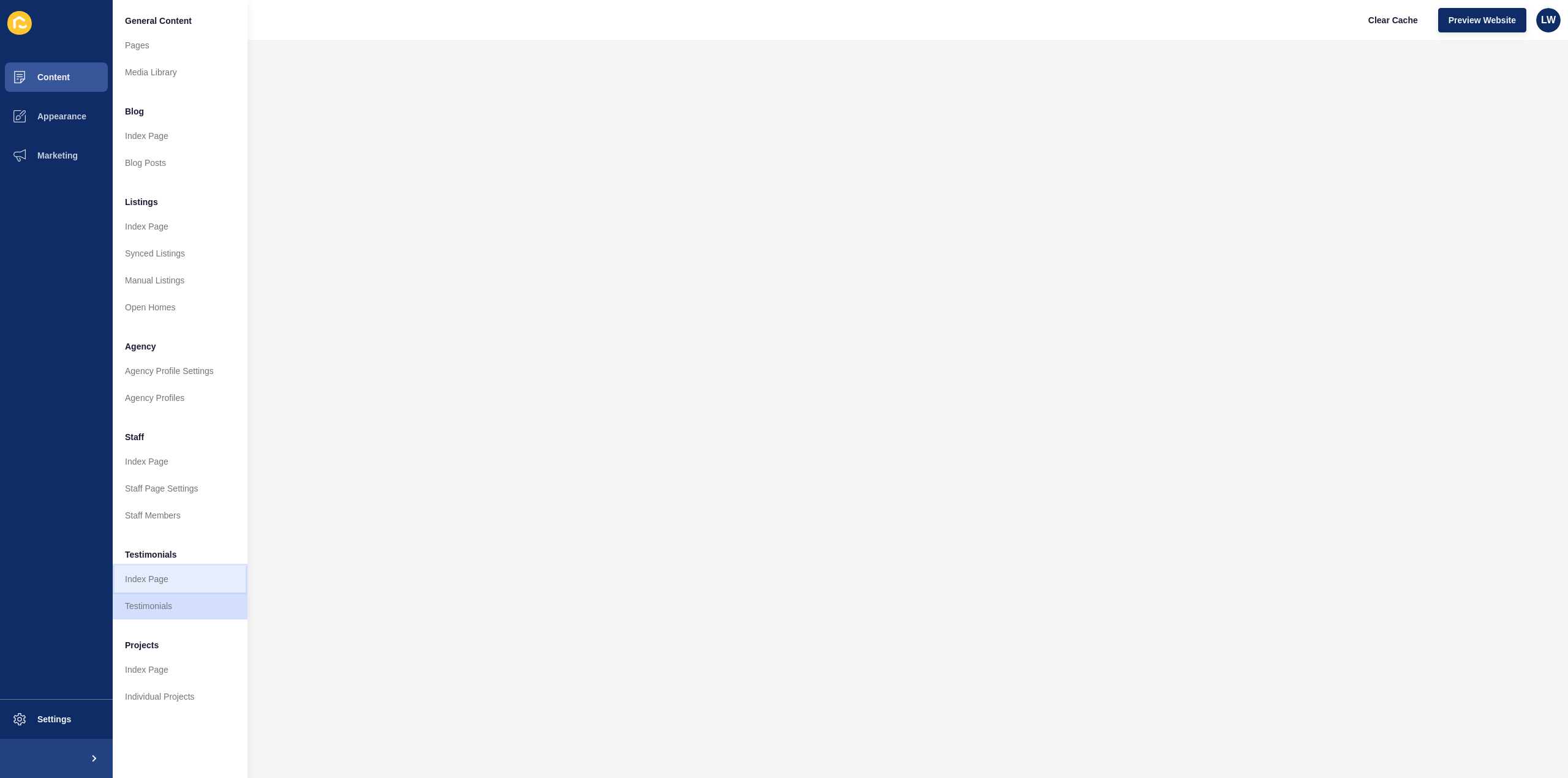
click at [164, 579] on link "Index Page" at bounding box center [180, 579] width 134 height 27
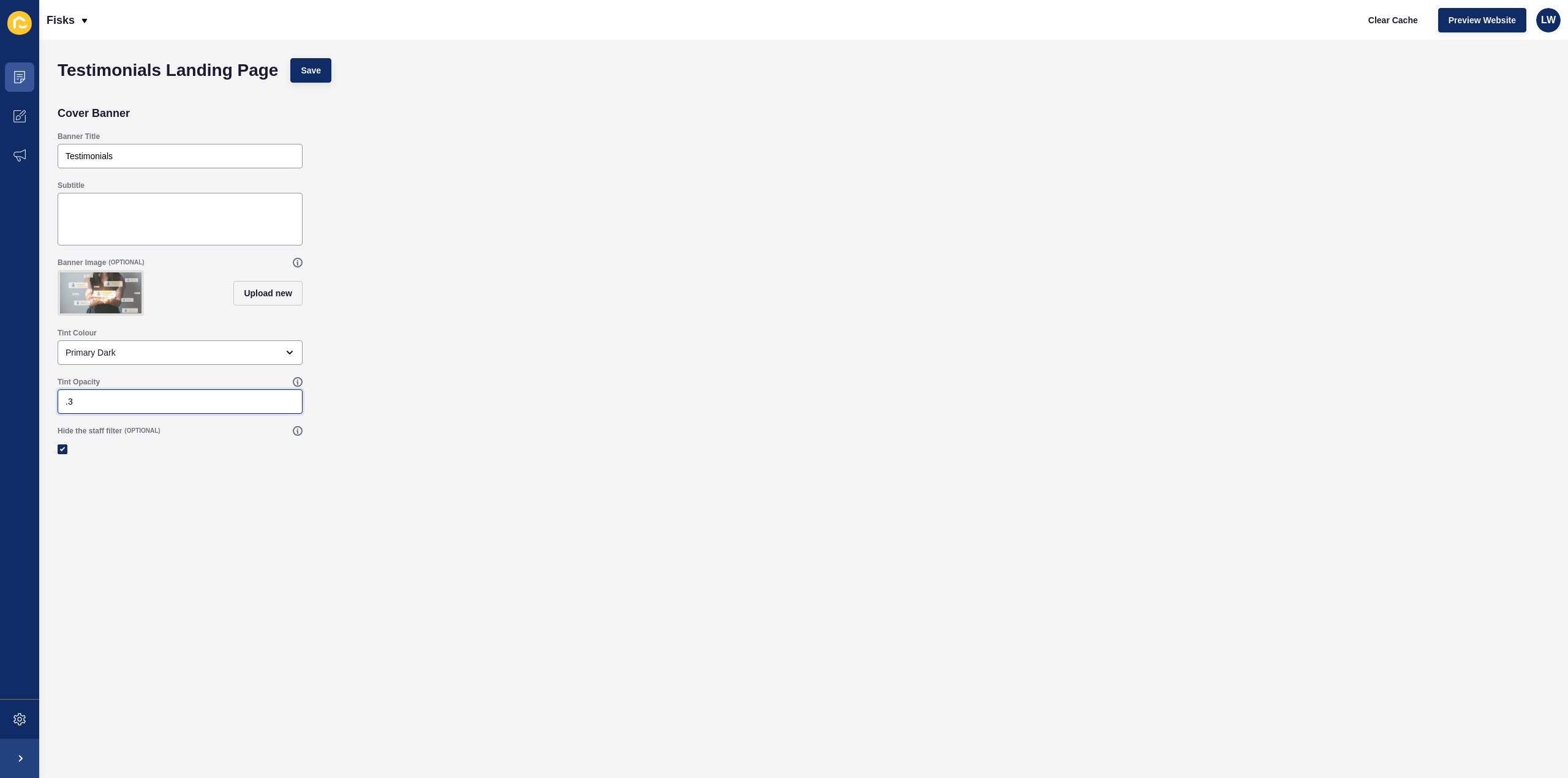
drag, startPoint x: 86, startPoint y: 413, endPoint x: 58, endPoint y: 414, distance: 28.0
click at [58, 414] on div ".3" at bounding box center [180, 402] width 245 height 24
click at [442, 465] on div "Hide the staff filter (OPTIONAL)" at bounding box center [804, 443] width 1504 height 46
click at [293, 408] on input "0" at bounding box center [180, 402] width 229 height 12
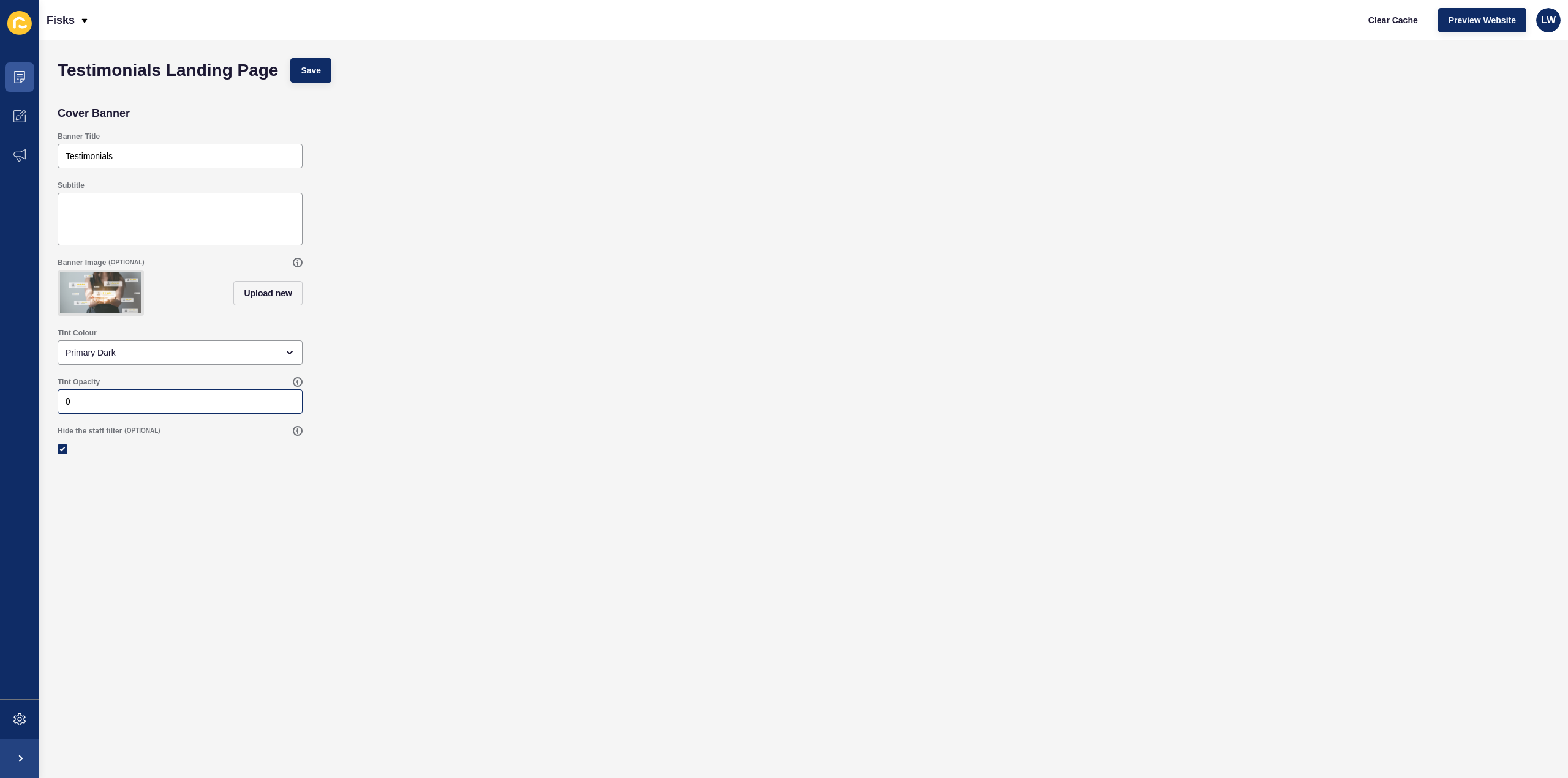
click at [293, 404] on div "0" at bounding box center [180, 402] width 245 height 24
click at [291, 406] on input "0.05" at bounding box center [180, 402] width 229 height 12
click at [291, 406] on input "0.1" at bounding box center [180, 402] width 229 height 12
click at [290, 414] on div "0.1" at bounding box center [180, 402] width 245 height 24
click at [290, 408] on input "0.05" at bounding box center [180, 402] width 229 height 12
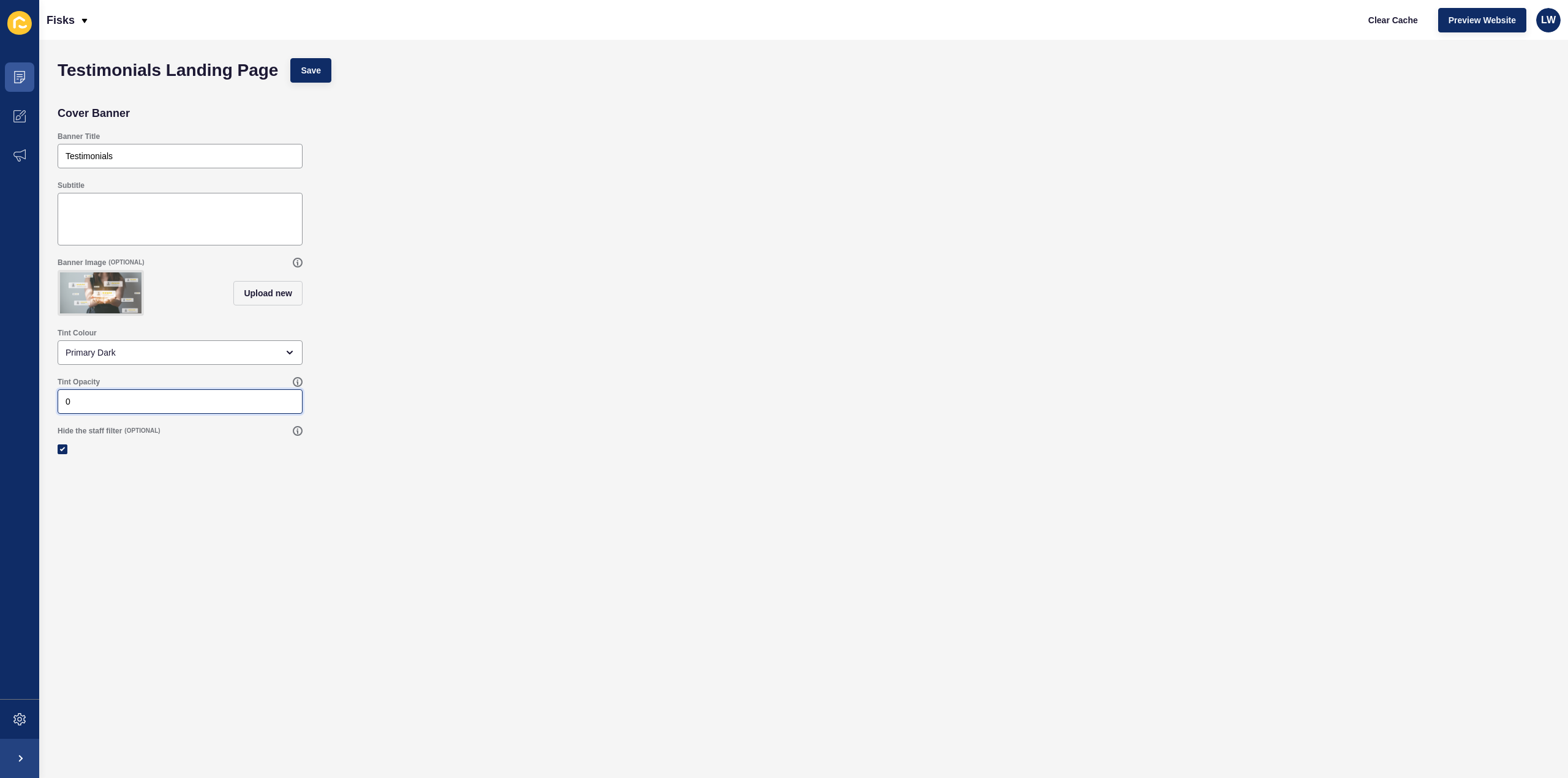
type input "0"
click at [290, 408] on input "0" at bounding box center [180, 402] width 229 height 12
click at [391, 392] on div "Tint Opacity 0" at bounding box center [804, 395] width 1504 height 49
click at [316, 73] on span "Save" at bounding box center [311, 71] width 20 height 12
click at [321, 74] on button "Save" at bounding box center [311, 71] width 41 height 24
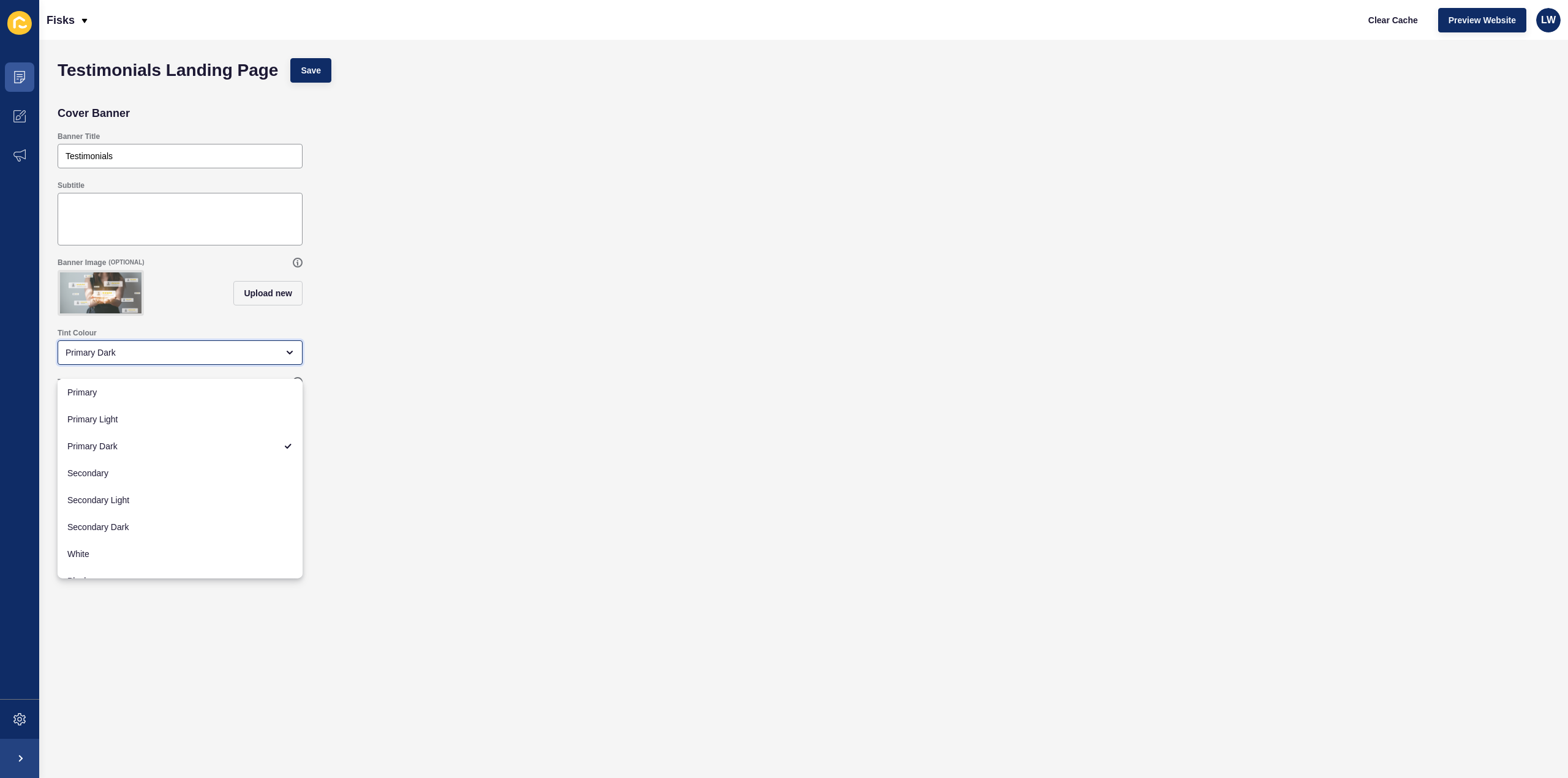
click at [143, 358] on div "Primary Dark" at bounding box center [171, 352] width 212 height 12
click at [389, 345] on div "Tint Colour Primary Dark" at bounding box center [804, 346] width 1504 height 49
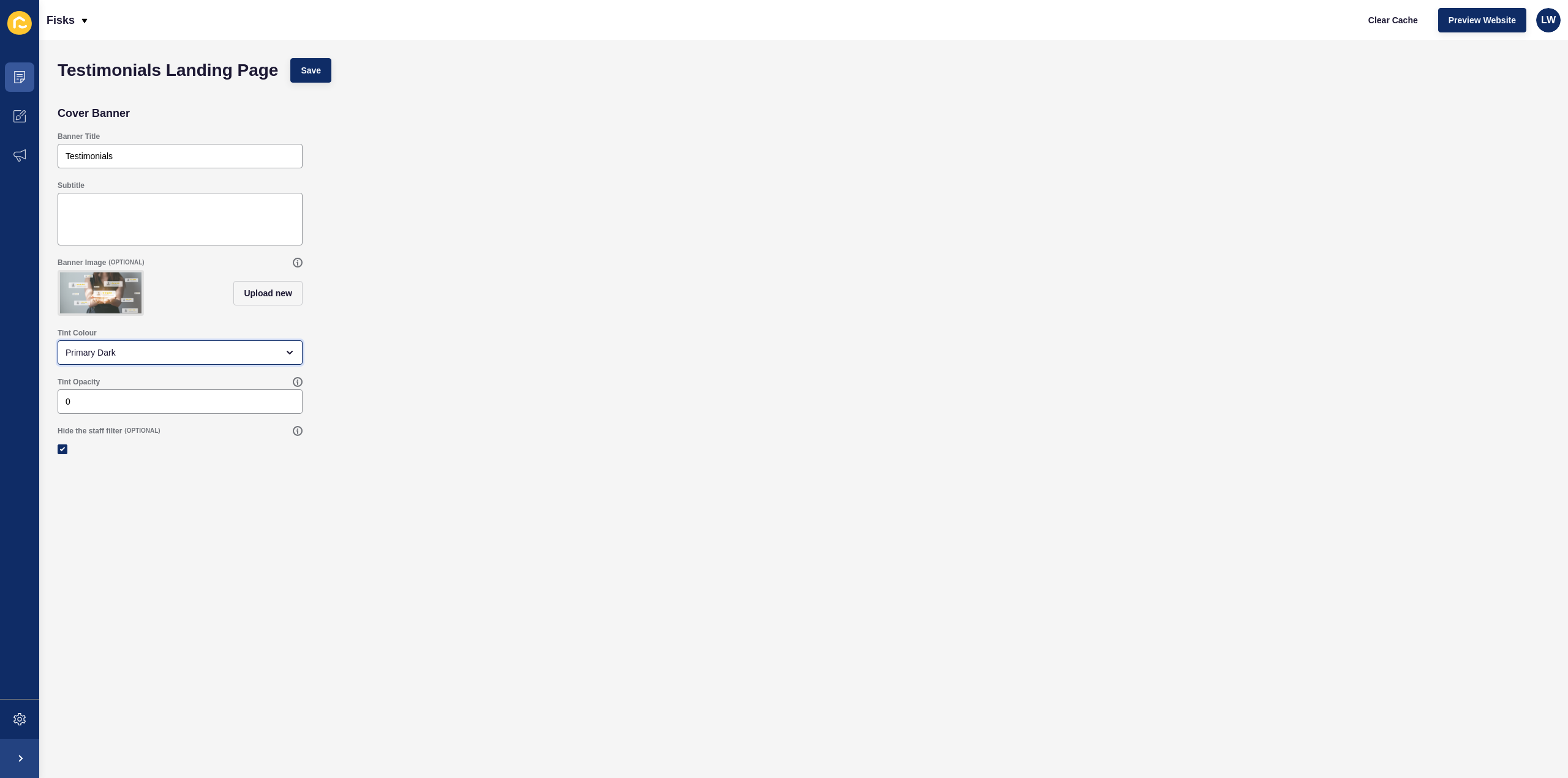
drag, startPoint x: 262, startPoint y: 365, endPoint x: 252, endPoint y: 374, distance: 13.5
click at [262, 358] on div "Primary Dark" at bounding box center [171, 352] width 212 height 12
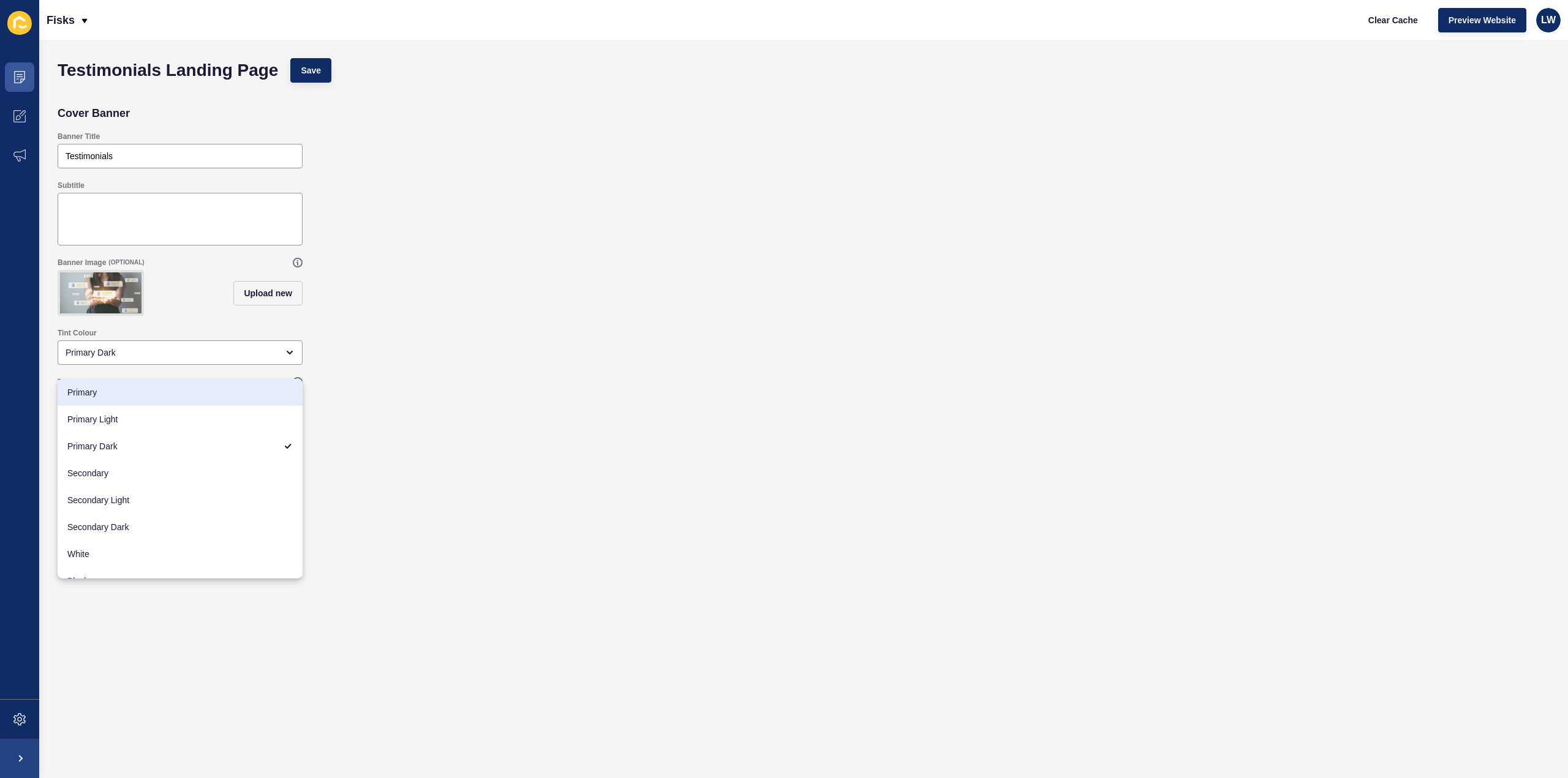
click at [402, 370] on div "Tint Colour Primary Dark" at bounding box center [804, 346] width 1504 height 49
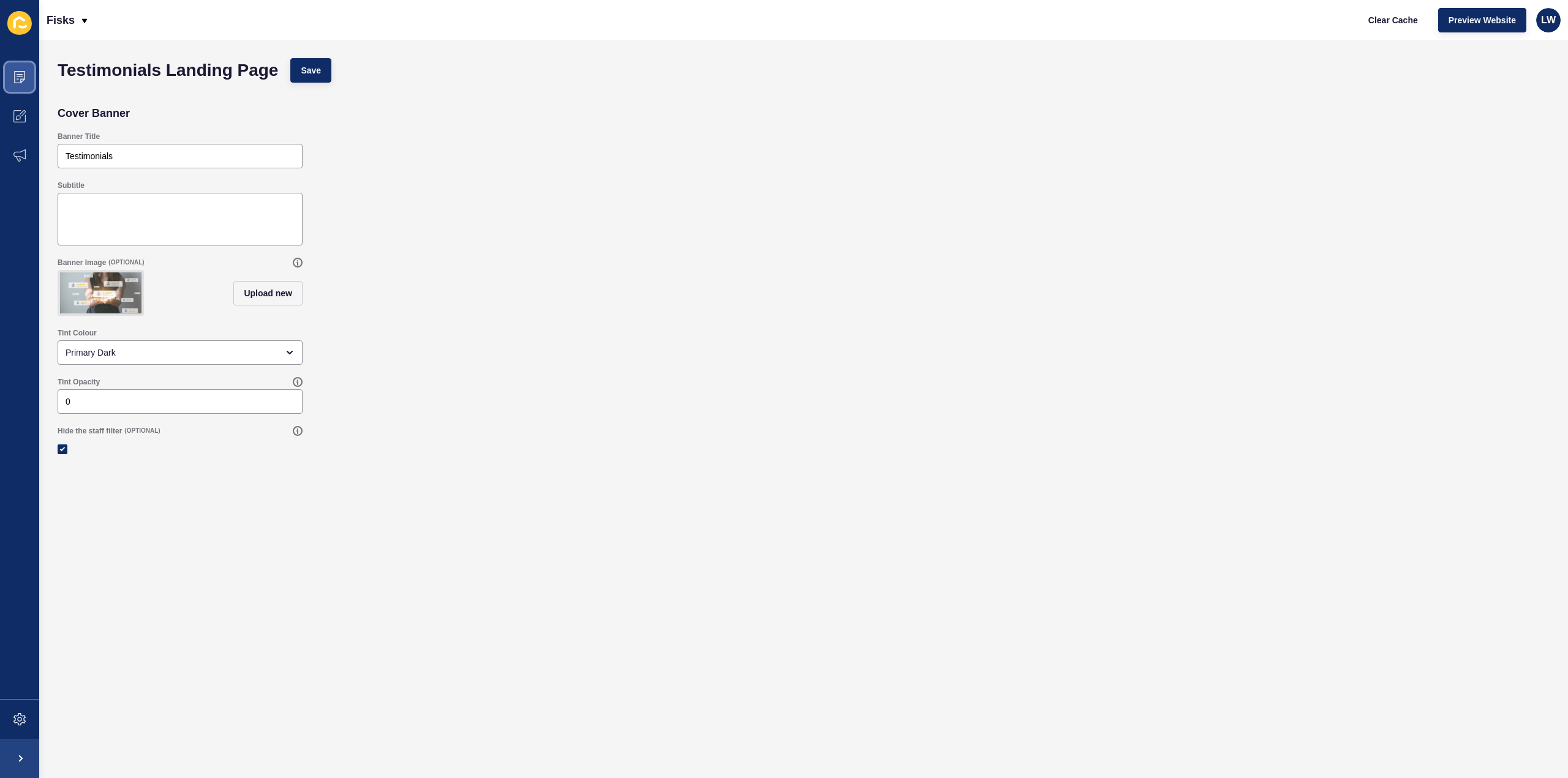
click at [24, 72] on icon at bounding box center [19, 77] width 11 height 12
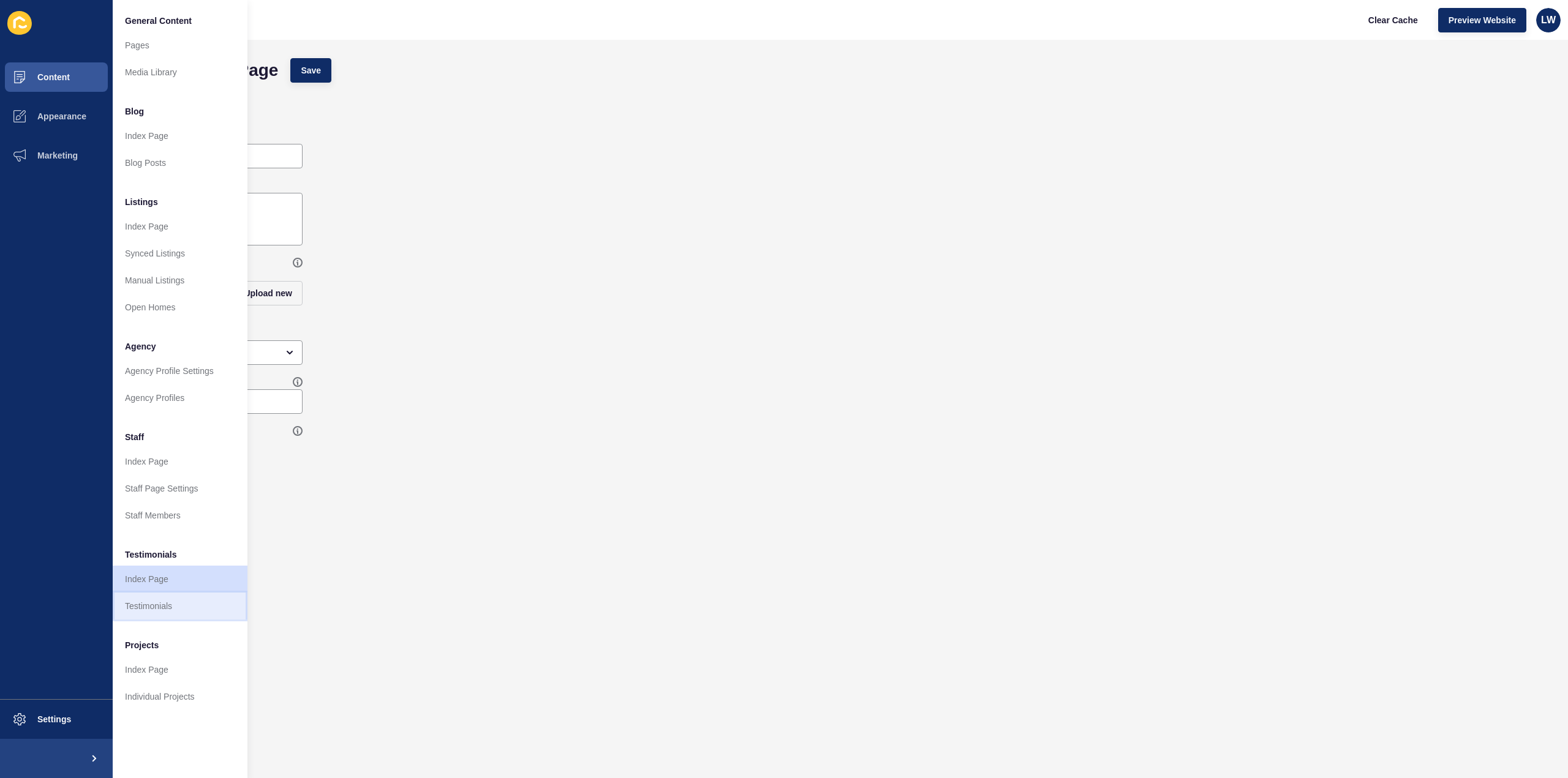
click at [140, 597] on link "Testimonials" at bounding box center [180, 606] width 134 height 27
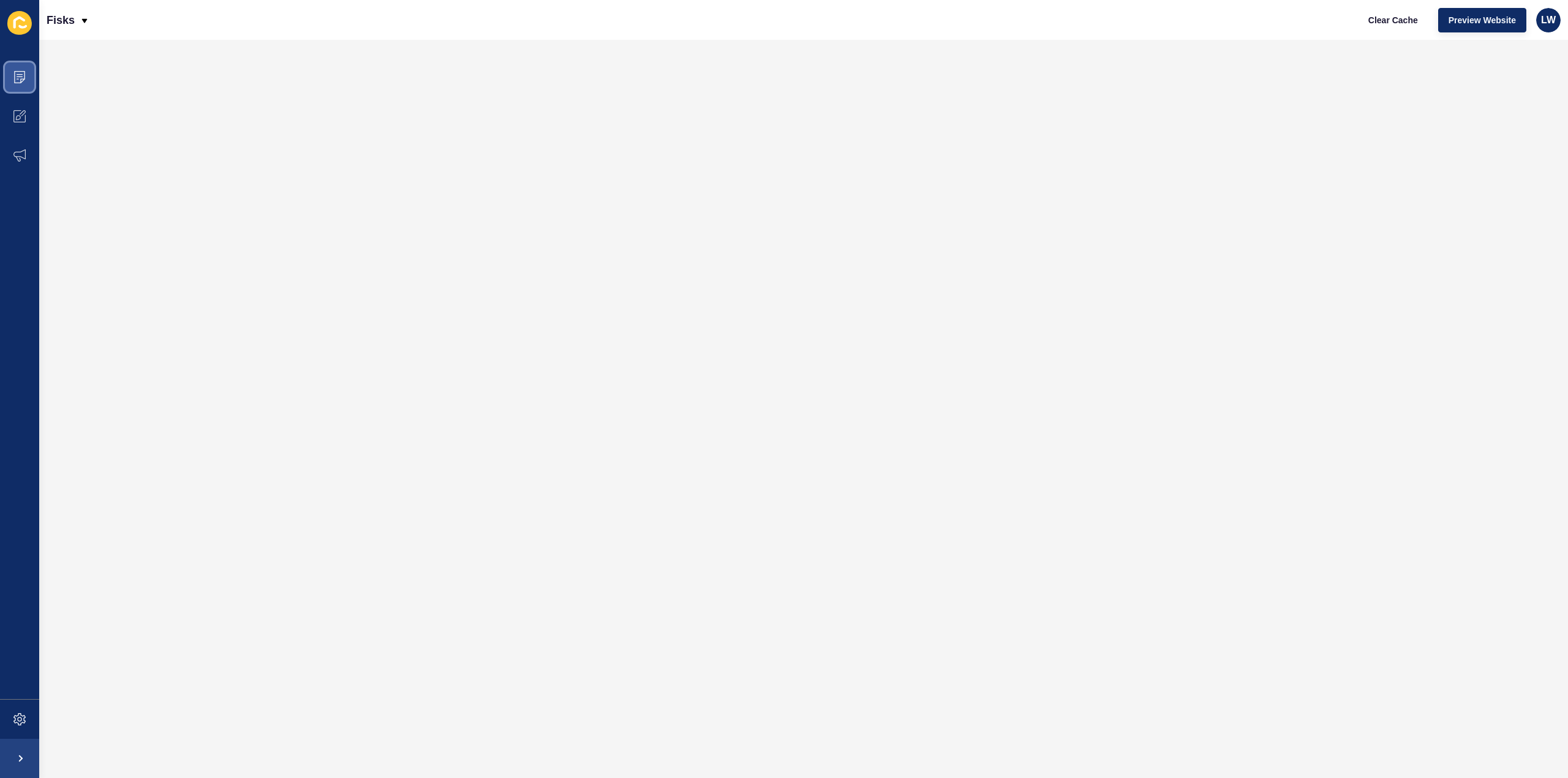
click at [16, 82] on icon at bounding box center [19, 77] width 12 height 12
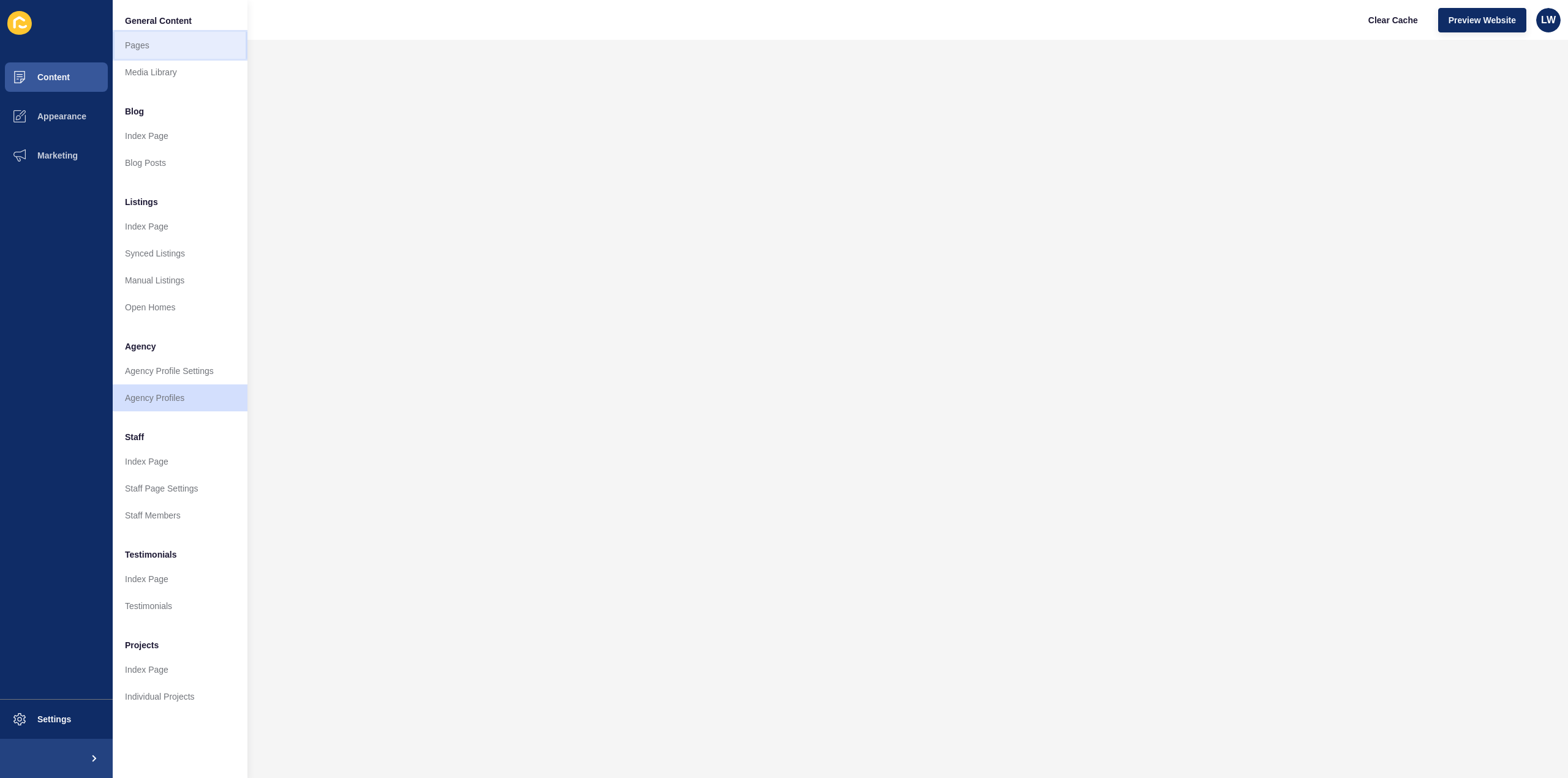
click at [181, 43] on link "Pages" at bounding box center [180, 45] width 134 height 27
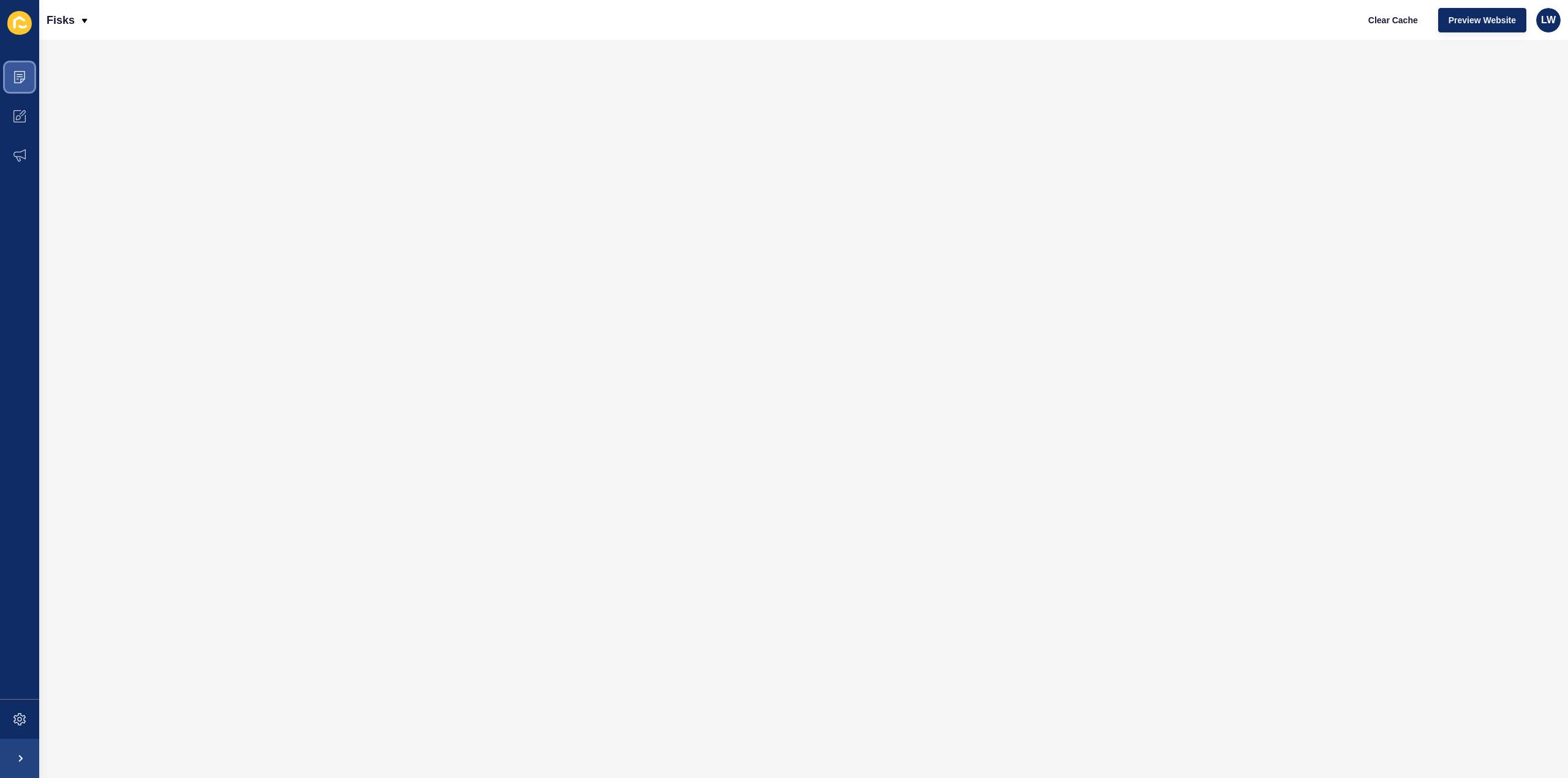
click at [18, 72] on icon at bounding box center [19, 77] width 11 height 12
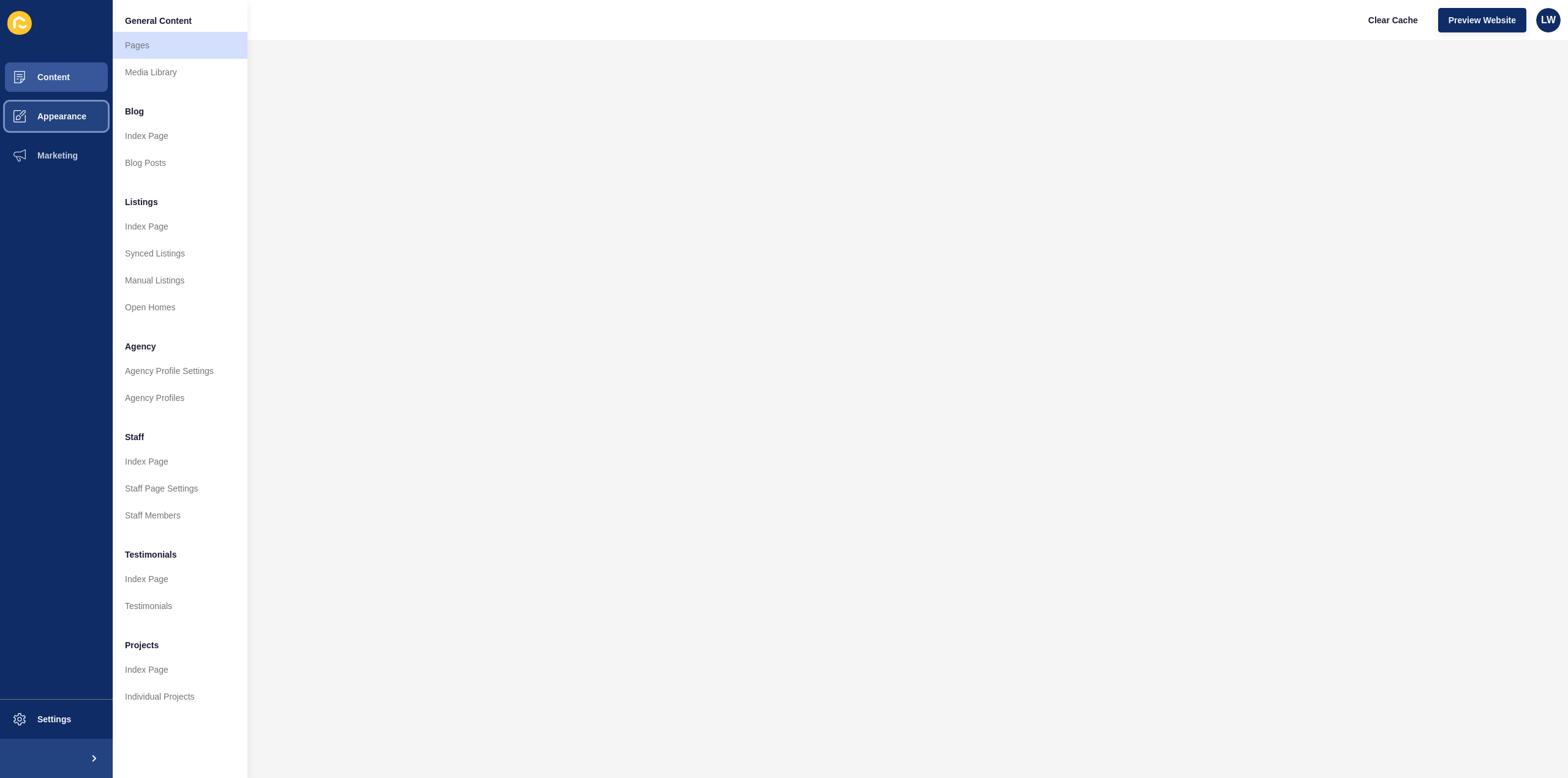
click at [33, 118] on span "Appearance" at bounding box center [42, 116] width 88 height 10
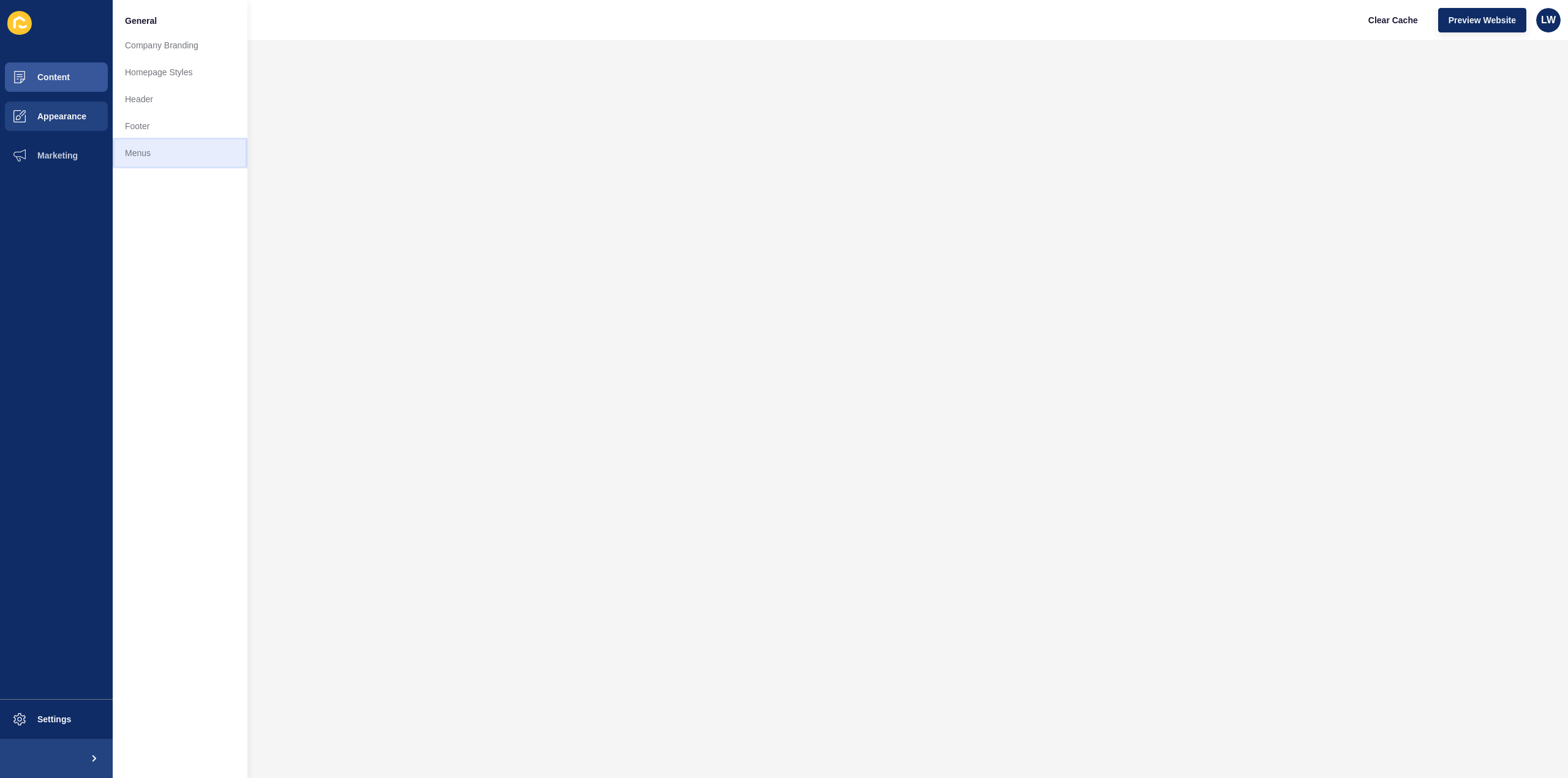
click at [165, 155] on link "Menus" at bounding box center [180, 153] width 134 height 27
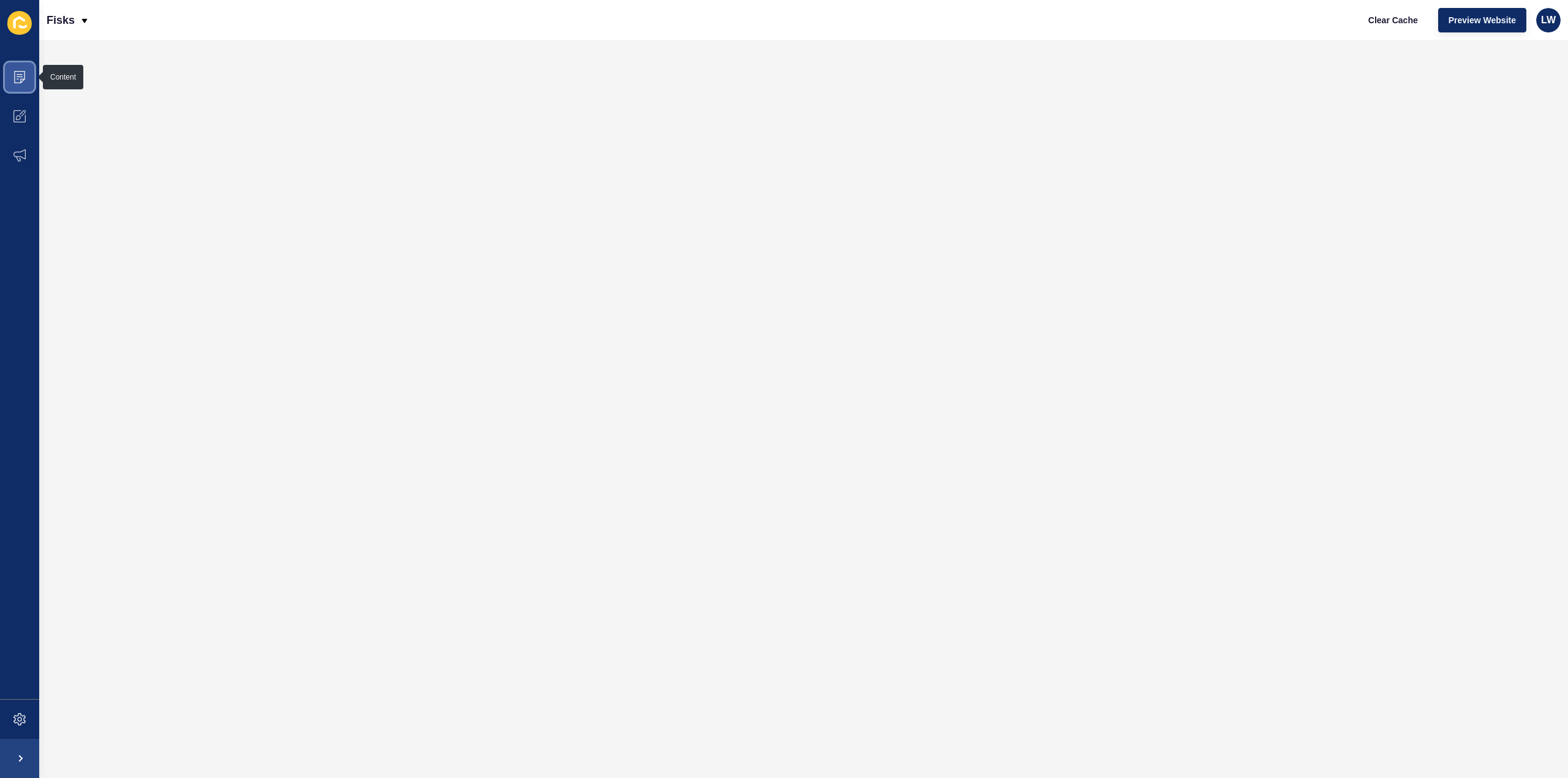
click at [27, 80] on span at bounding box center [19, 77] width 39 height 39
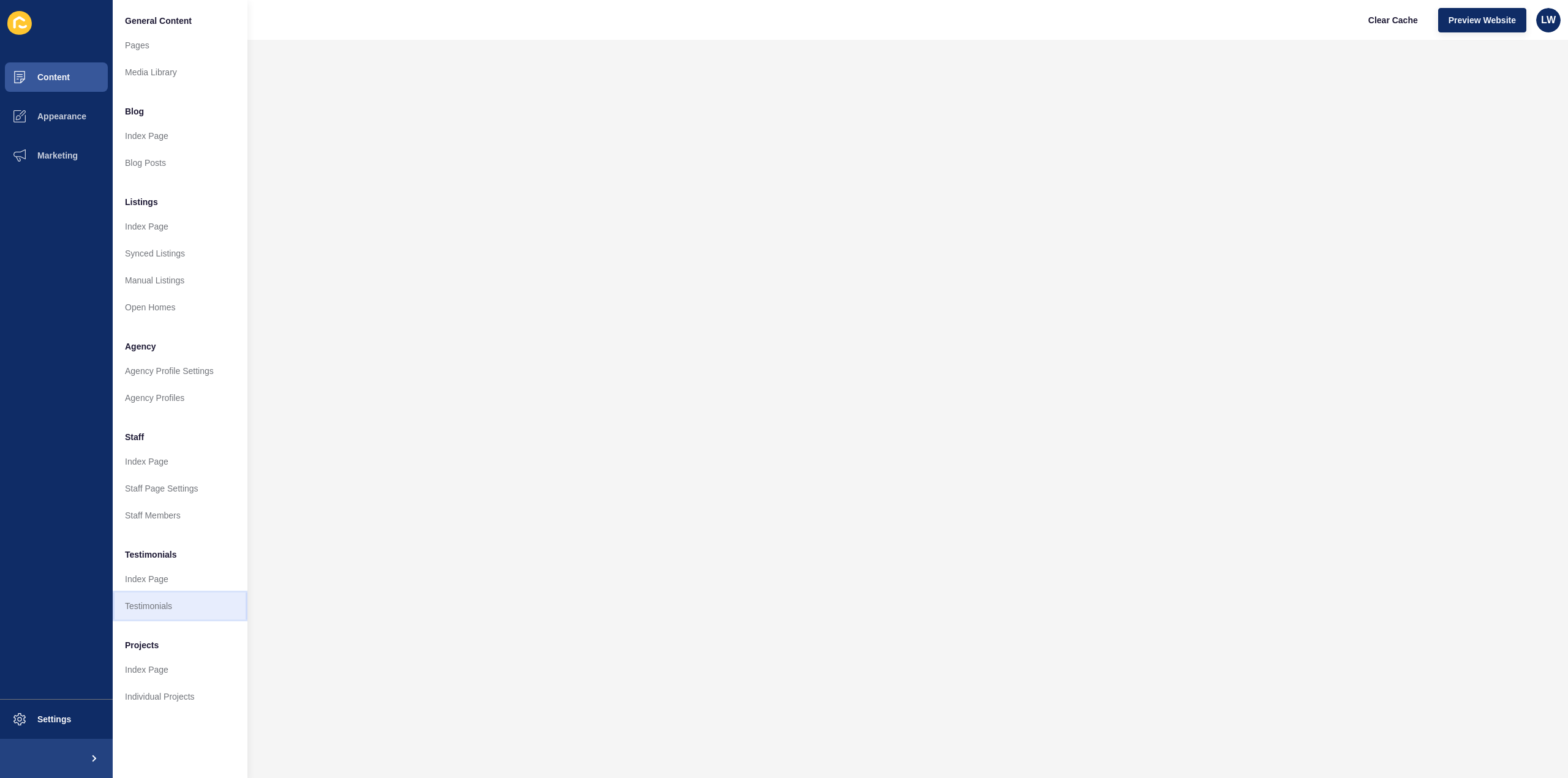
click at [154, 616] on link "Testimonials" at bounding box center [180, 606] width 134 height 27
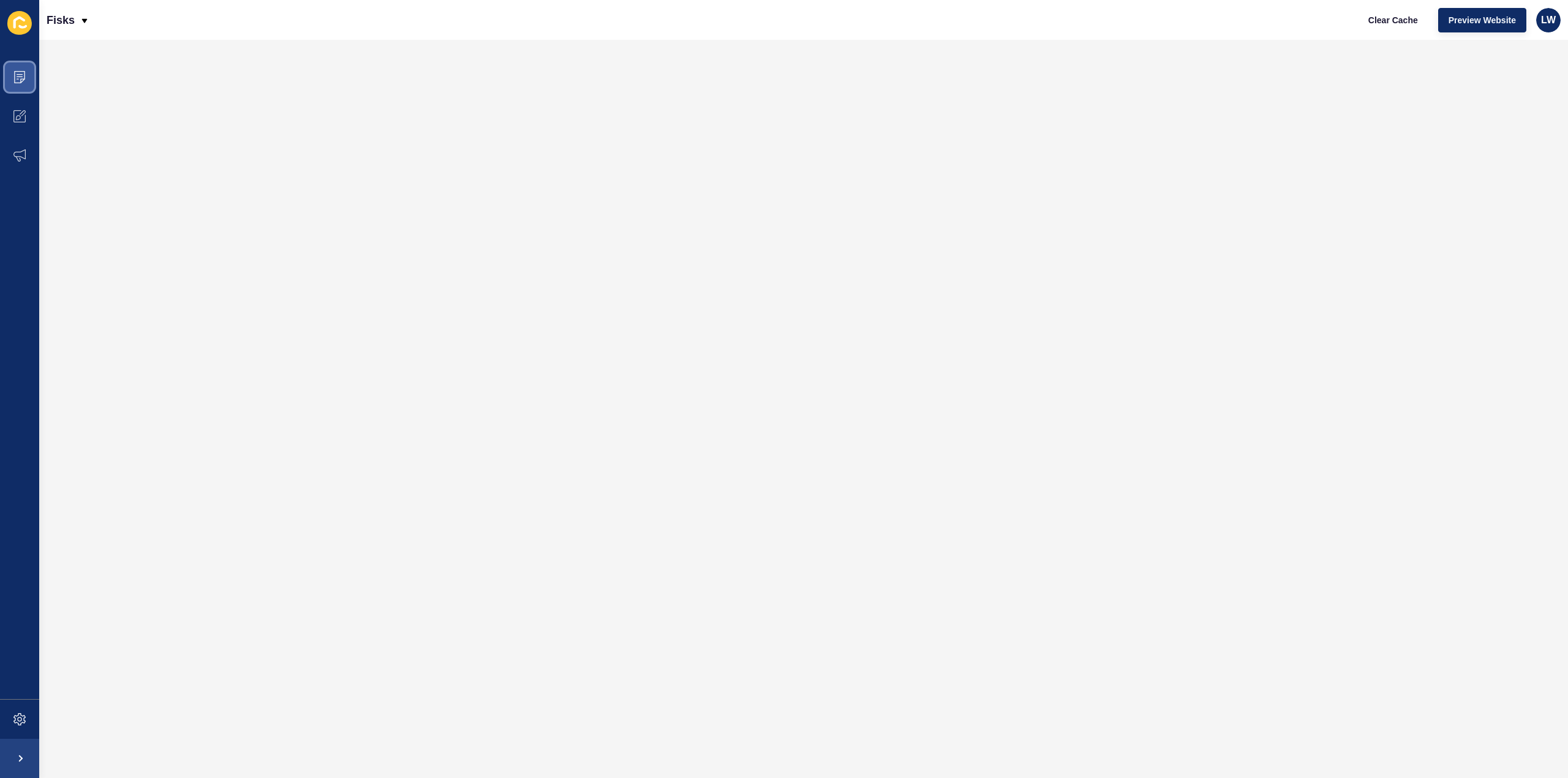
click at [35, 75] on span at bounding box center [19, 77] width 39 height 39
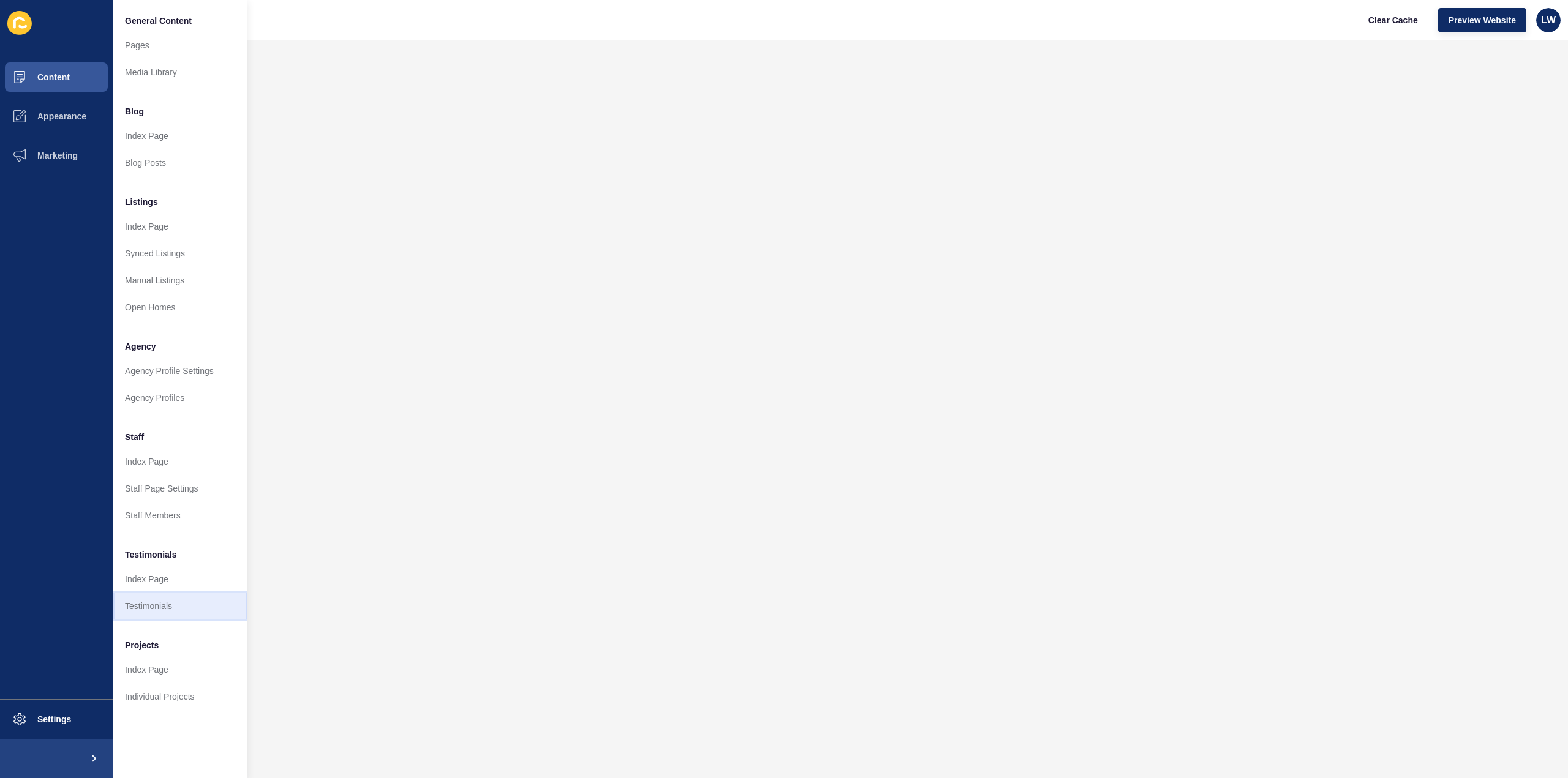
click at [153, 604] on link "Testimonials" at bounding box center [180, 606] width 134 height 27
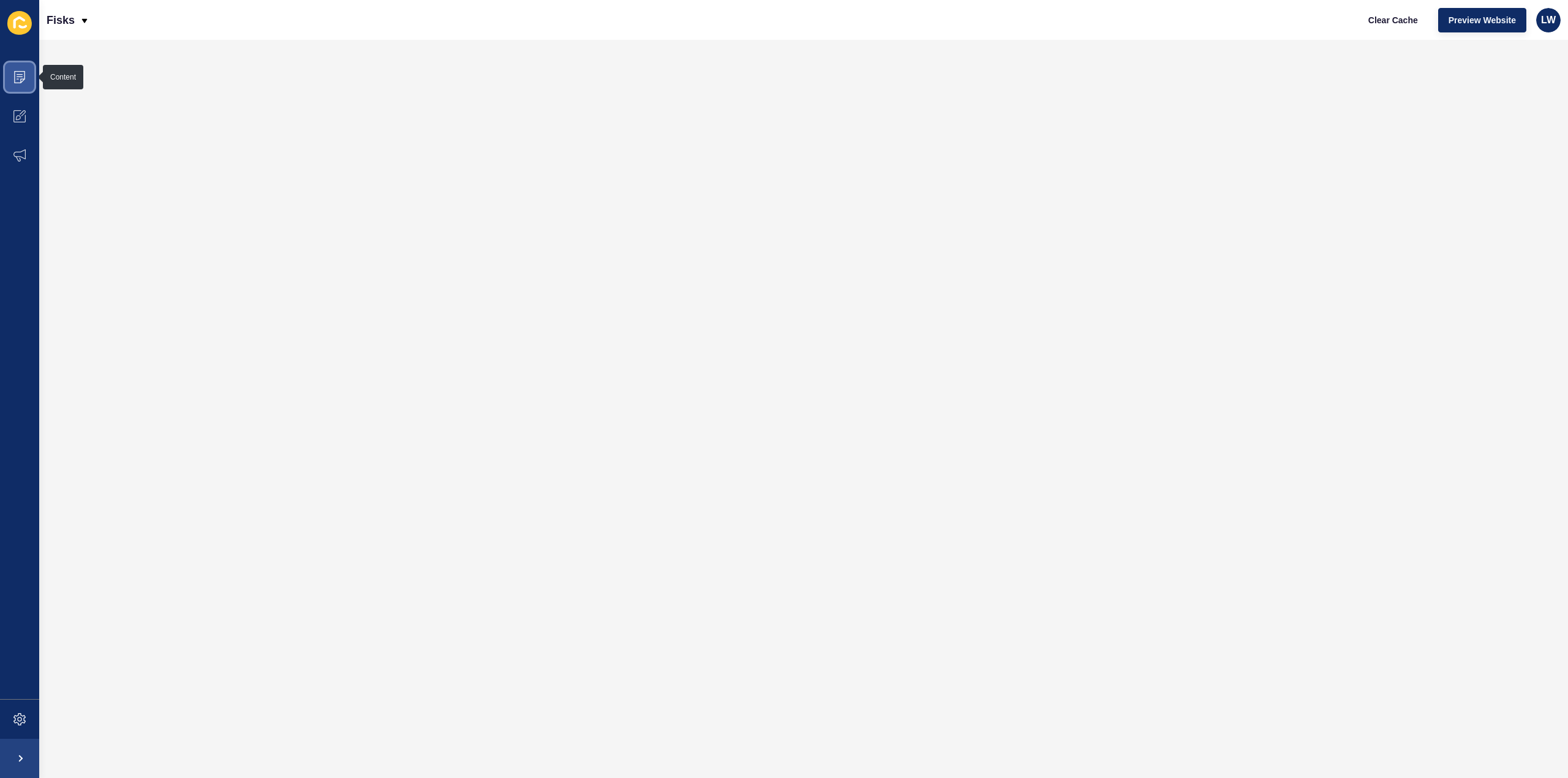
click at [23, 80] on icon at bounding box center [19, 77] width 12 height 12
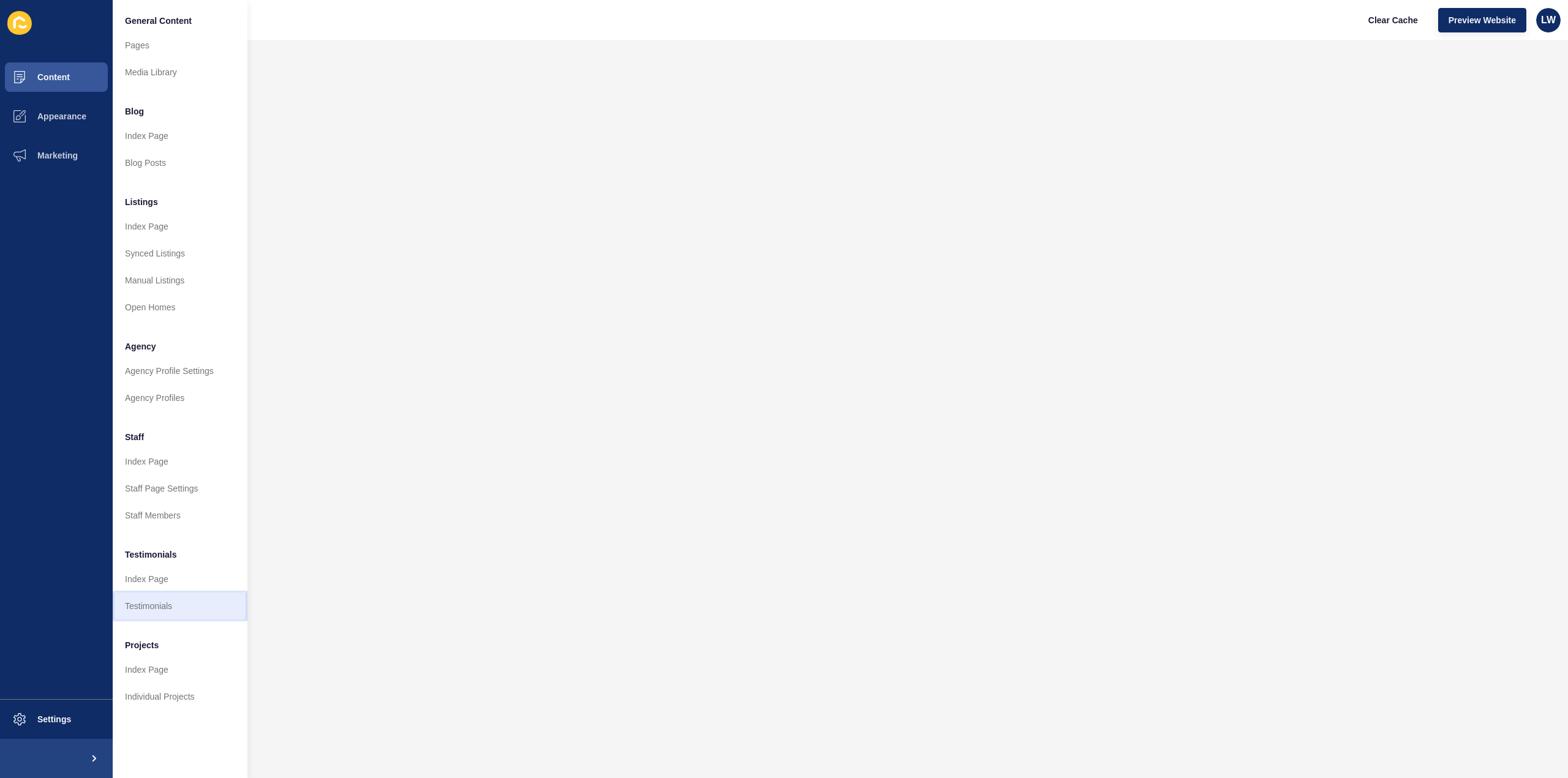
click at [128, 605] on link "Testimonials" at bounding box center [180, 606] width 134 height 27
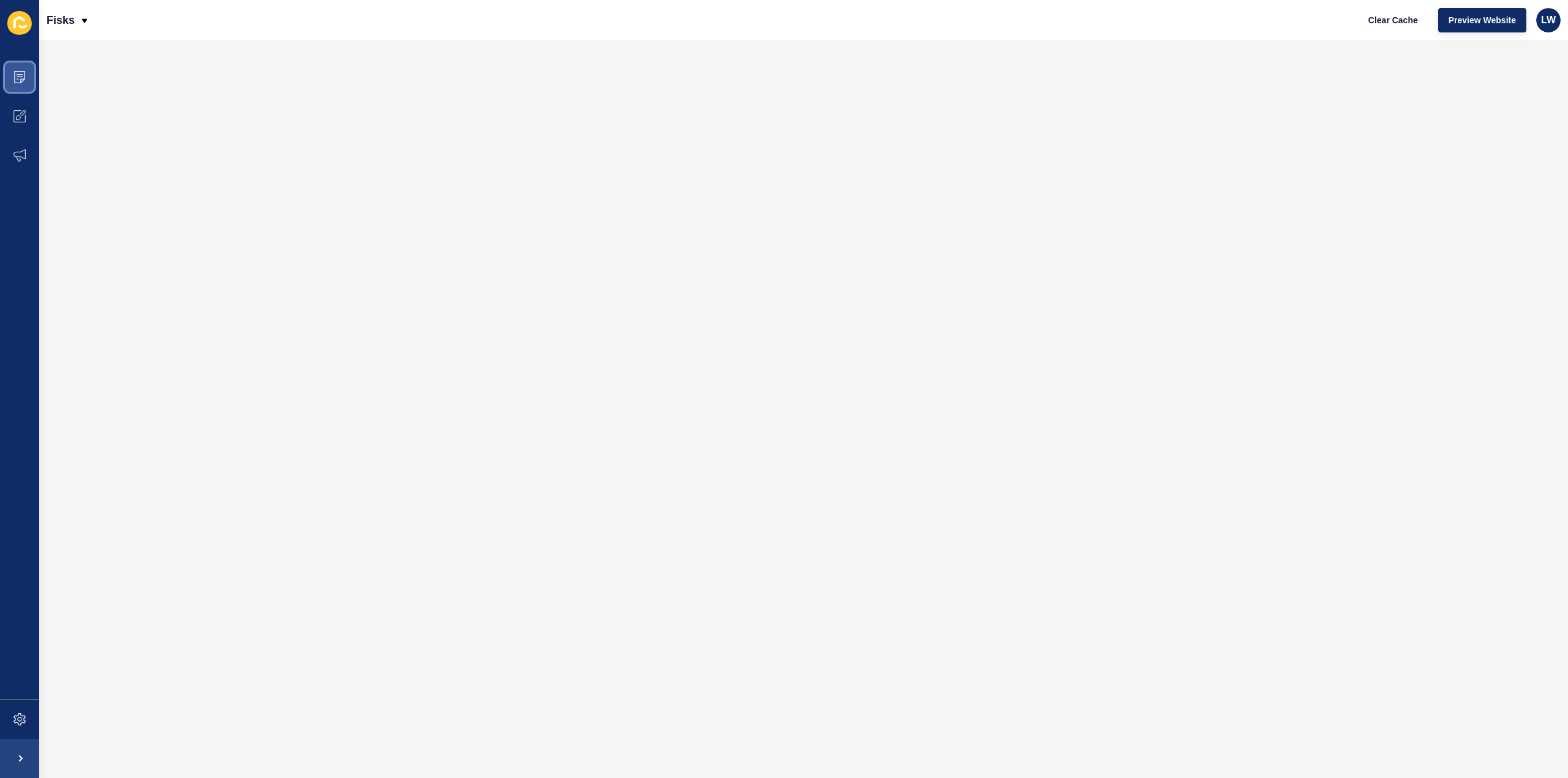
click at [11, 73] on span at bounding box center [19, 77] width 39 height 39
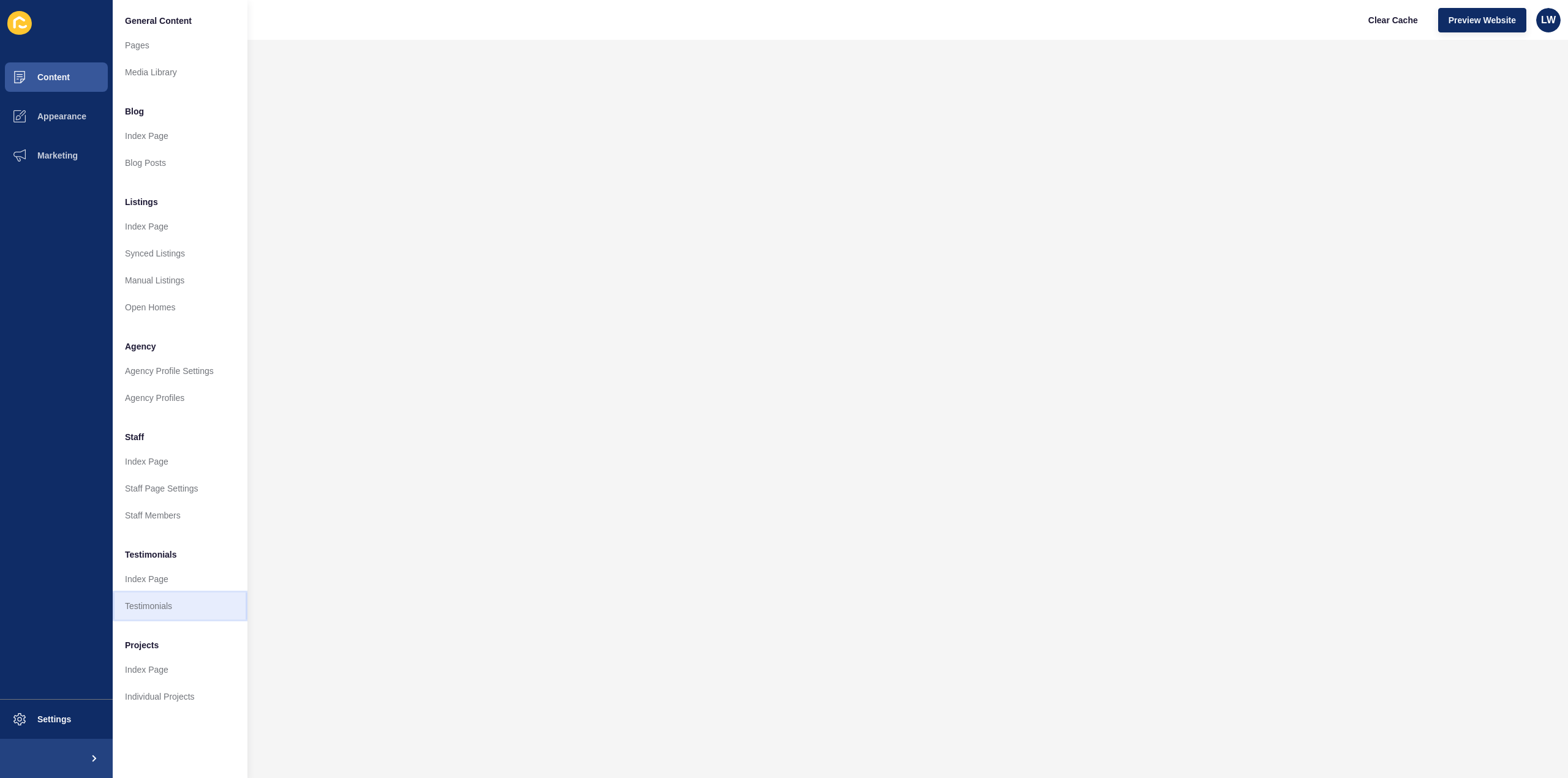
click at [152, 604] on link "Testimonials" at bounding box center [180, 606] width 134 height 27
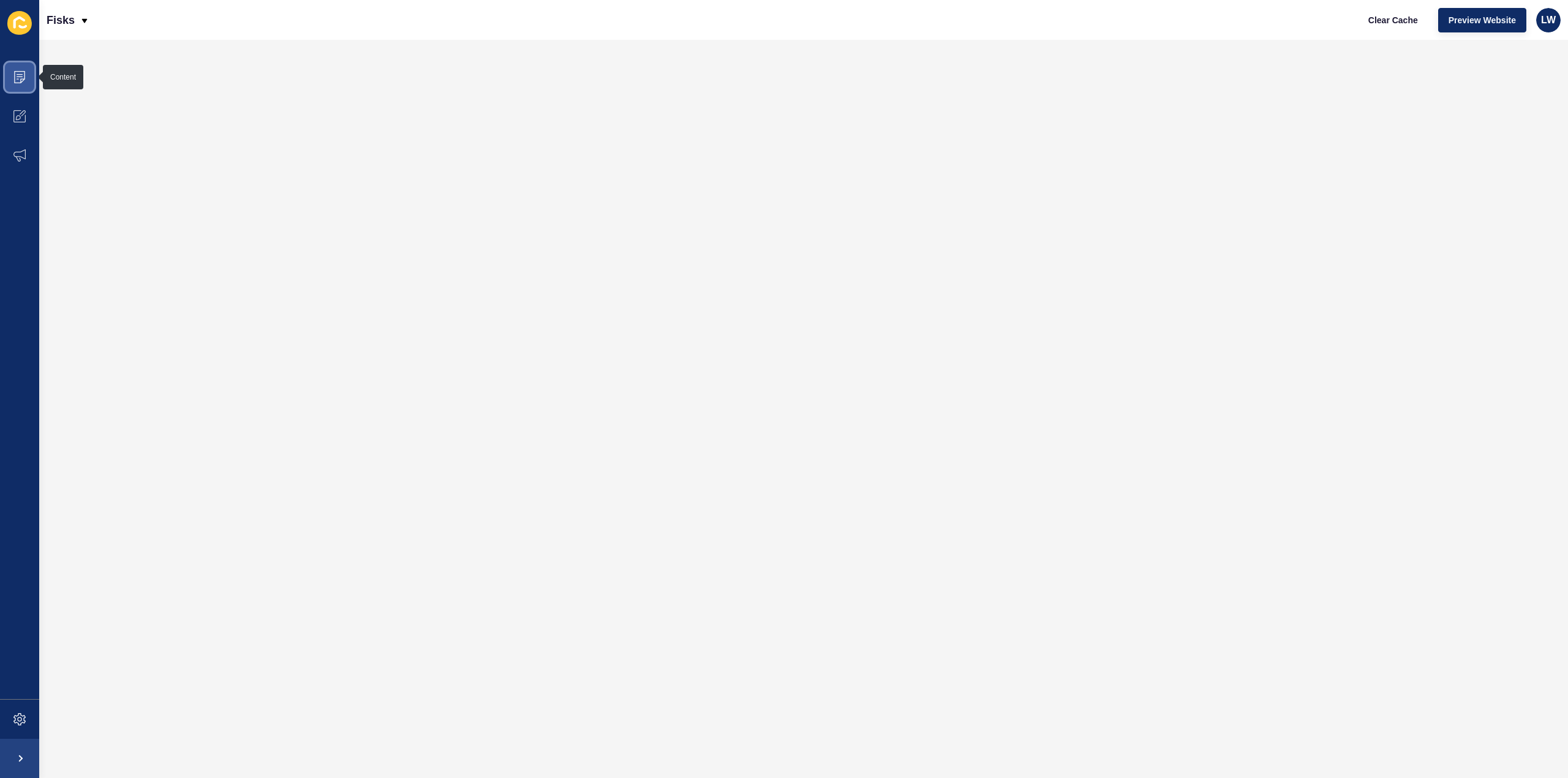
click at [16, 72] on icon at bounding box center [19, 77] width 12 height 12
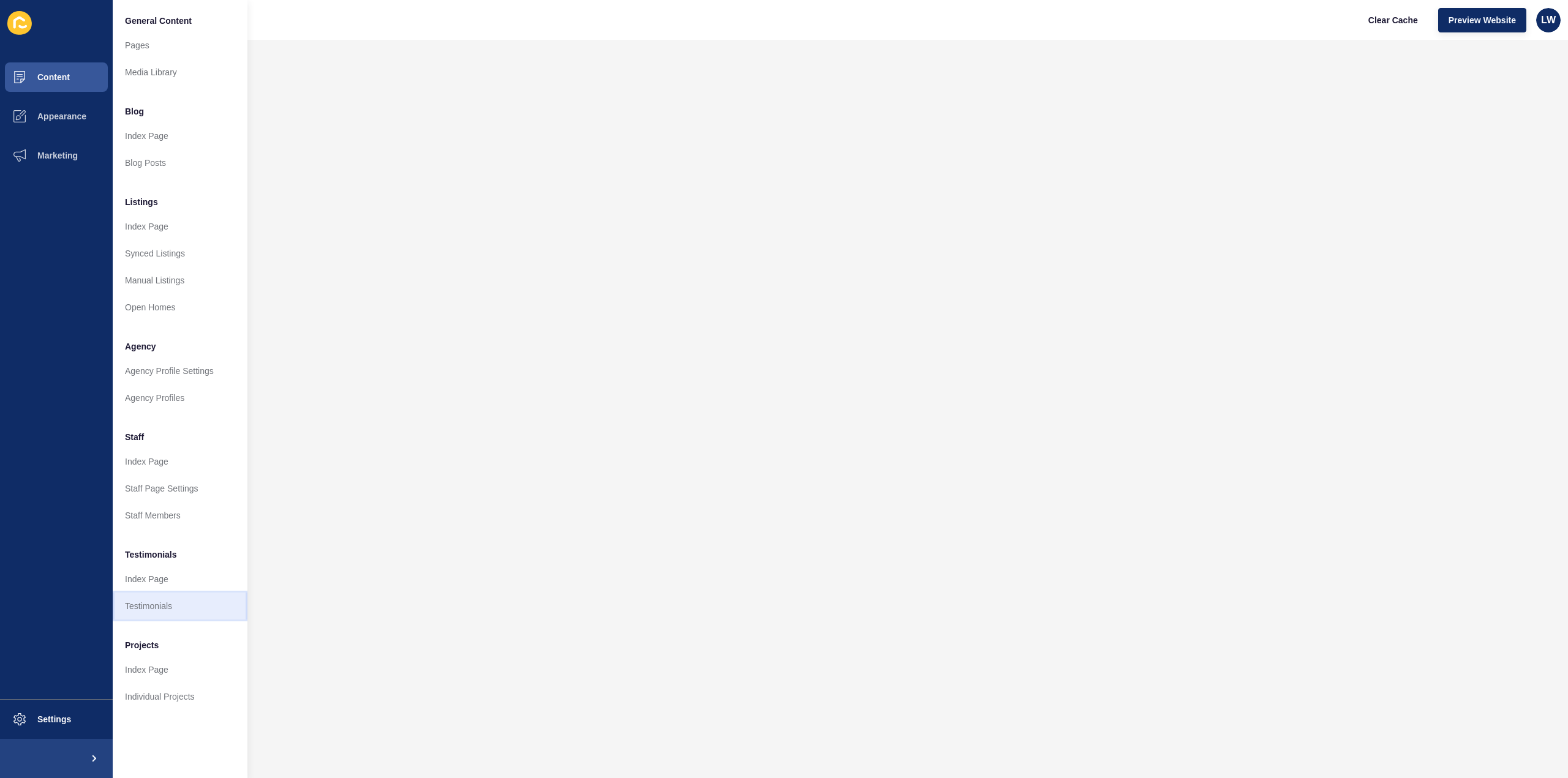
click at [167, 602] on link "Testimonials" at bounding box center [180, 606] width 134 height 27
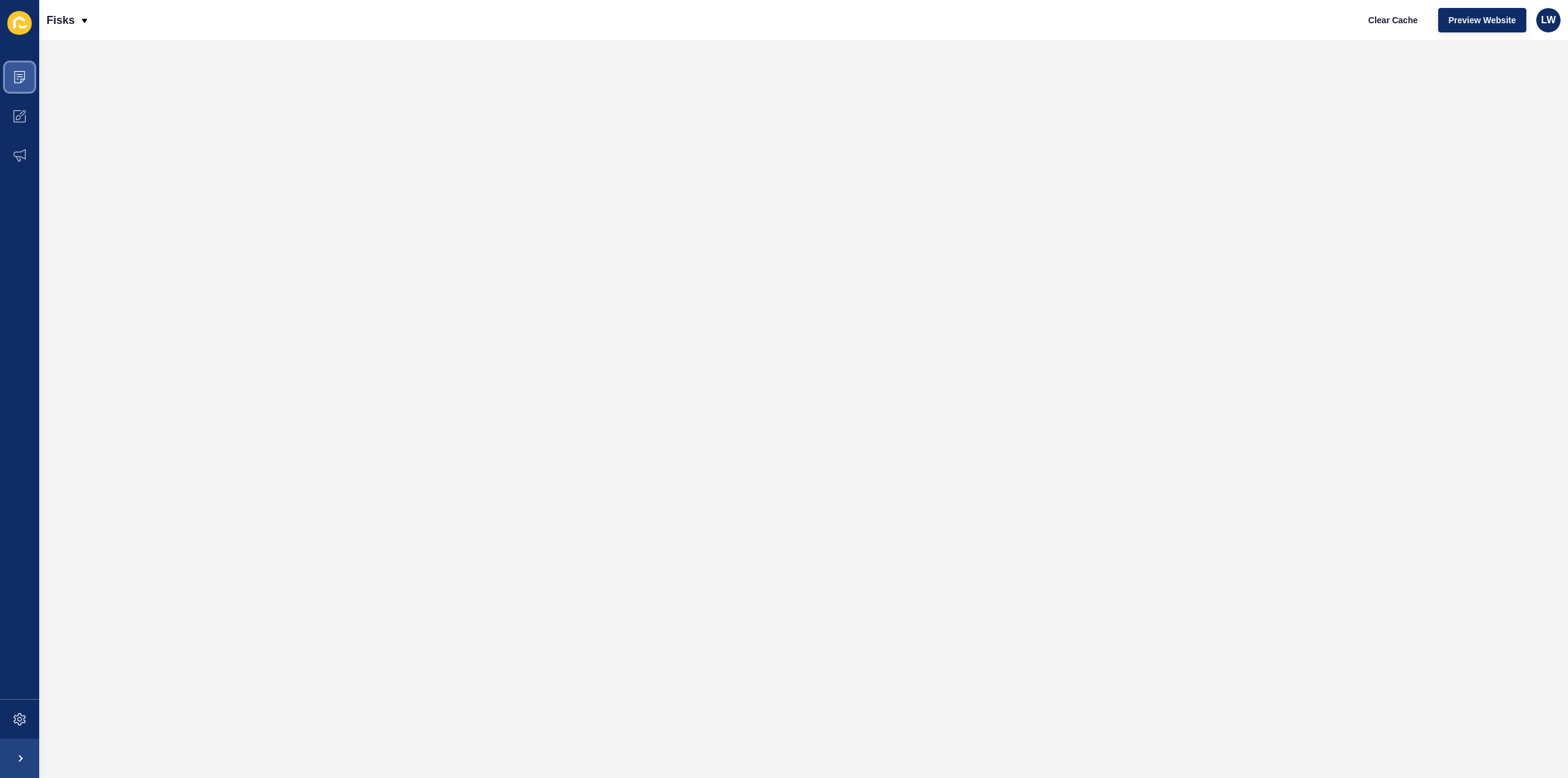
click at [19, 71] on icon at bounding box center [19, 77] width 11 height 12
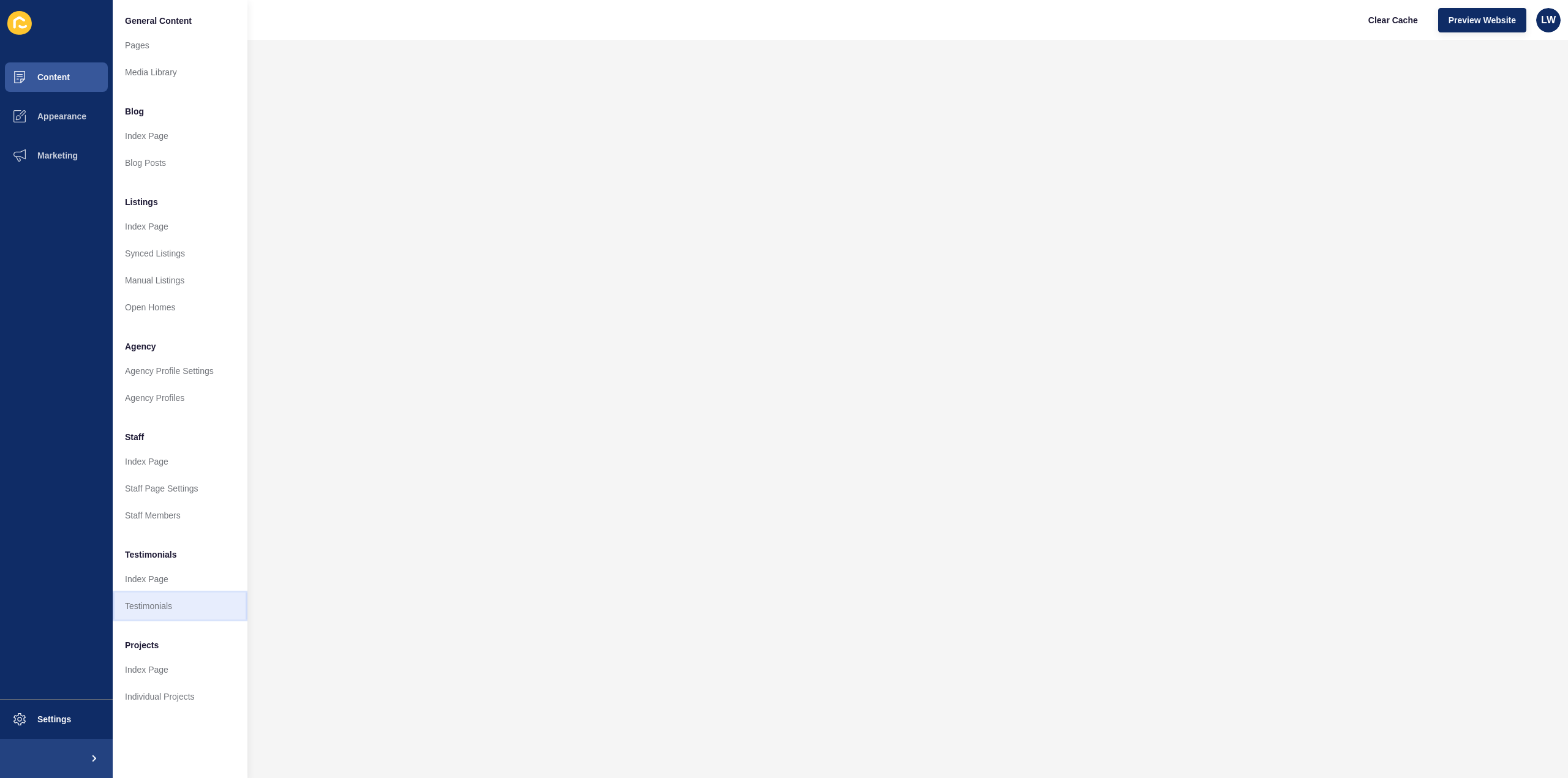
click at [134, 610] on link "Testimonials" at bounding box center [180, 606] width 134 height 27
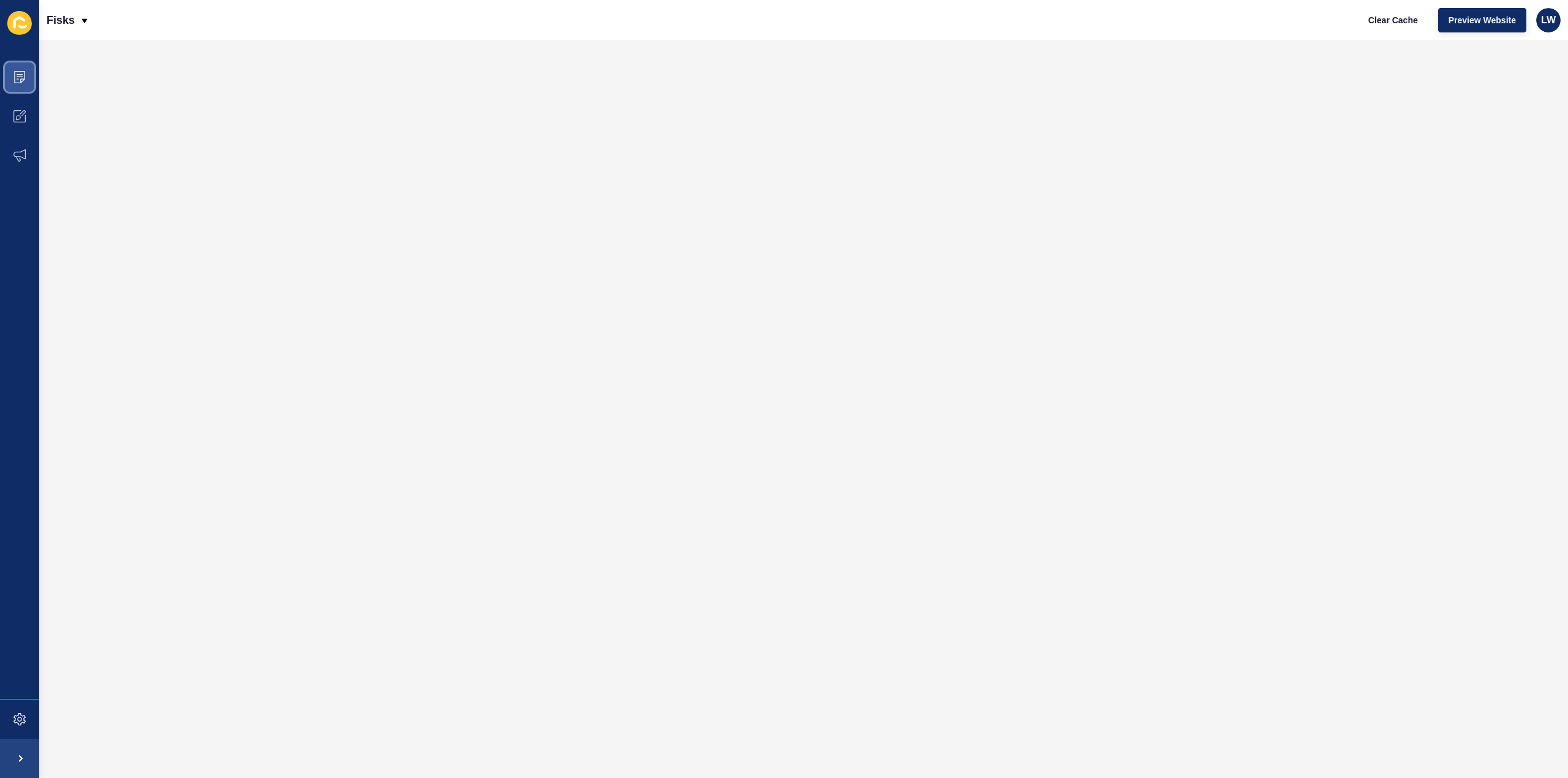
click at [17, 73] on icon at bounding box center [19, 77] width 12 height 12
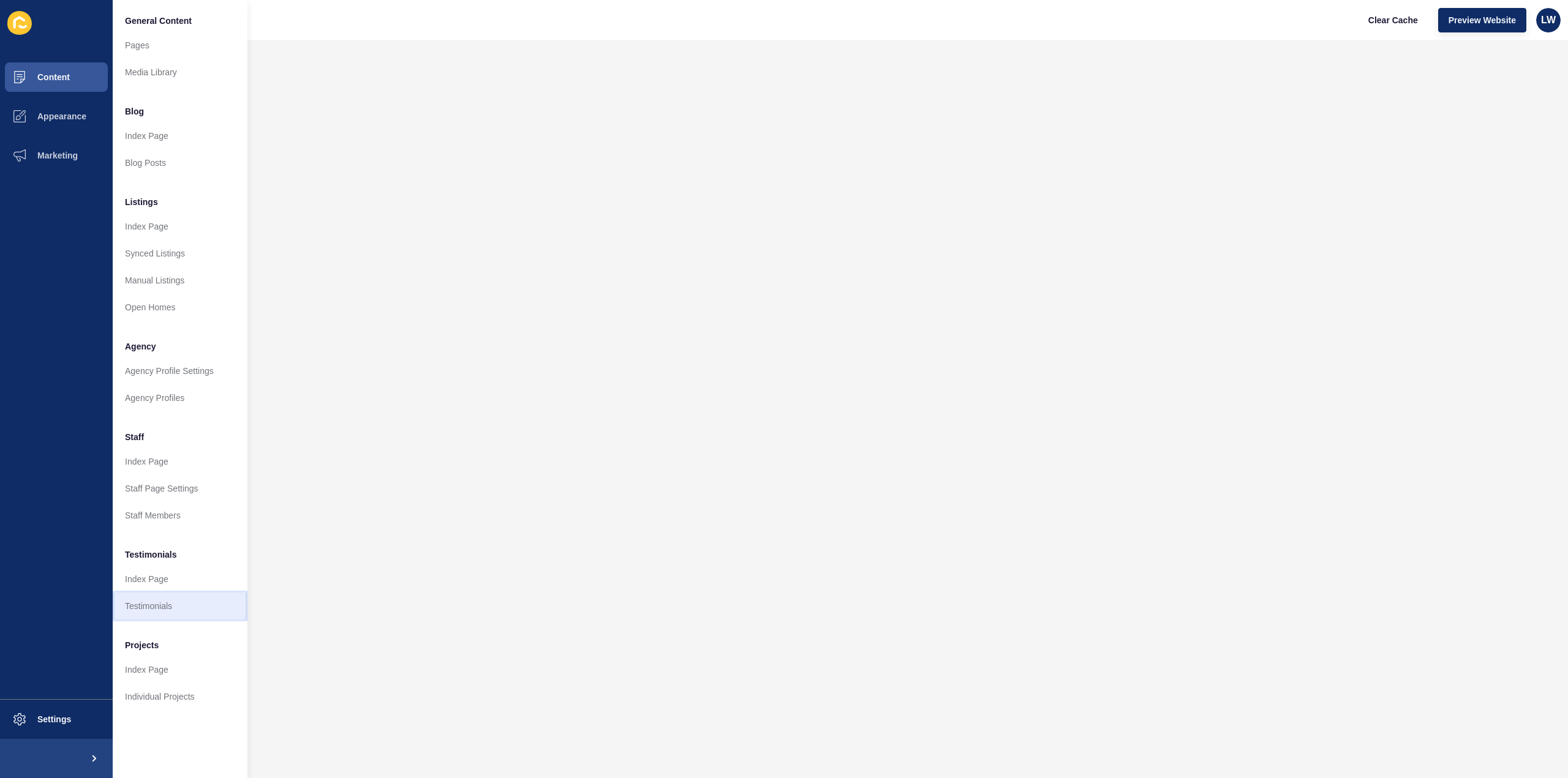
click at [164, 606] on link "Testimonials" at bounding box center [180, 606] width 134 height 27
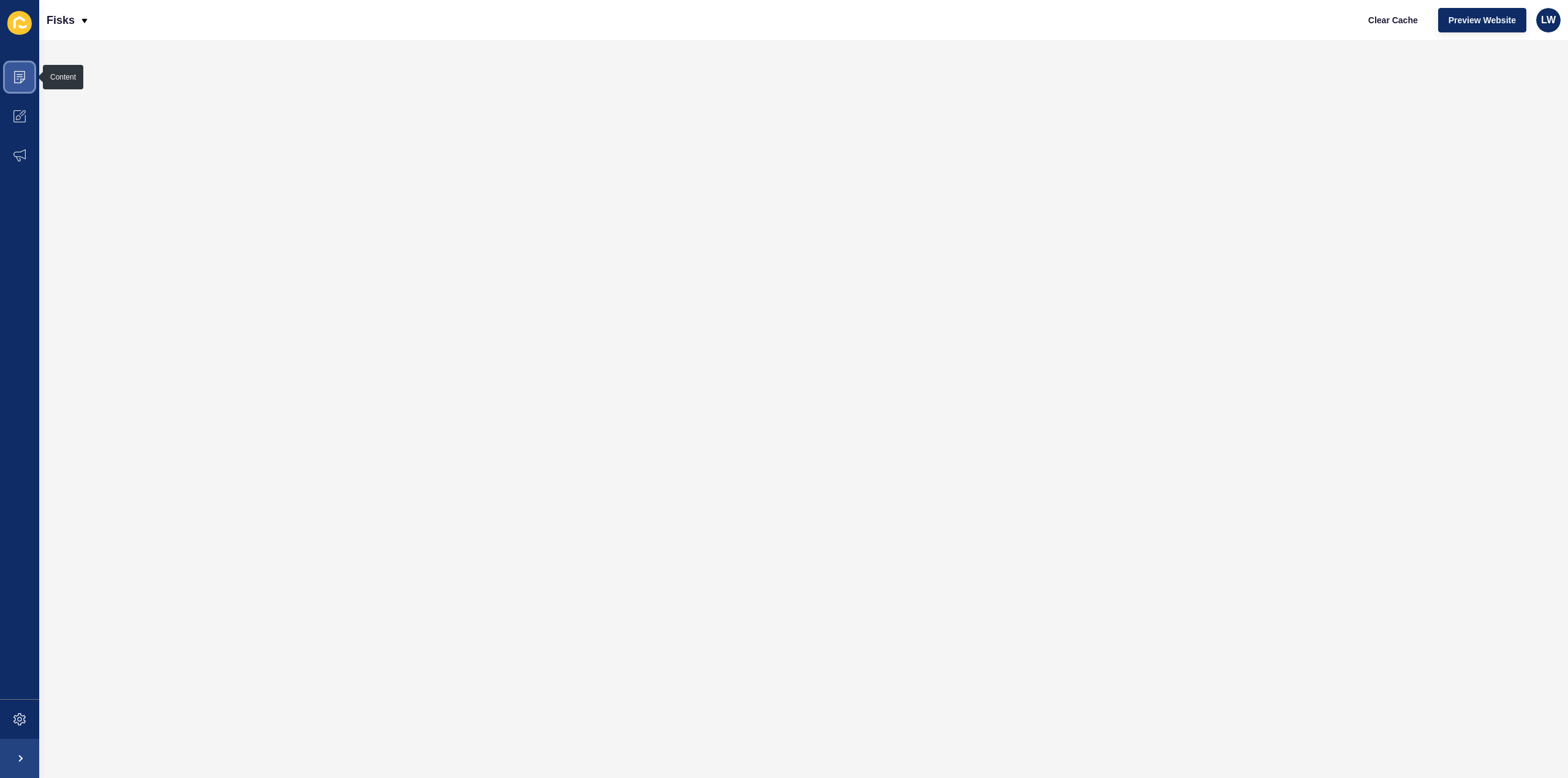
click at [17, 84] on span at bounding box center [19, 77] width 39 height 39
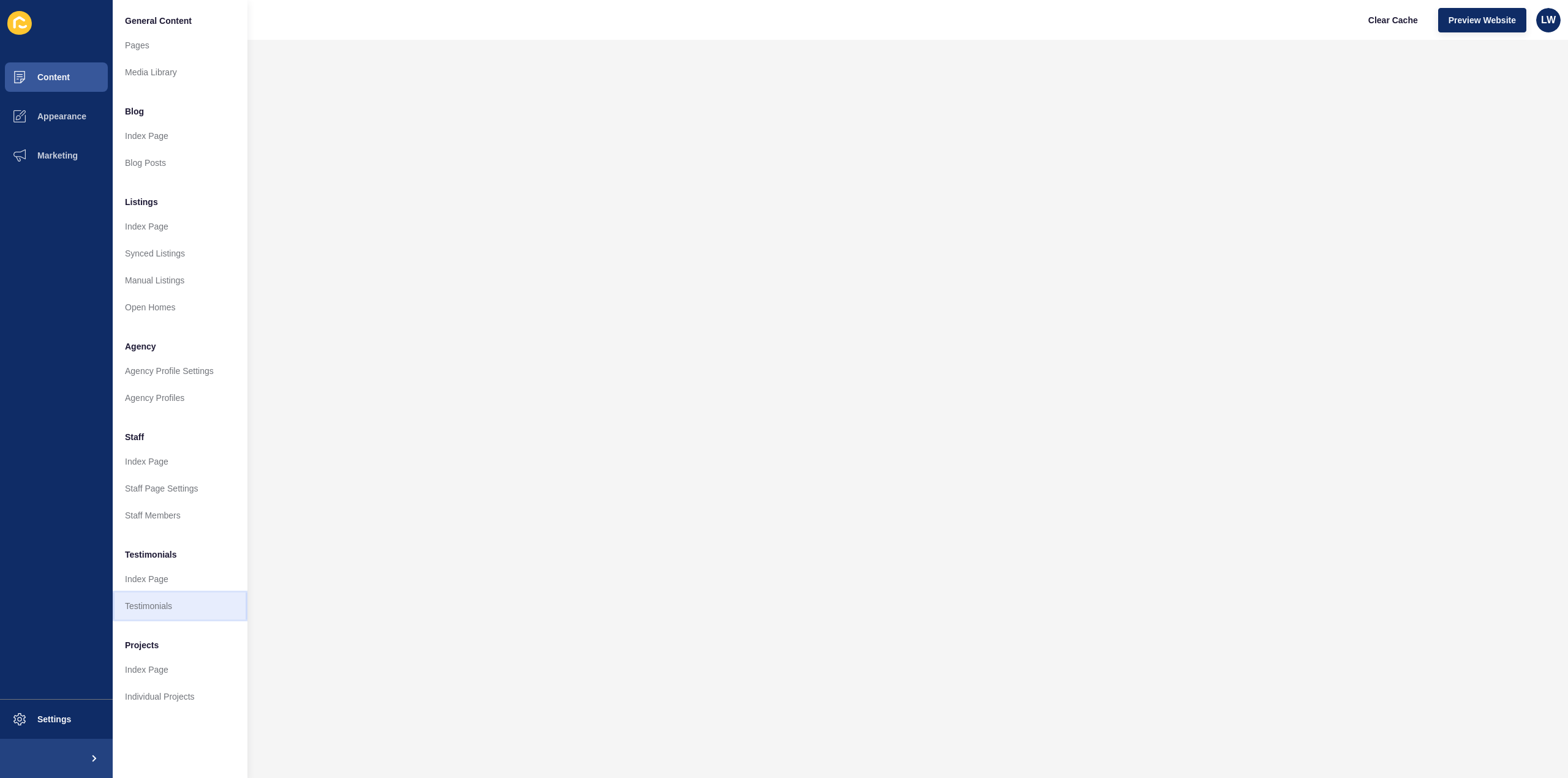
click at [149, 602] on link "Testimonials" at bounding box center [180, 606] width 134 height 27
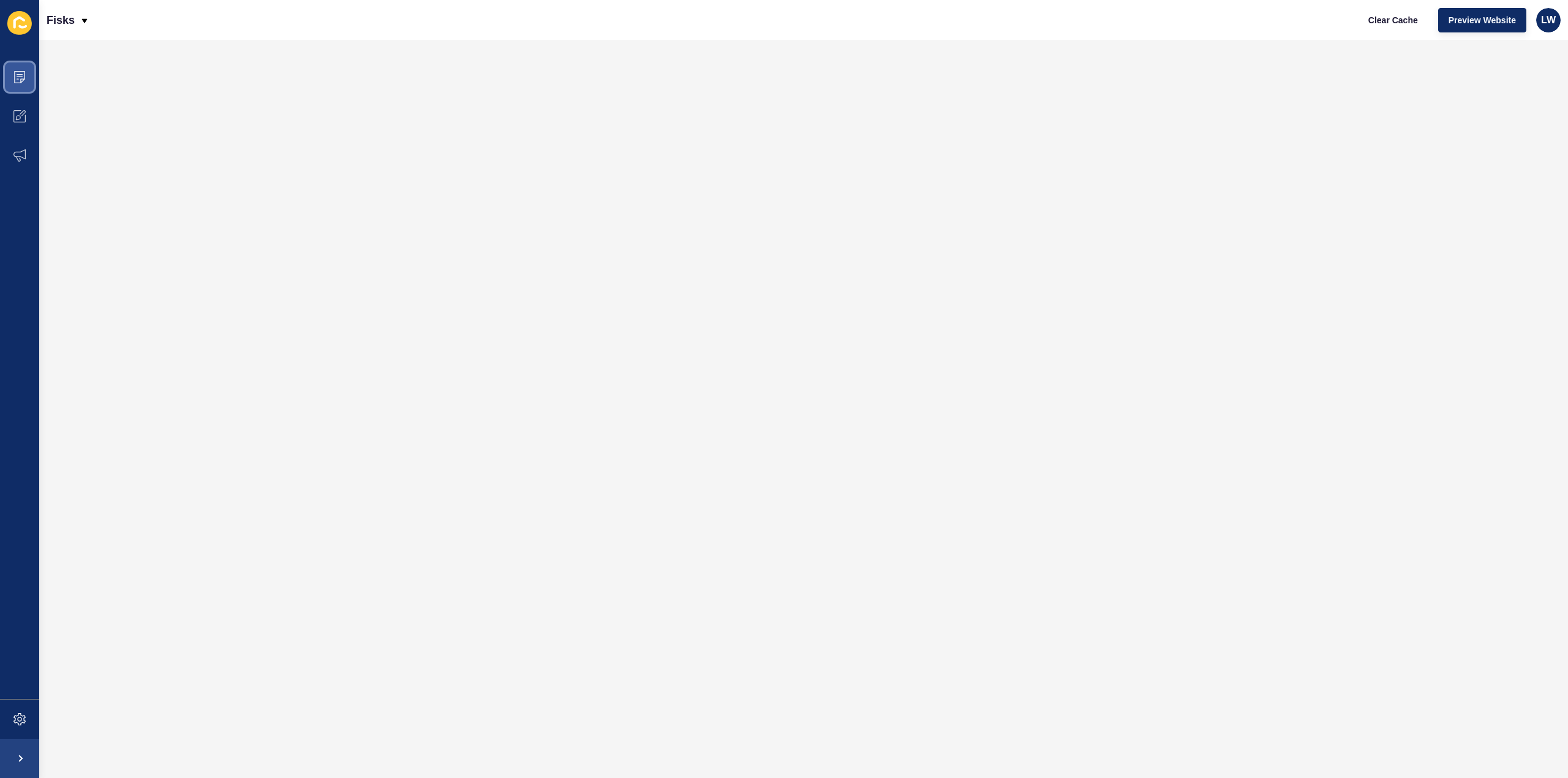
click at [7, 81] on span at bounding box center [19, 77] width 39 height 39
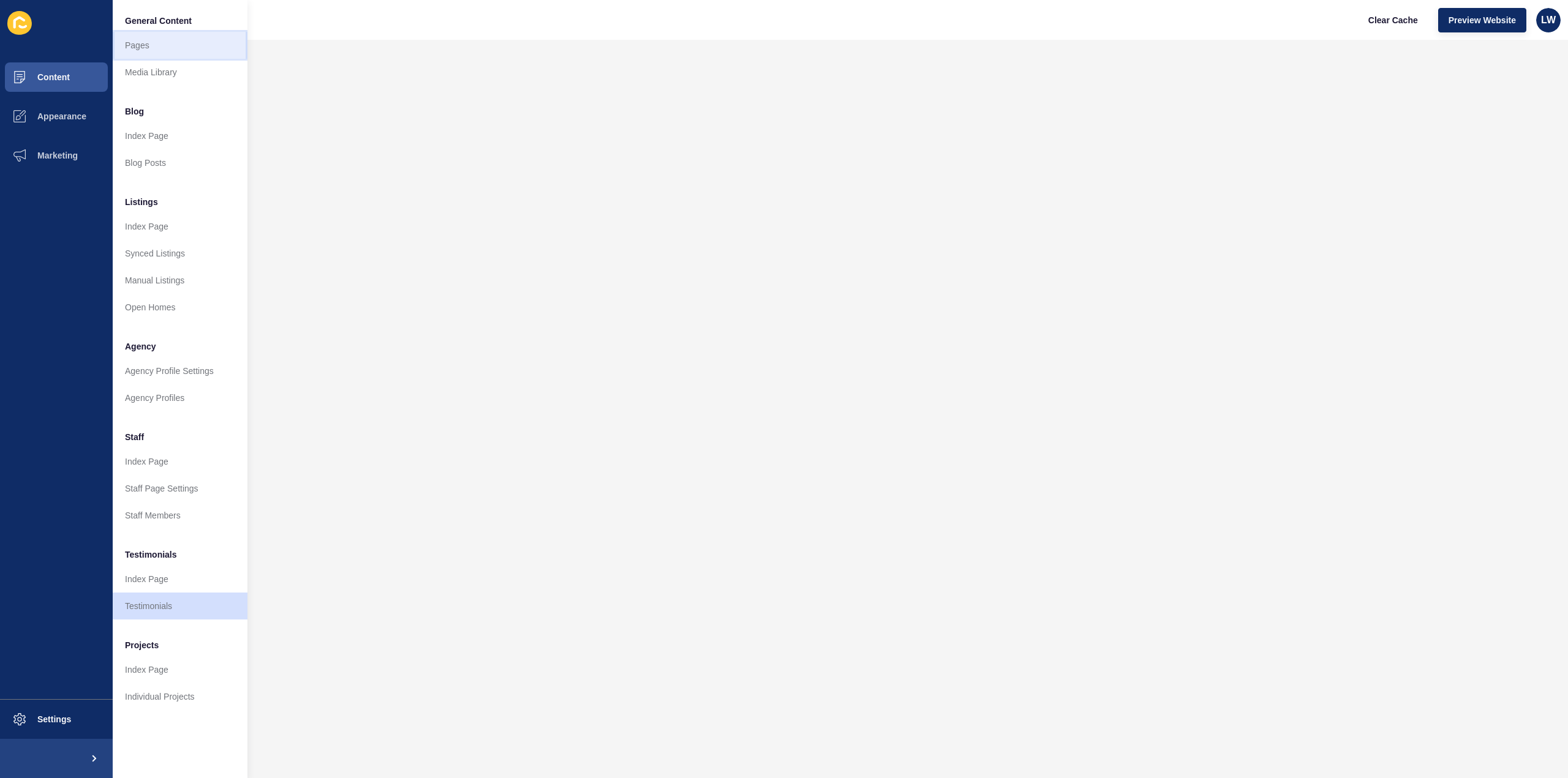
click at [141, 44] on link "Pages" at bounding box center [180, 45] width 134 height 27
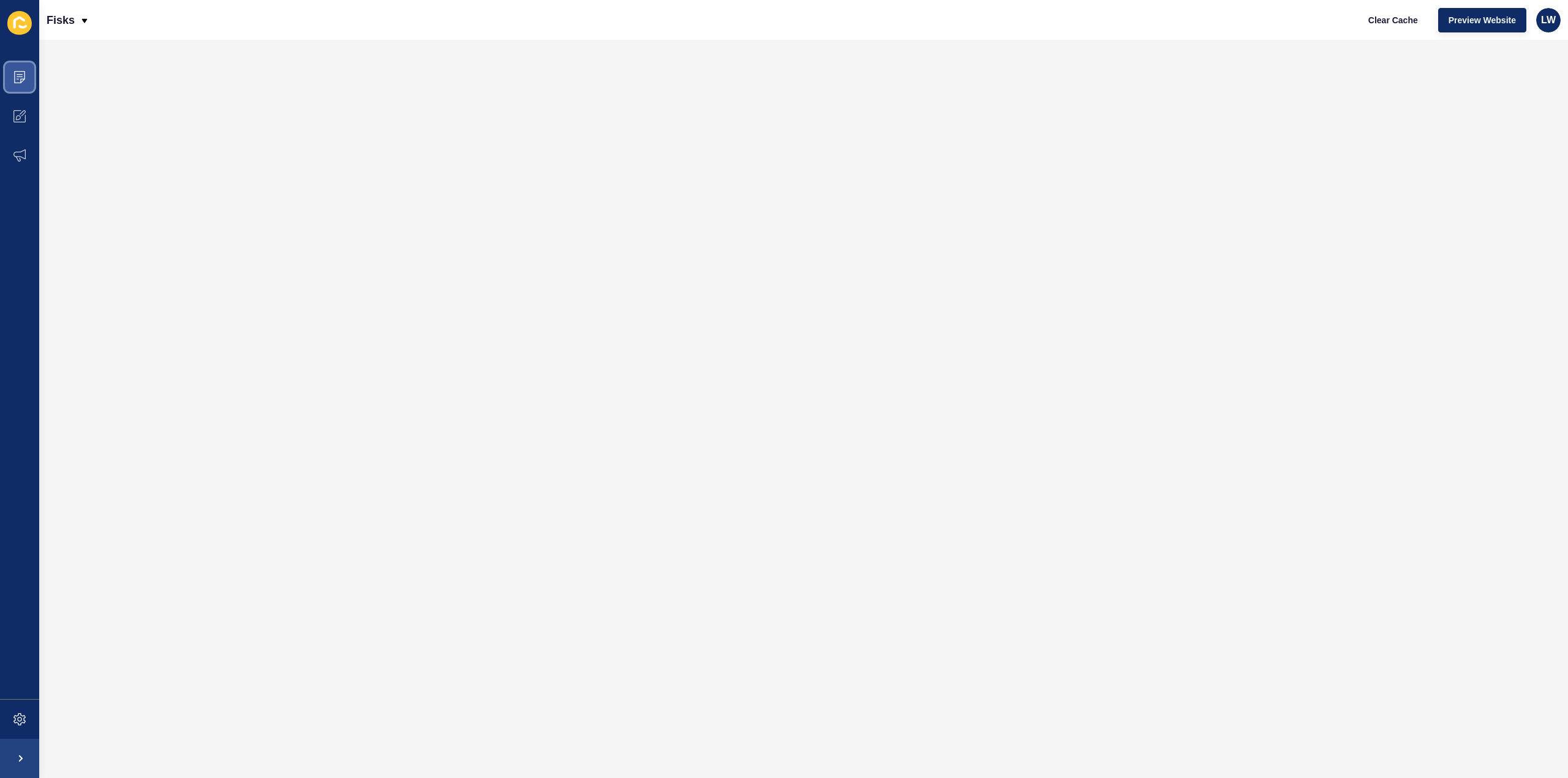
click at [17, 69] on span at bounding box center [19, 77] width 39 height 39
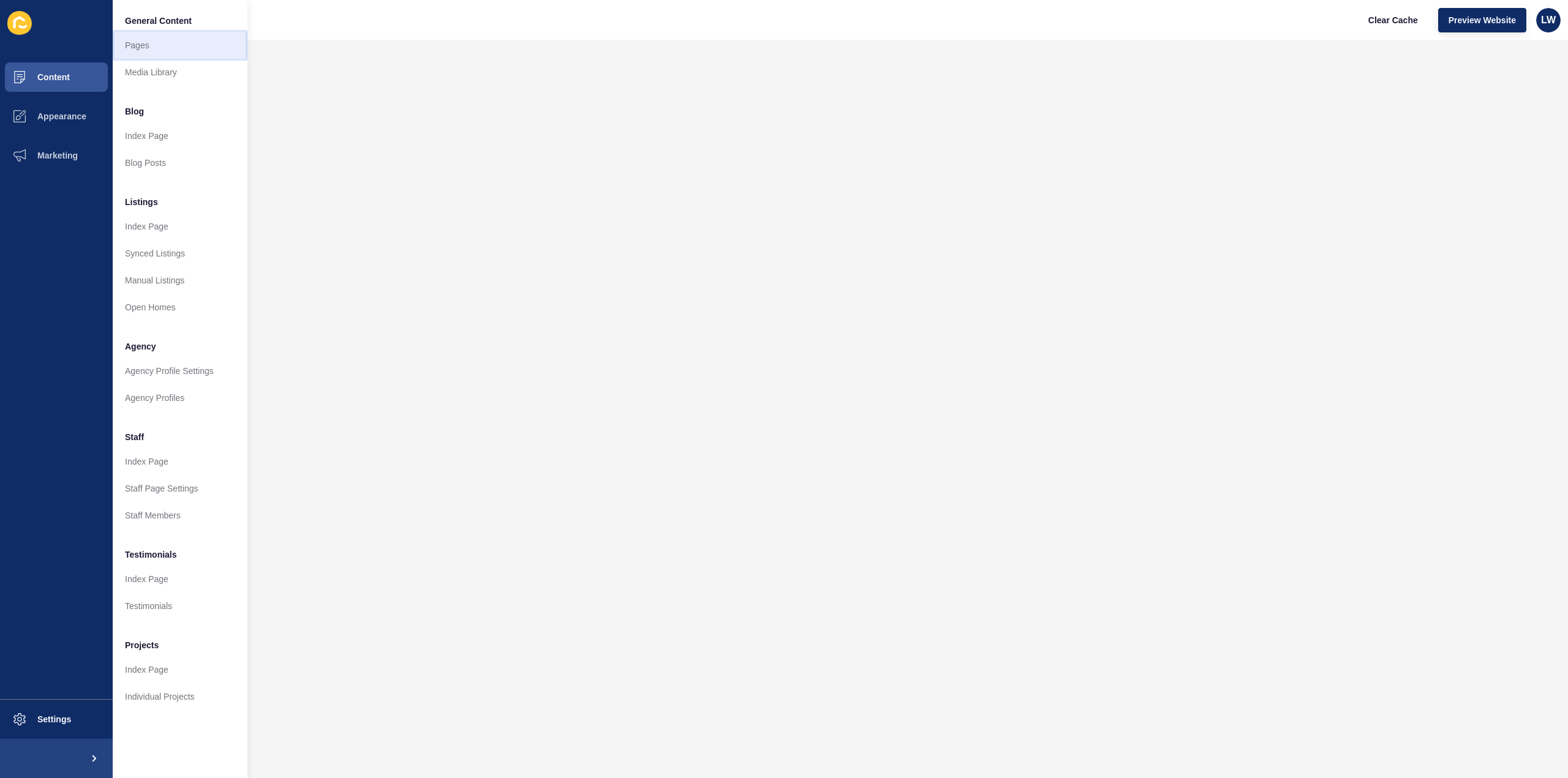
click at [133, 46] on link "Pages" at bounding box center [180, 45] width 134 height 27
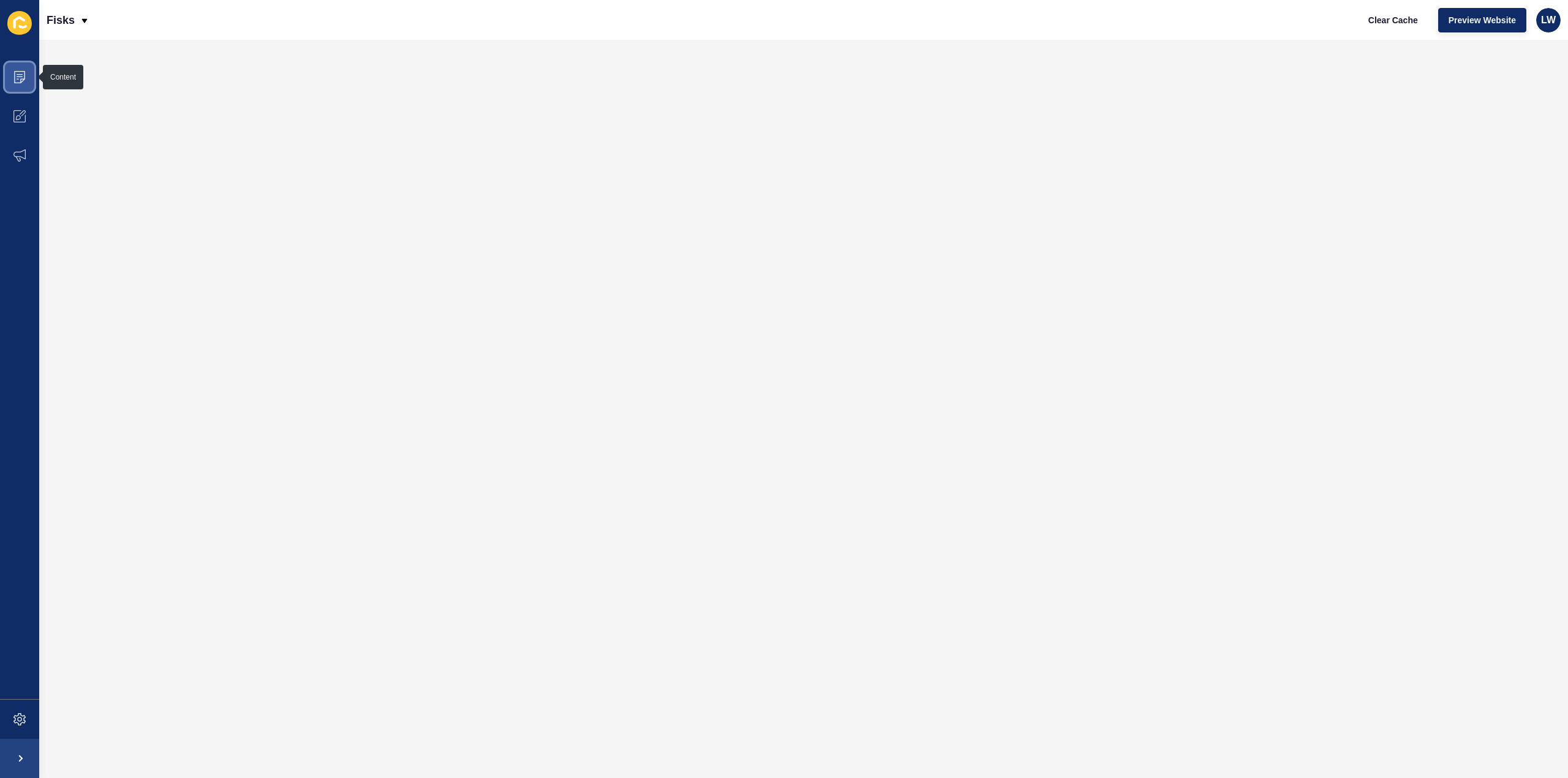
click at [33, 78] on span at bounding box center [19, 77] width 39 height 39
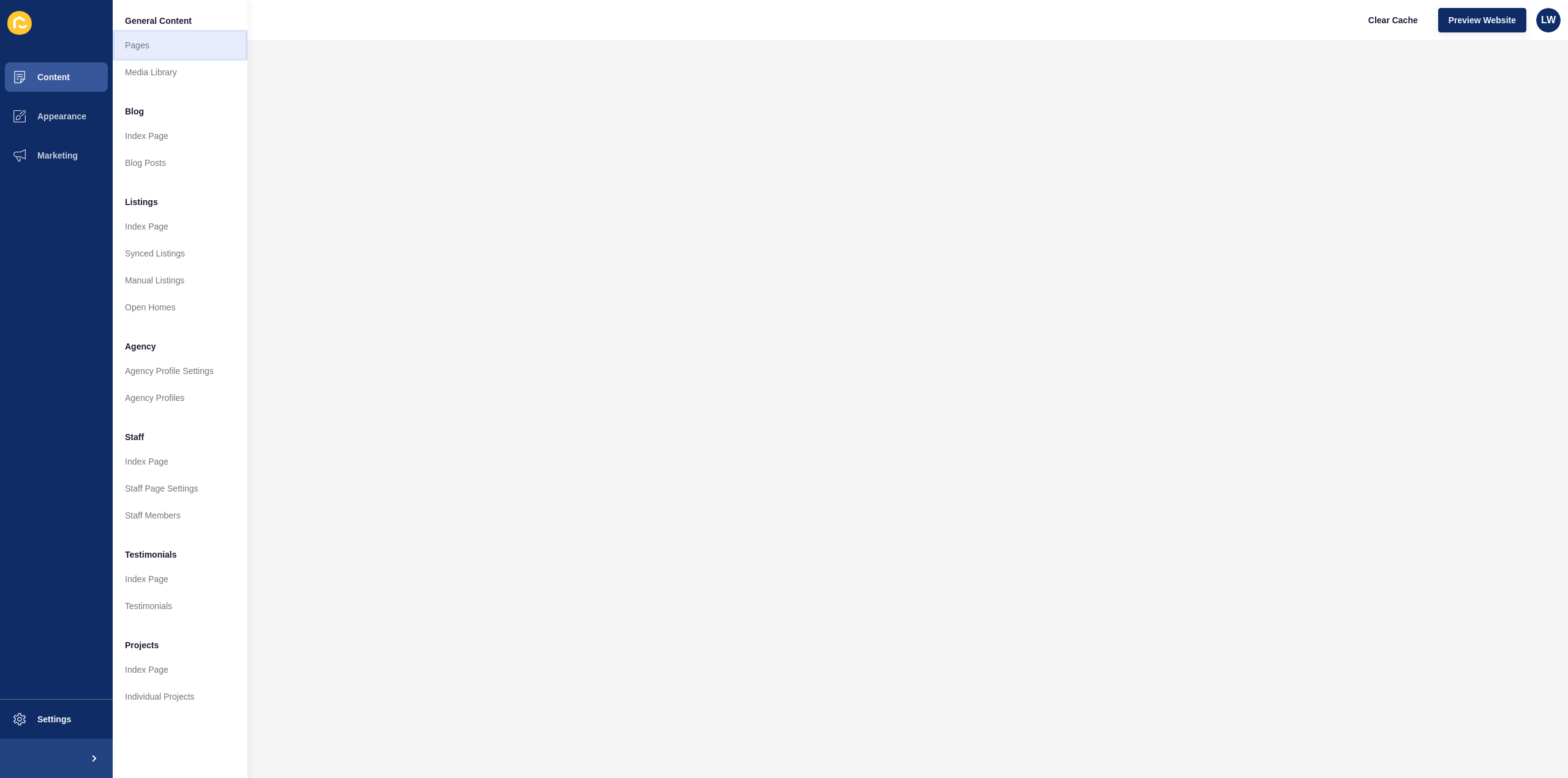
click at [152, 47] on link "Pages" at bounding box center [180, 45] width 134 height 27
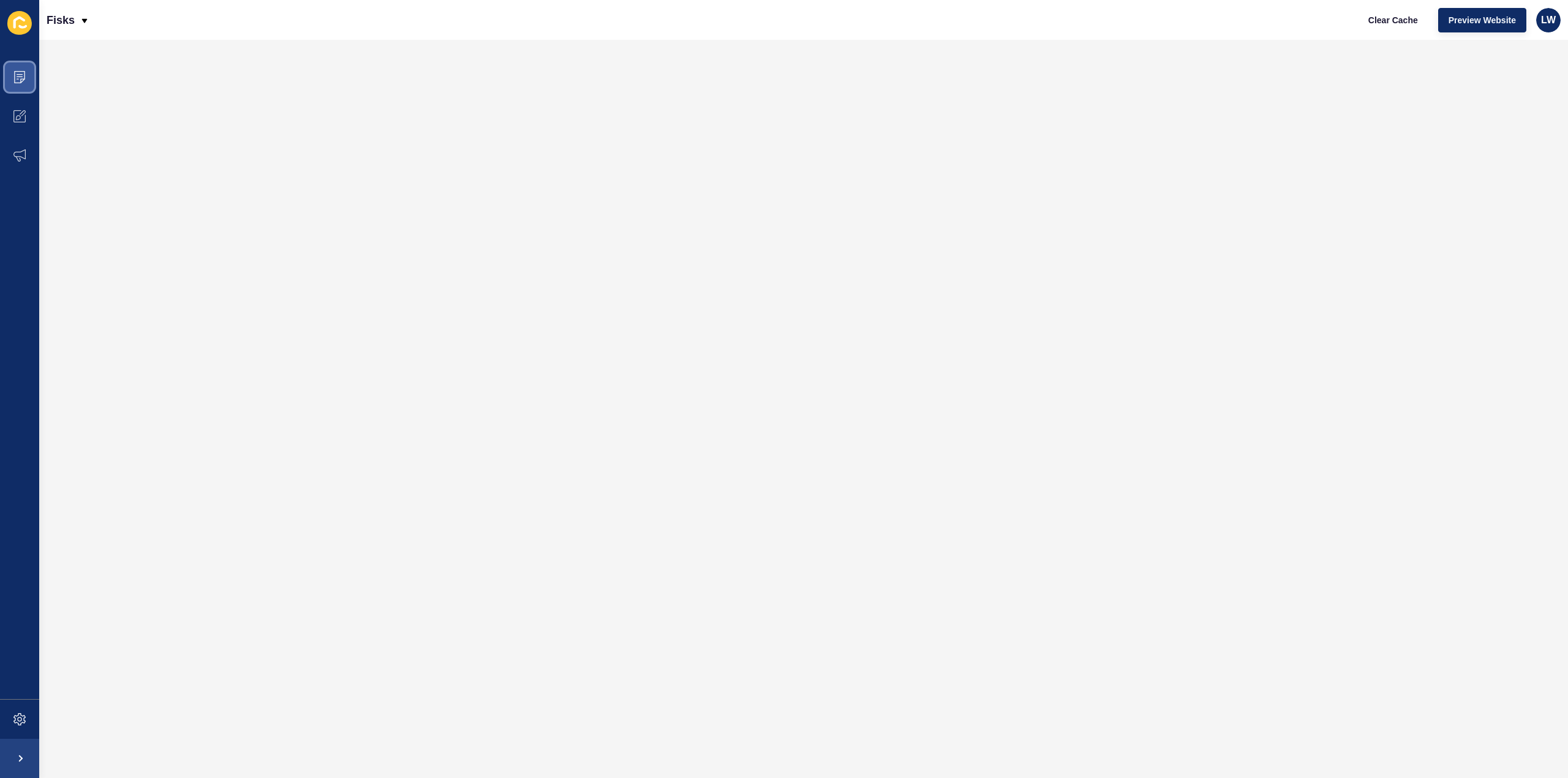
click at [13, 79] on icon at bounding box center [19, 77] width 12 height 12
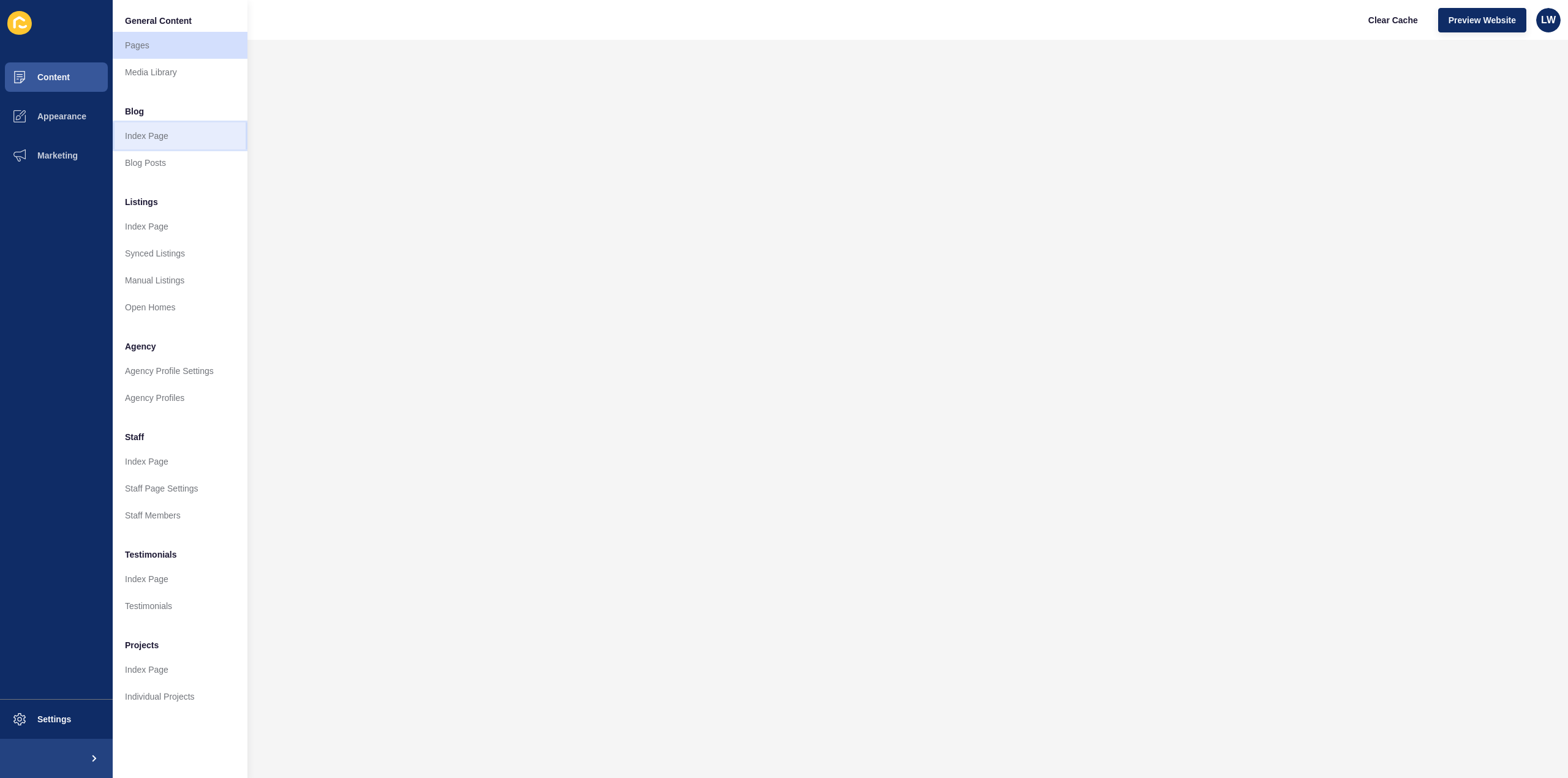
click at [145, 144] on link "Index Page" at bounding box center [180, 135] width 134 height 27
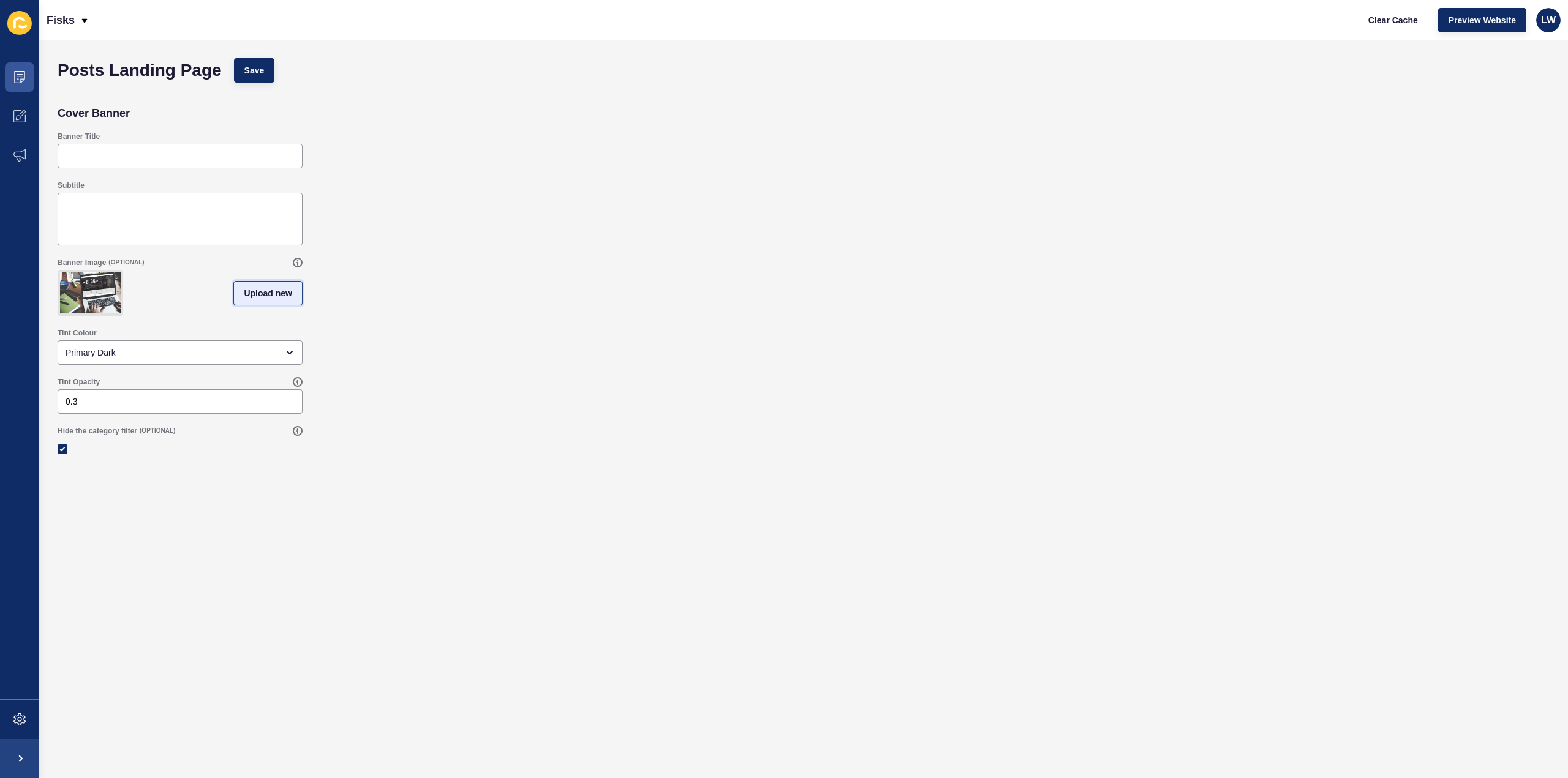
click at [261, 299] on span "Upload new" at bounding box center [267, 293] width 48 height 12
click at [190, 297] on span at bounding box center [180, 295] width 243 height 48
click at [58, 271] on input "Drag or click to upload" at bounding box center [58, 271] width 0 height 0
type input "C:\fakepath\New Fisks Website Launch.jpeg"
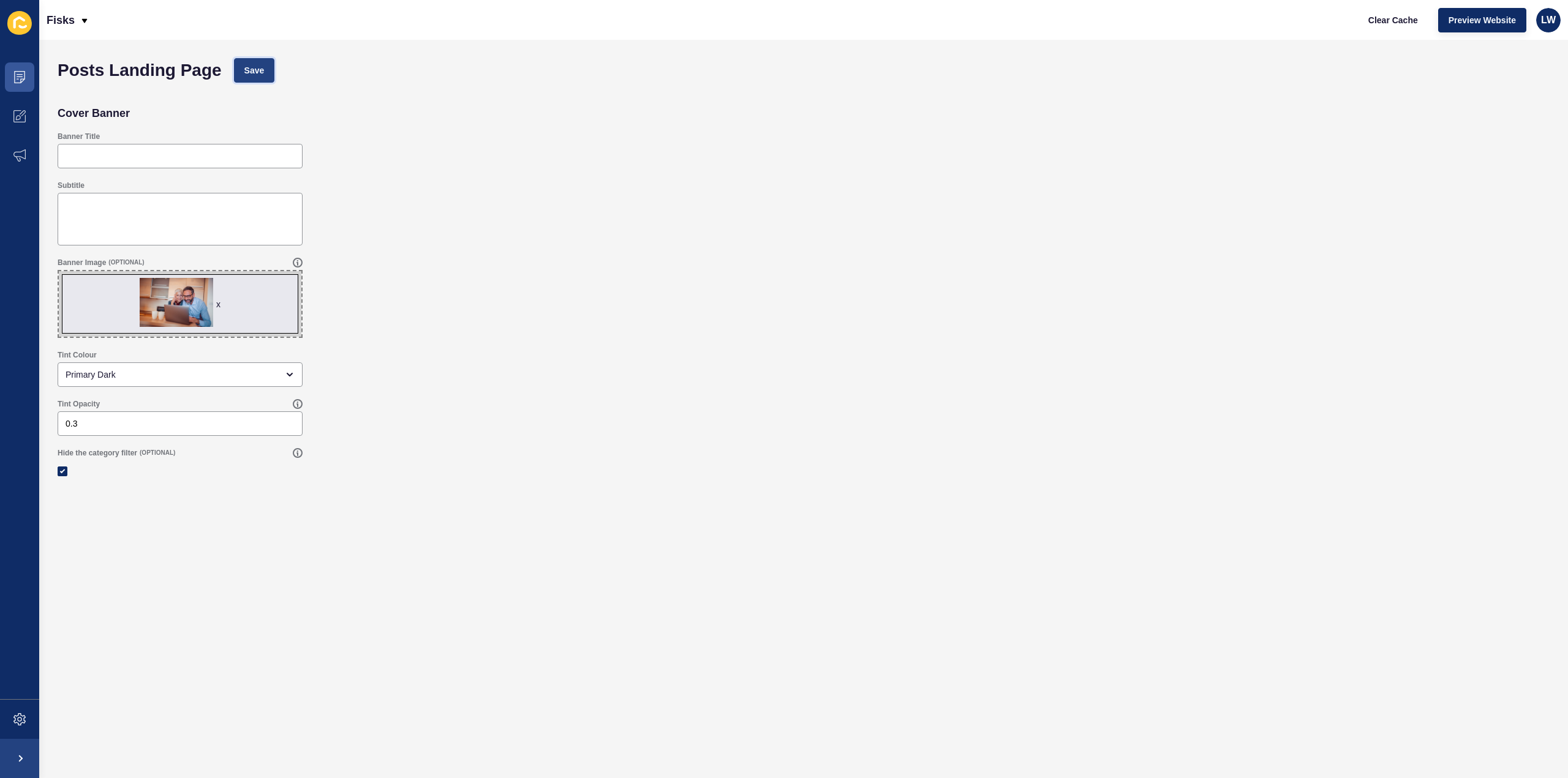
click at [251, 67] on span "Save" at bounding box center [254, 71] width 20 height 12
drag, startPoint x: 123, startPoint y: 417, endPoint x: 32, endPoint y: 420, distance: 91.0
click at [32, 420] on div "Content Appearance Marketing Settings Fisks Clear Cache Preview Website LW Post…" at bounding box center [784, 389] width 1568 height 778
type input "0"
click at [418, 411] on div "Tint Opacity 0" at bounding box center [804, 418] width 1504 height 49
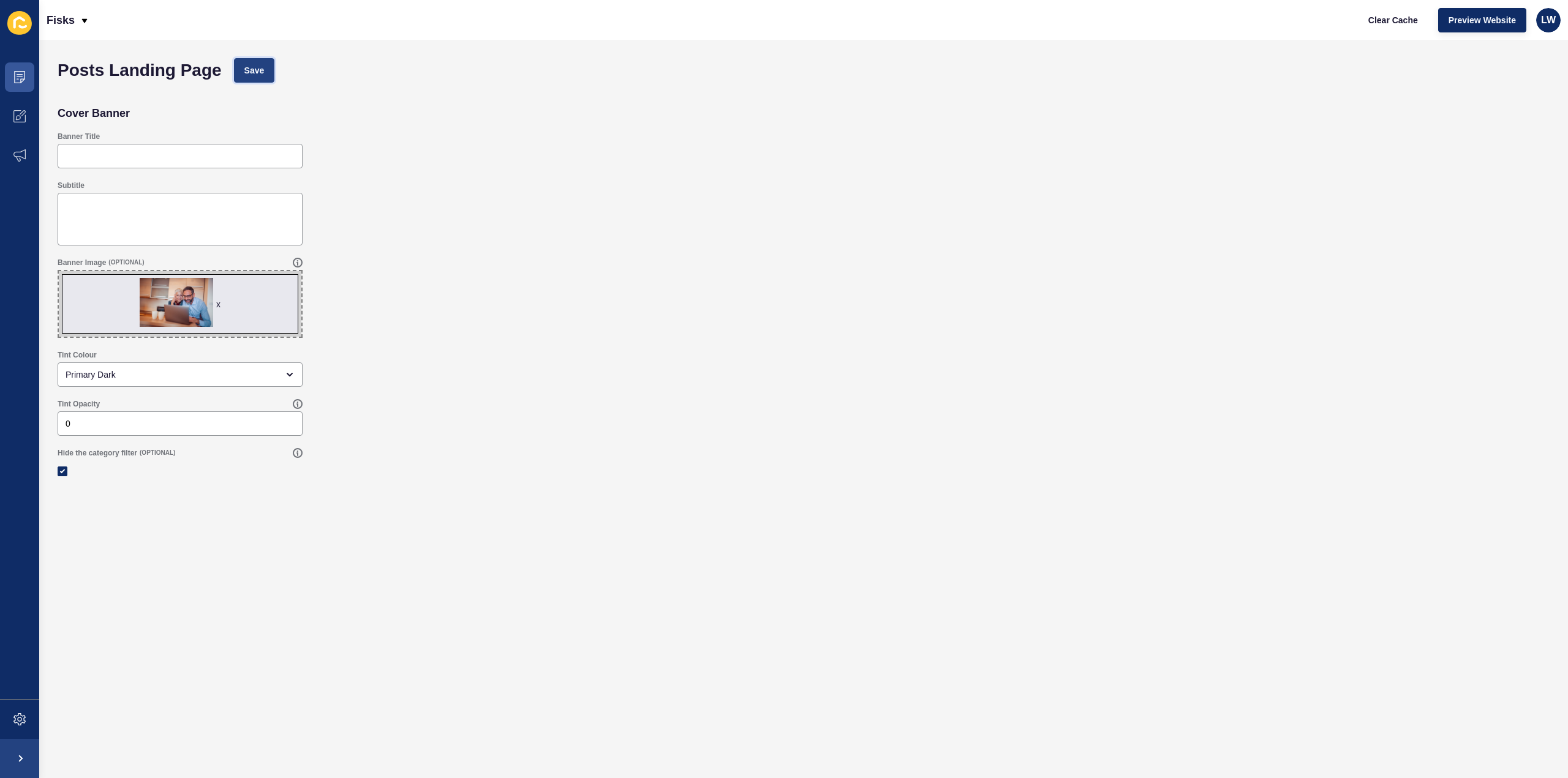
click at [260, 73] on span "Save" at bounding box center [254, 71] width 20 height 12
click at [16, 79] on icon at bounding box center [19, 77] width 12 height 12
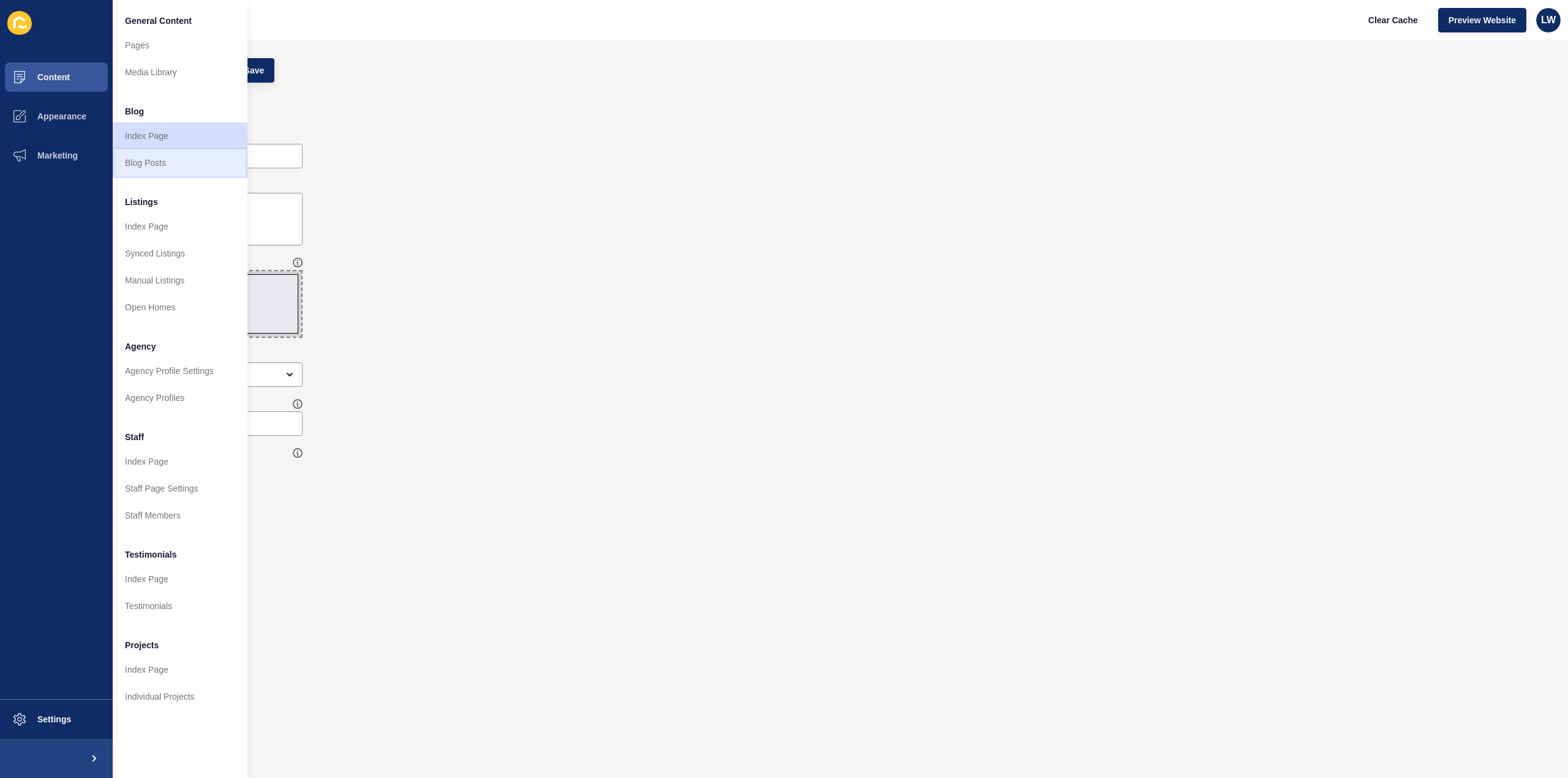
click at [147, 162] on link "Blog Posts" at bounding box center [180, 162] width 134 height 27
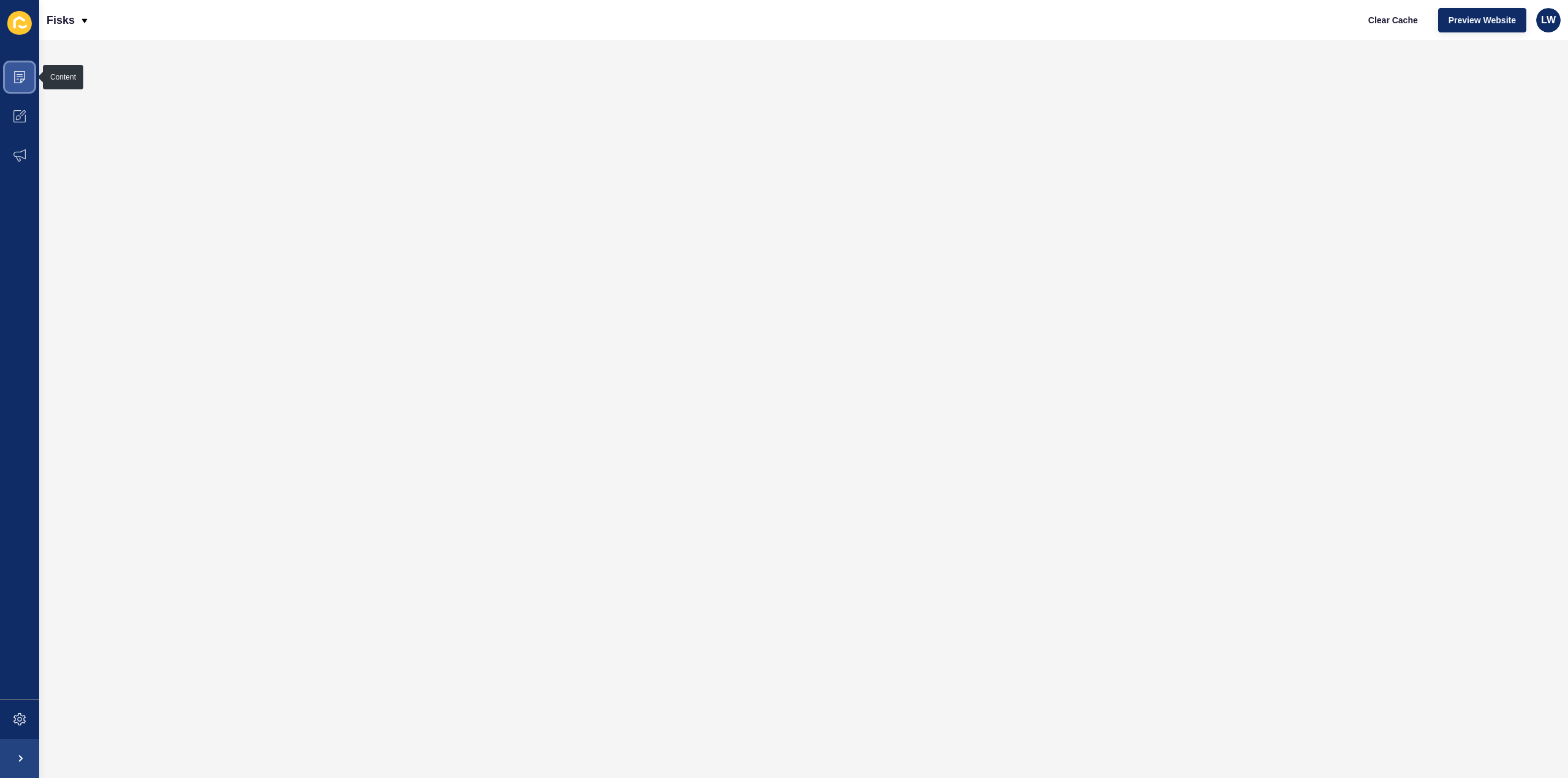
click at [27, 81] on span at bounding box center [19, 77] width 39 height 39
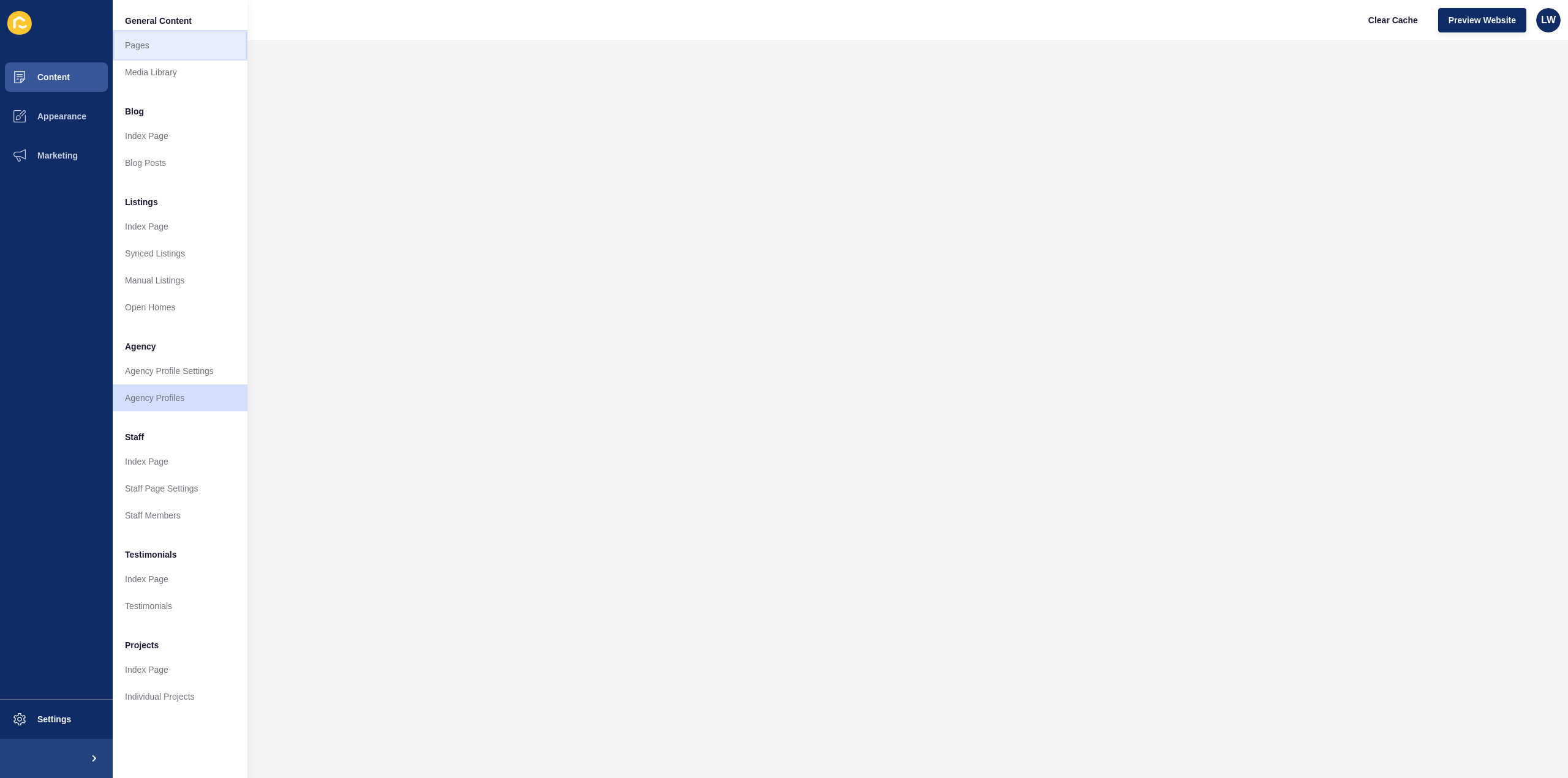
click at [147, 52] on link "Pages" at bounding box center [180, 45] width 134 height 27
